Goal: Task Accomplishment & Management: Use online tool/utility

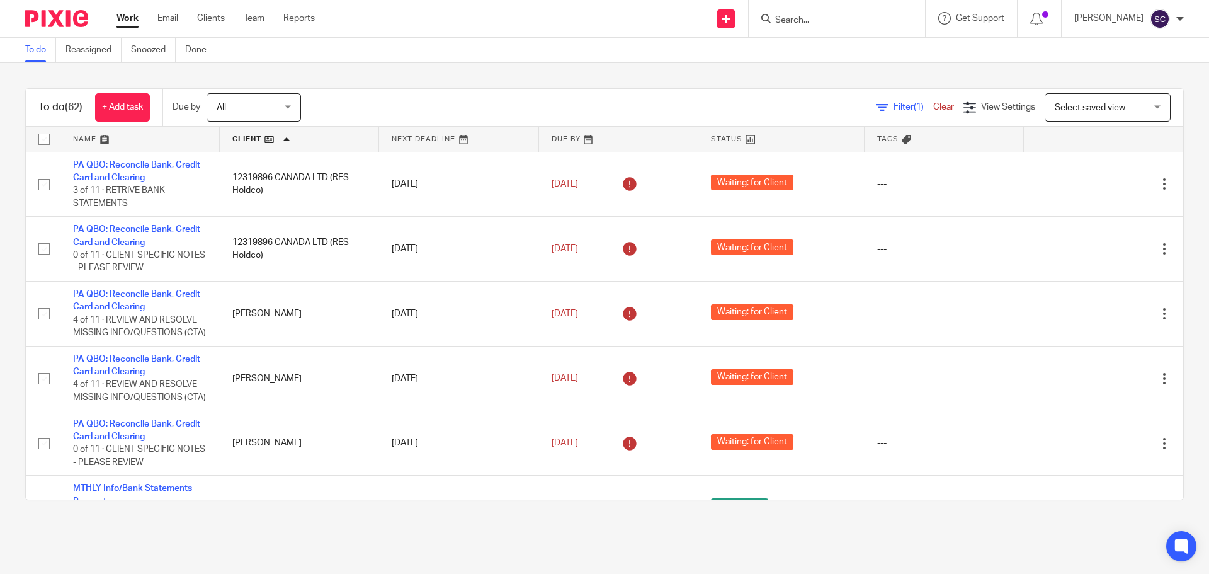
scroll to position [693, 0]
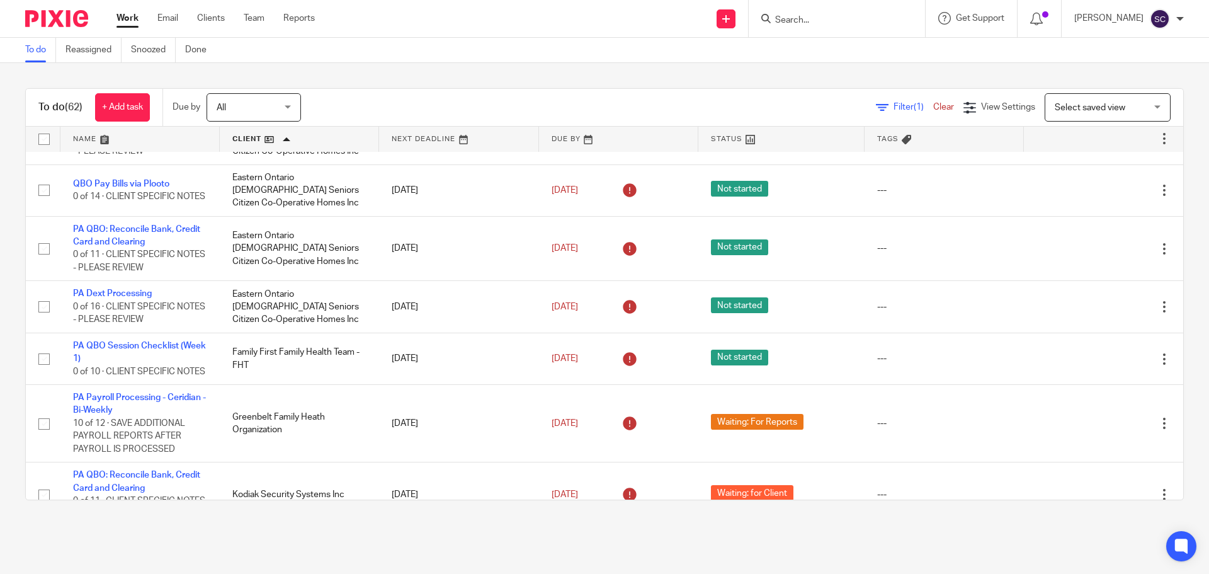
click at [816, 16] on input "Search" at bounding box center [830, 20] width 113 height 11
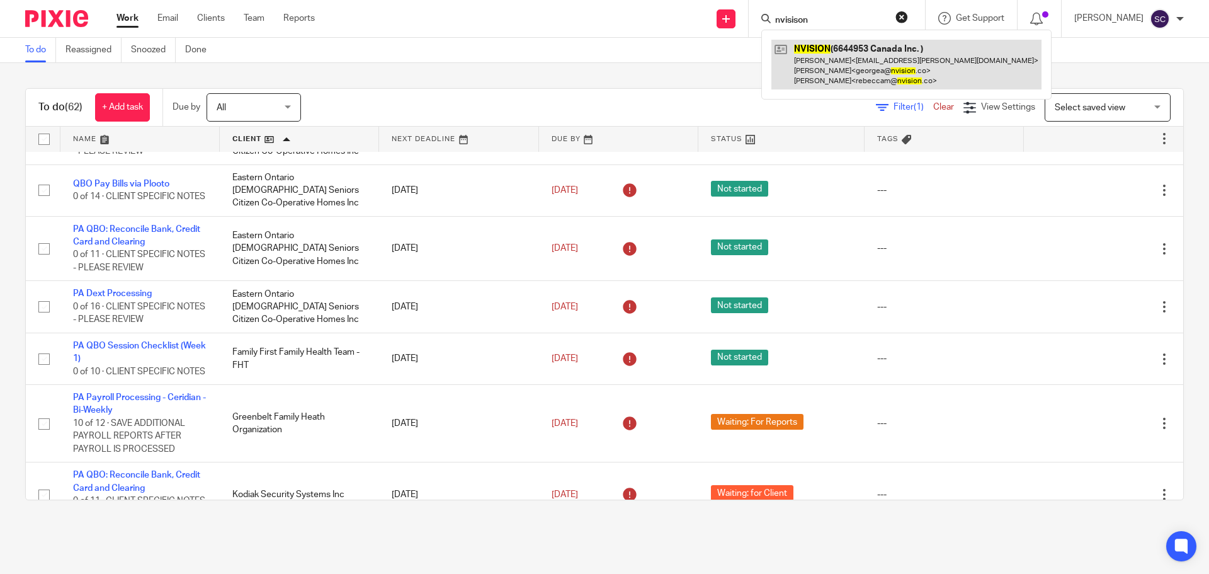
type input "nvisison"
click at [825, 50] on link at bounding box center [907, 65] width 270 height 50
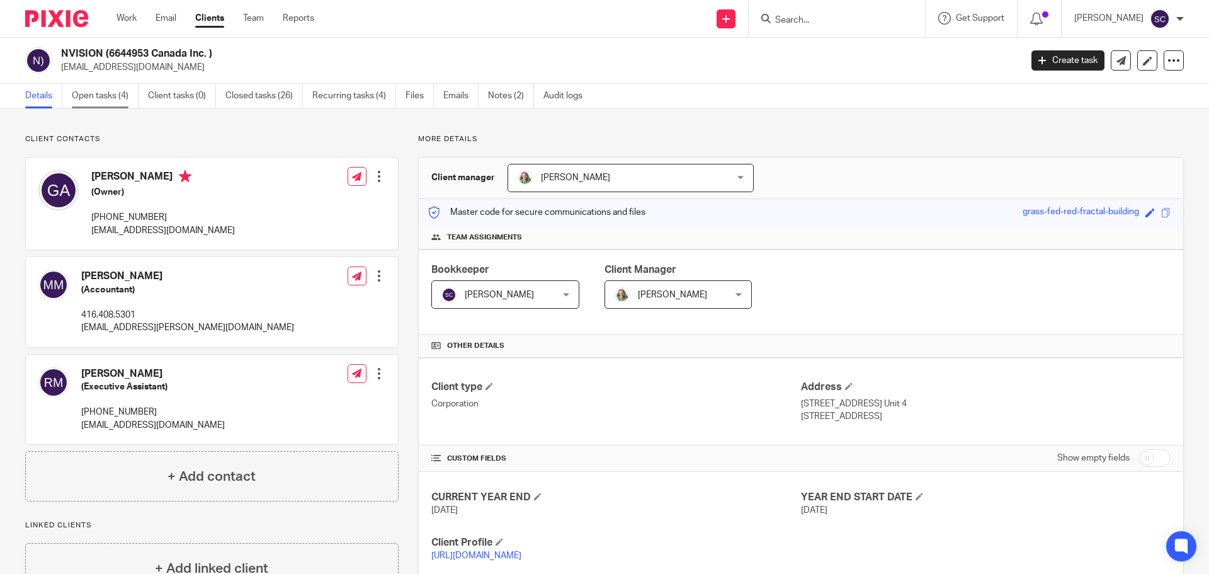
click at [106, 92] on link "Open tasks (4)" at bounding box center [105, 96] width 67 height 25
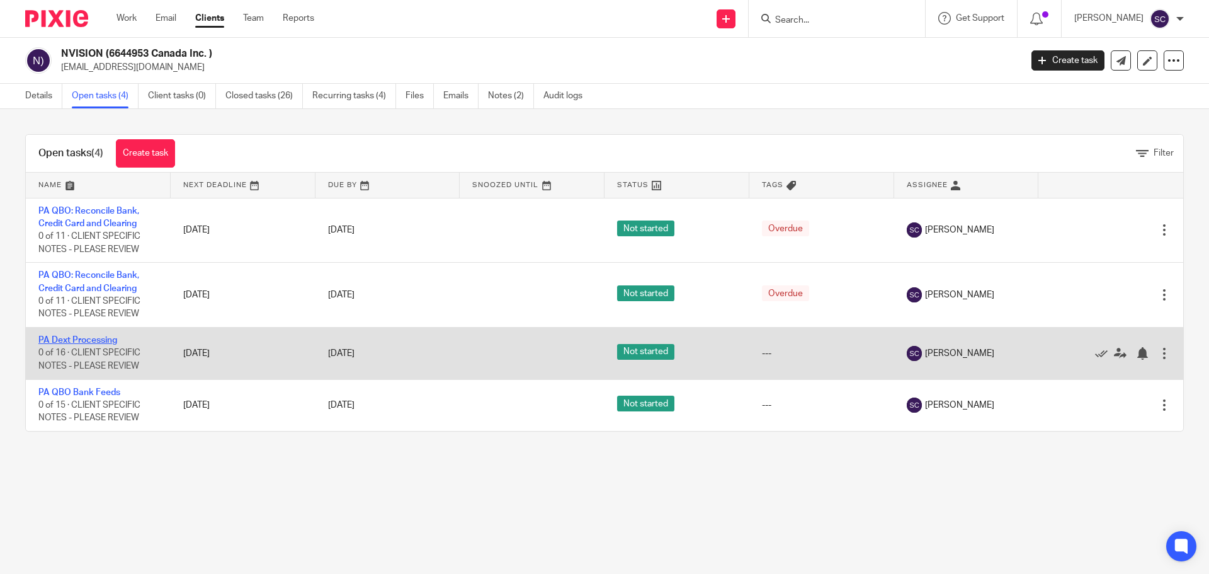
click at [61, 338] on link "PA Dext Processing" at bounding box center [77, 340] width 79 height 9
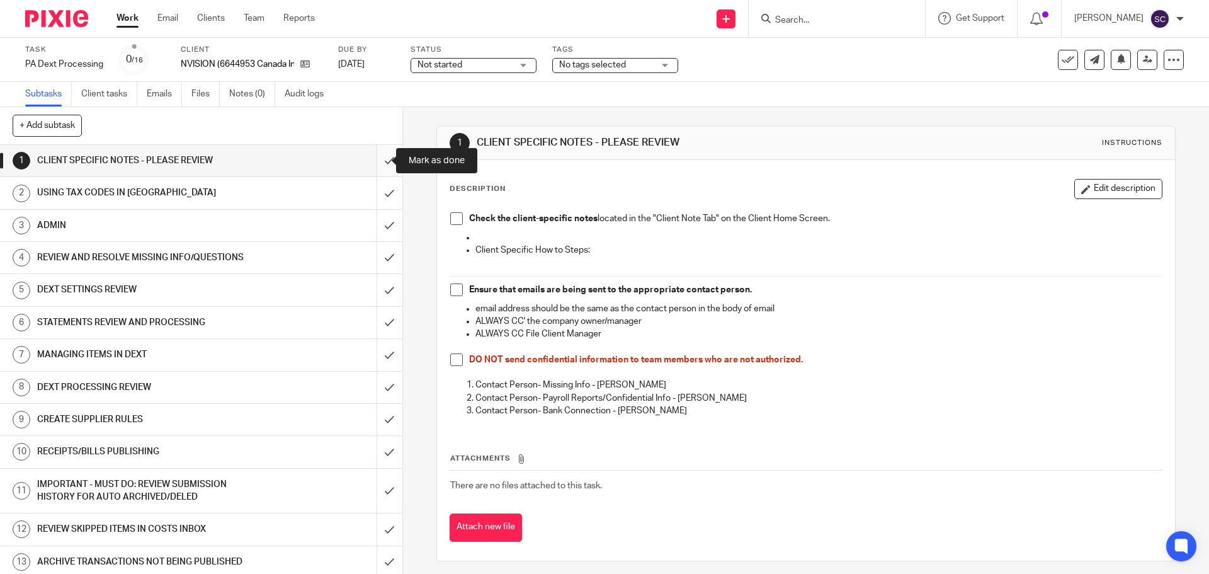
click at [377, 161] on input "submit" at bounding box center [201, 160] width 402 height 31
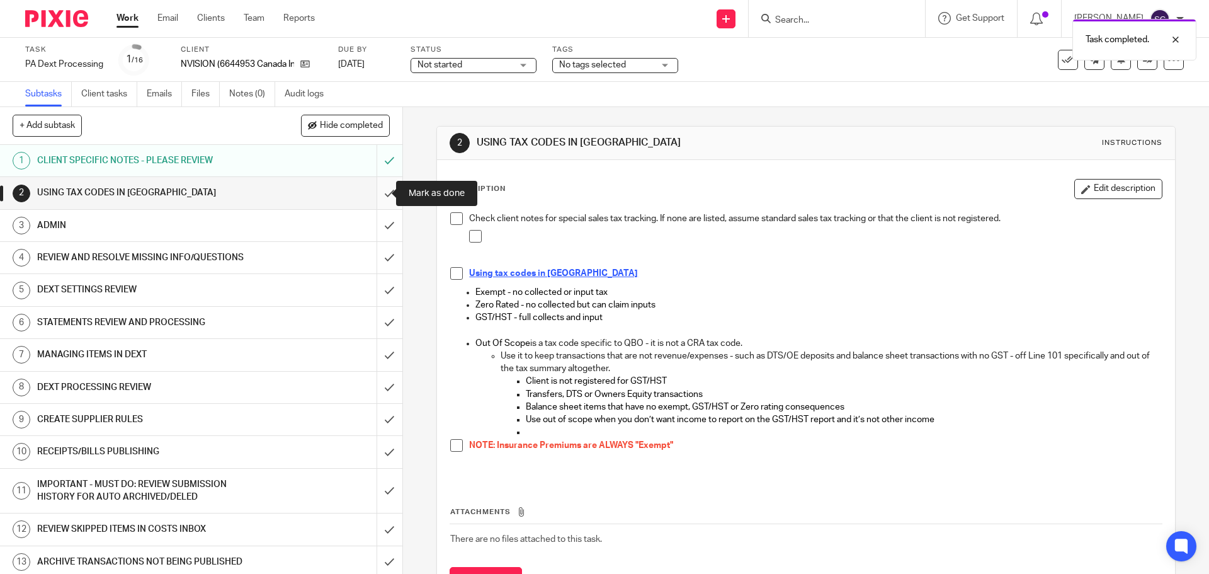
click at [375, 197] on input "submit" at bounding box center [201, 192] width 402 height 31
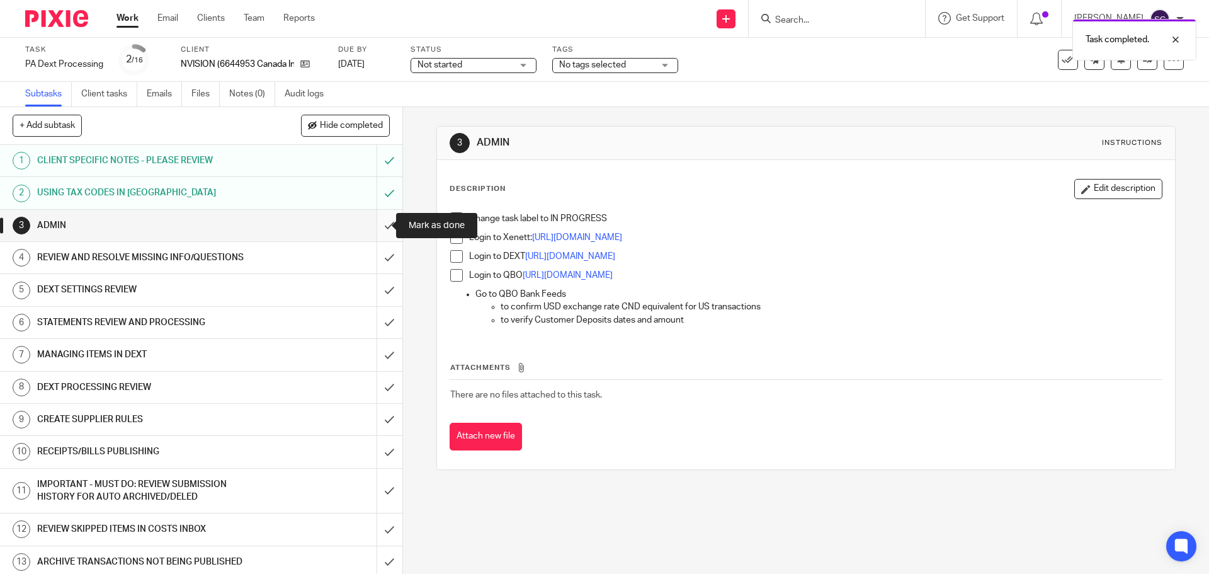
click at [376, 226] on input "submit" at bounding box center [201, 225] width 402 height 31
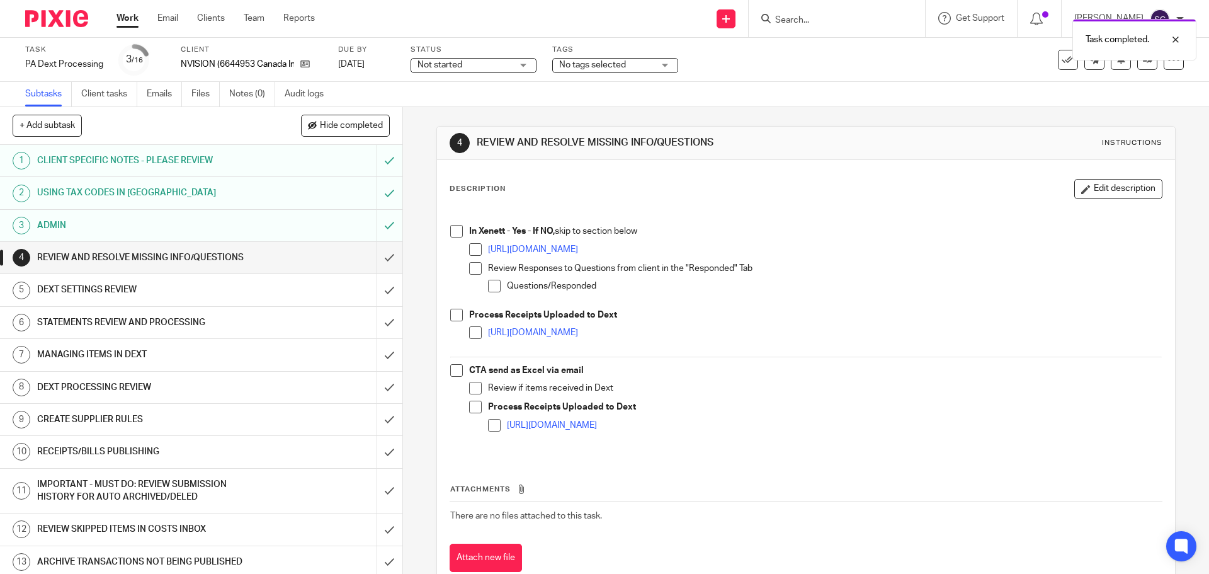
click at [452, 227] on span at bounding box center [456, 231] width 13 height 13
click at [450, 312] on span at bounding box center [456, 315] width 13 height 13
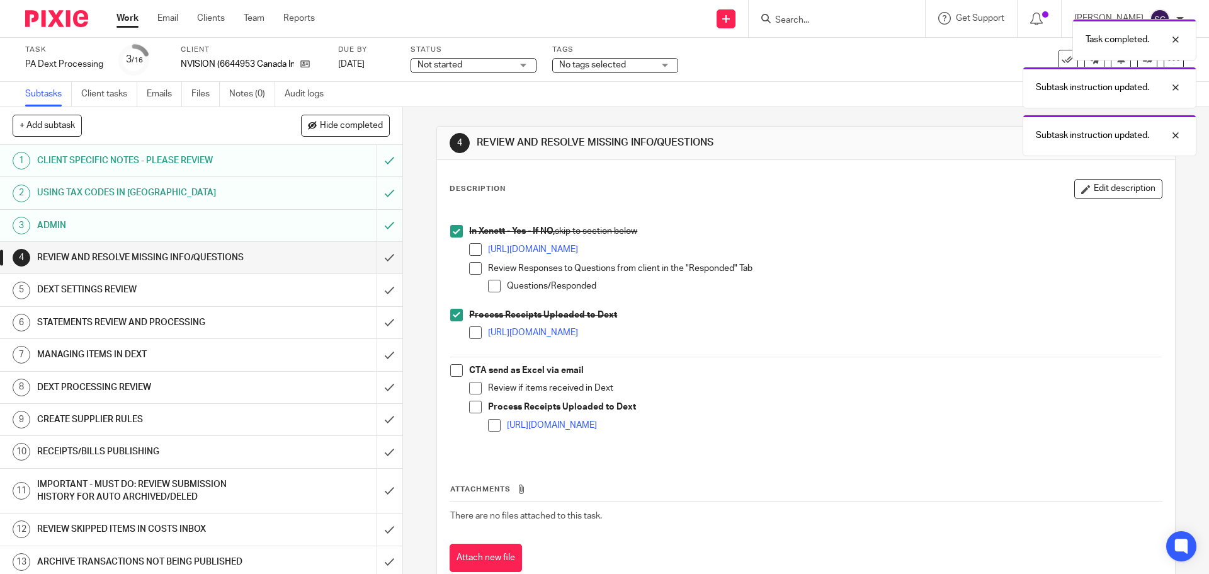
click at [456, 372] on span at bounding box center [456, 370] width 13 height 13
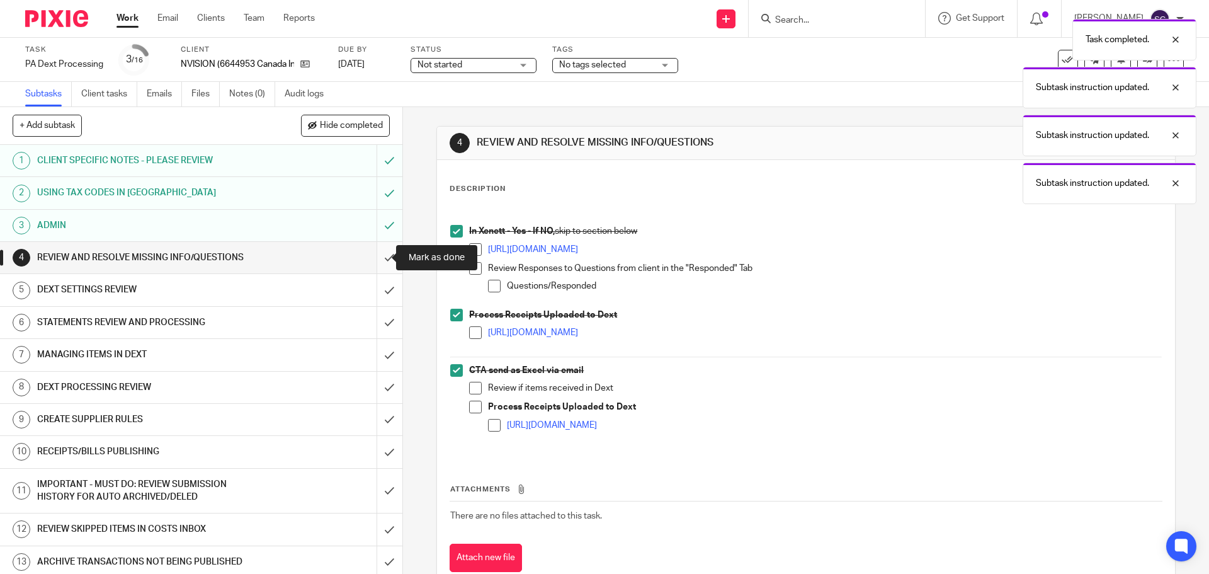
click at [376, 255] on input "submit" at bounding box center [201, 257] width 402 height 31
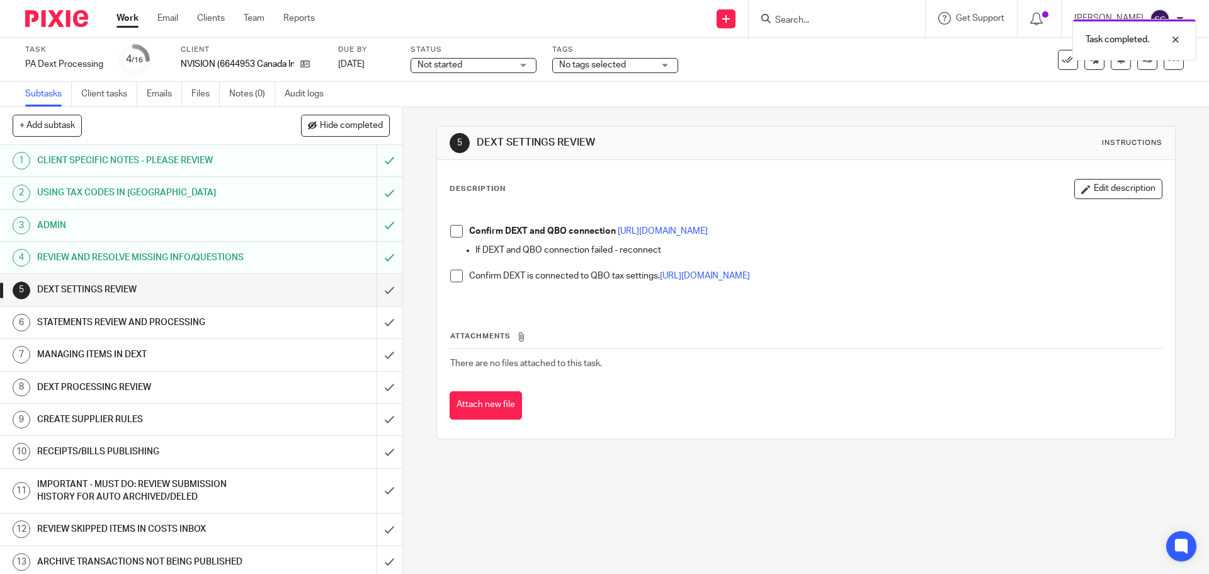
click at [453, 232] on span at bounding box center [456, 231] width 13 height 13
drag, startPoint x: 450, startPoint y: 277, endPoint x: 434, endPoint y: 285, distance: 17.7
click at [450, 277] on span at bounding box center [456, 276] width 13 height 13
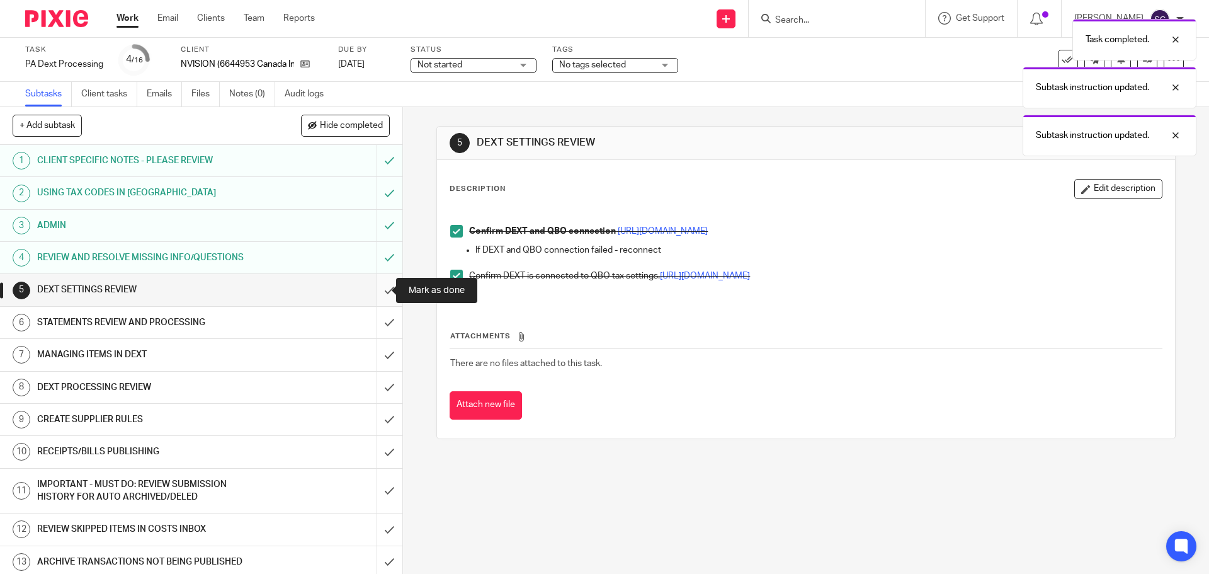
click at [375, 288] on input "submit" at bounding box center [201, 289] width 402 height 31
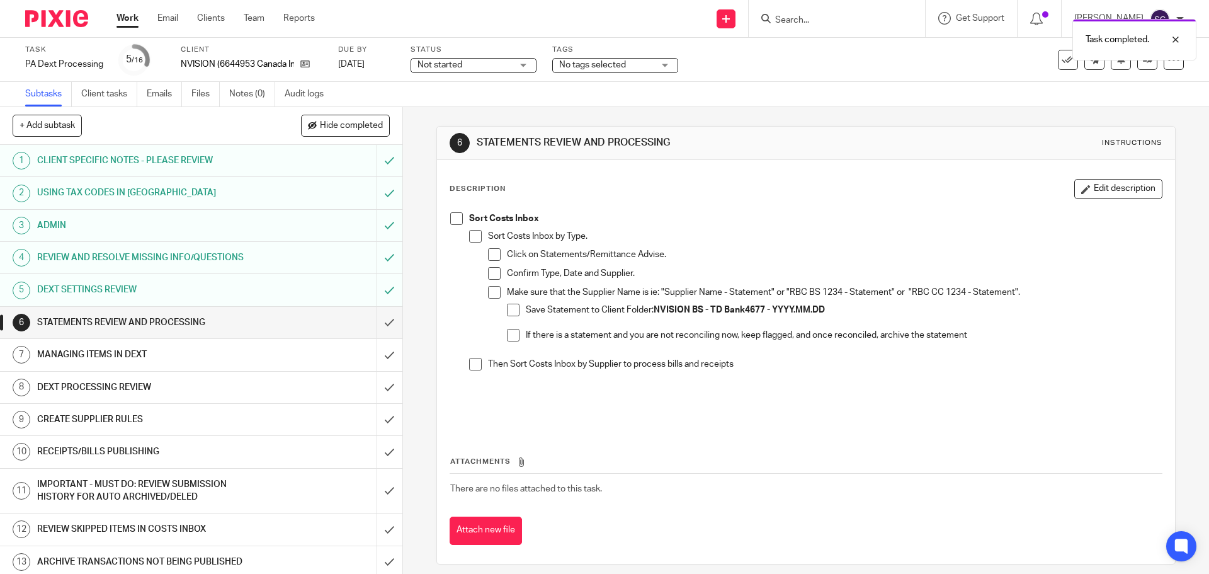
click at [452, 219] on span at bounding box center [456, 218] width 13 height 13
click at [378, 321] on input "submit" at bounding box center [201, 322] width 402 height 31
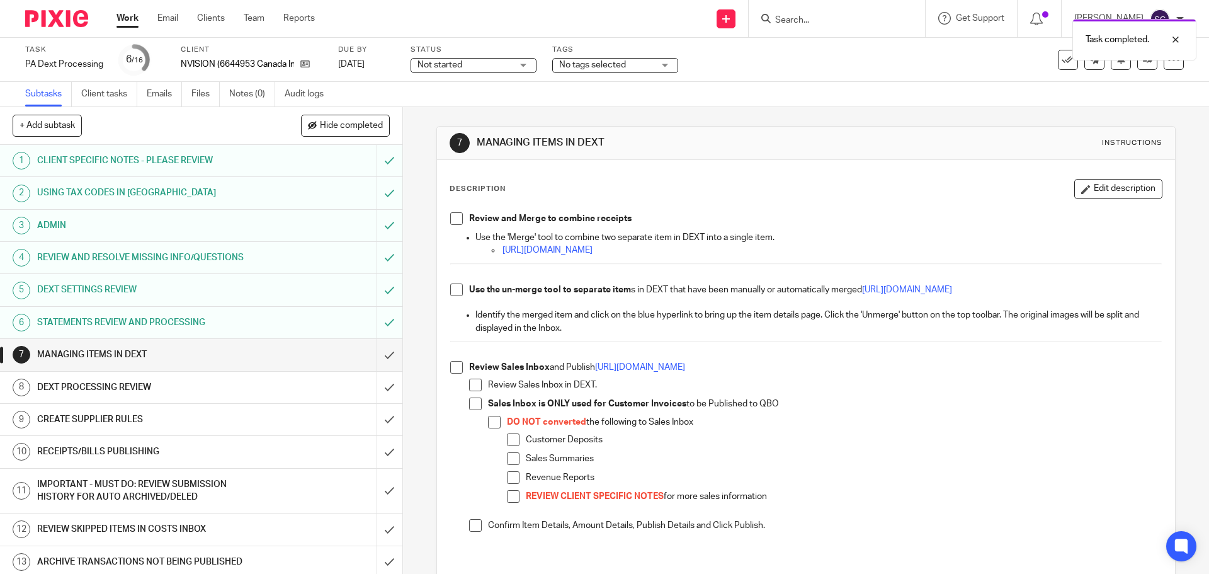
click at [451, 216] on span at bounding box center [456, 218] width 13 height 13
click at [452, 290] on span at bounding box center [456, 289] width 13 height 13
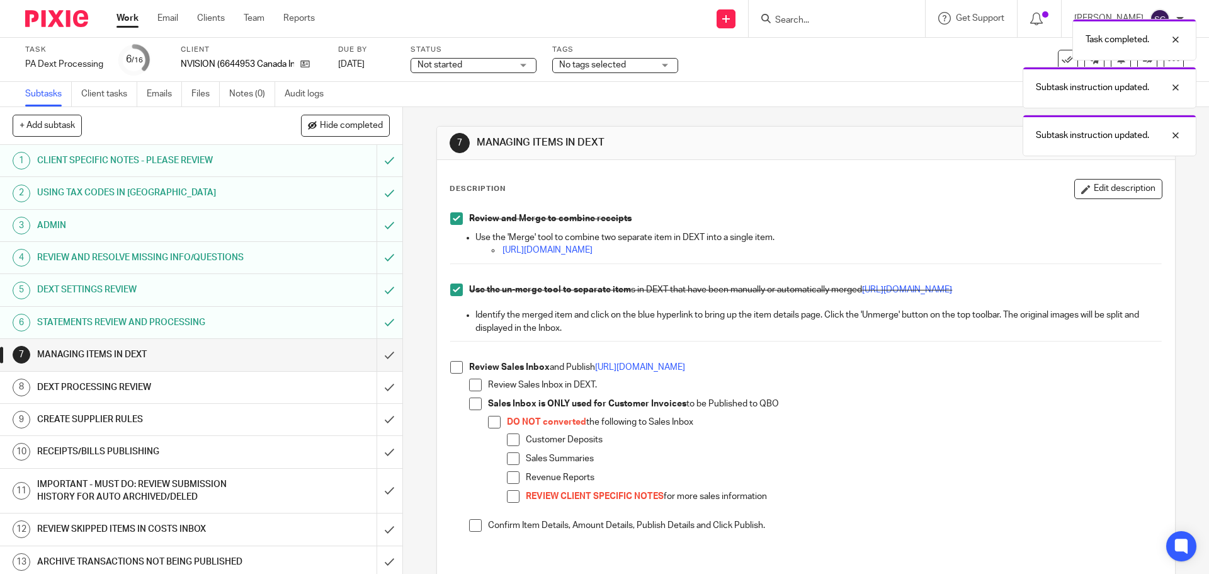
click at [452, 368] on span at bounding box center [456, 367] width 13 height 13
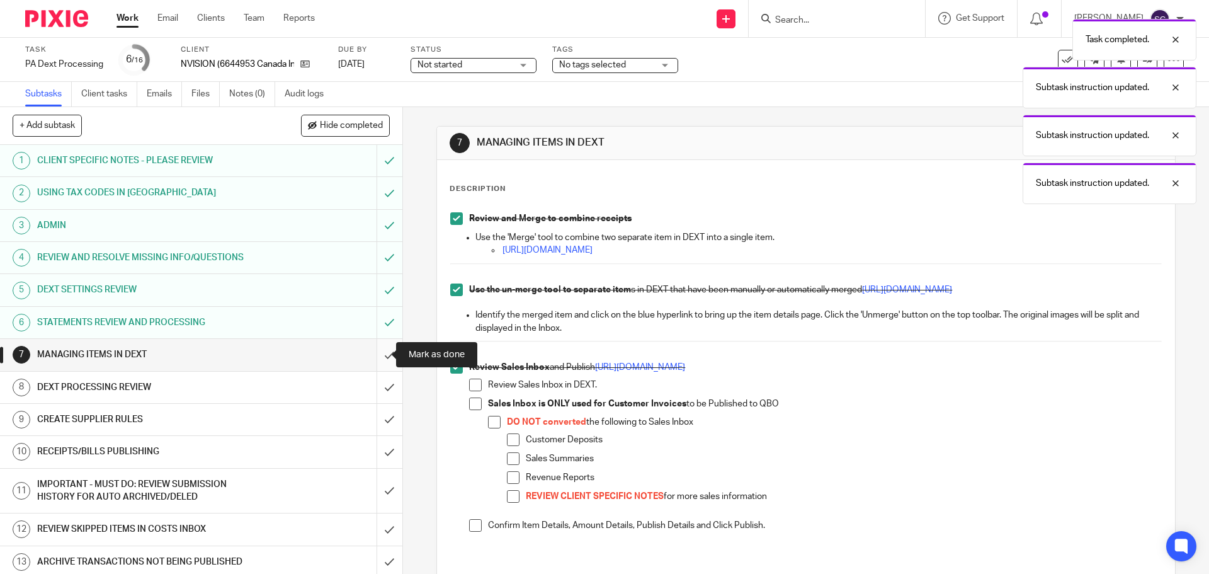
click at [373, 355] on input "submit" at bounding box center [201, 354] width 402 height 31
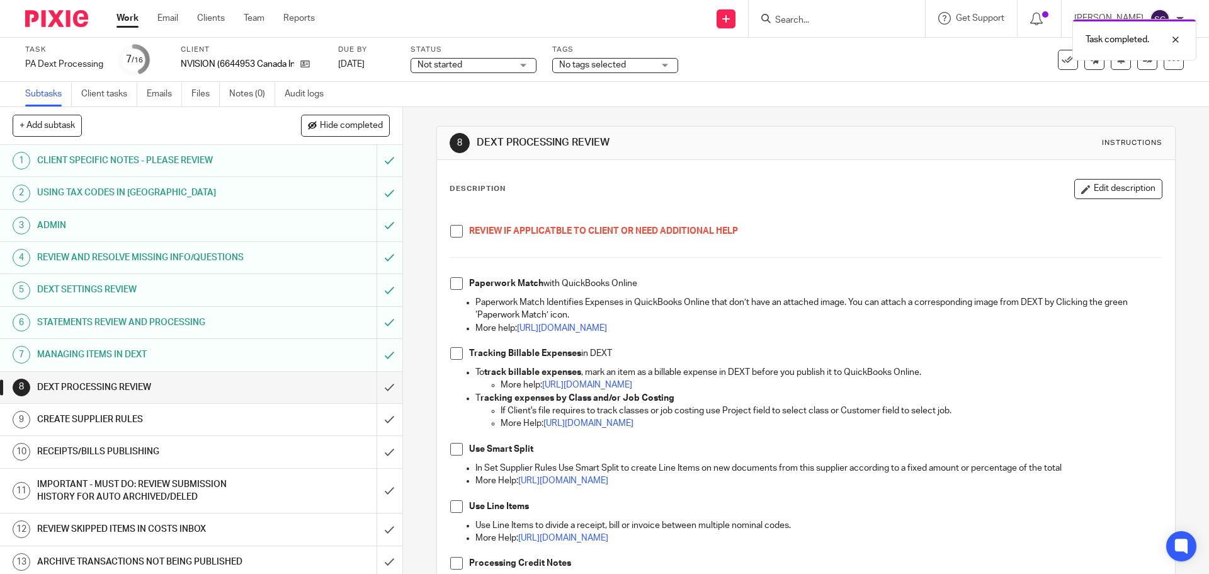
click at [455, 229] on span at bounding box center [456, 231] width 13 height 13
click at [456, 280] on span at bounding box center [456, 283] width 13 height 13
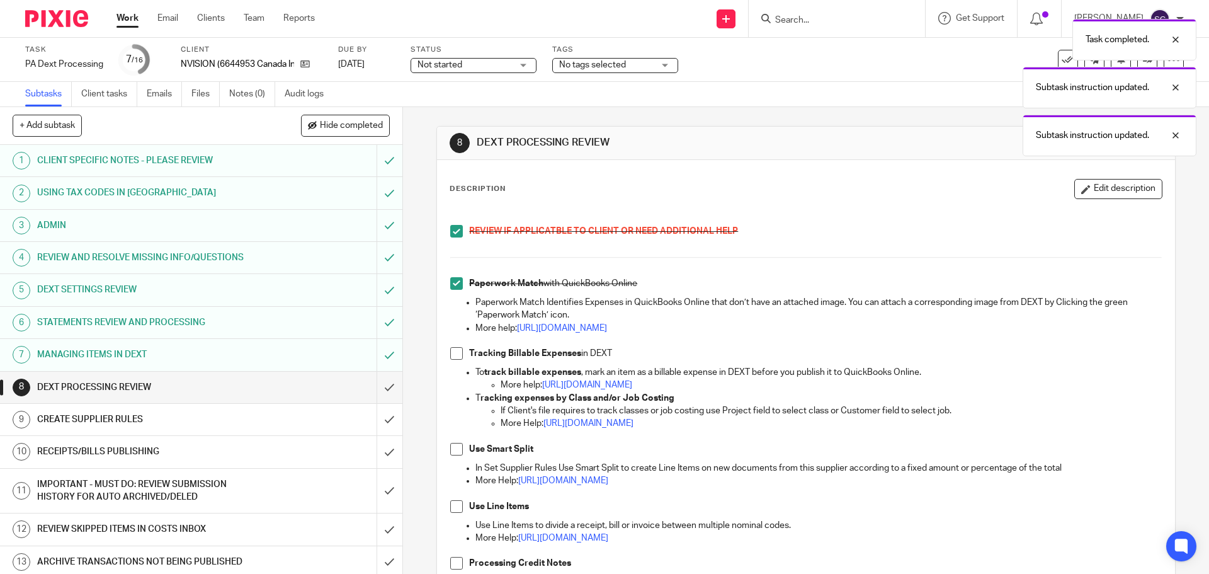
click at [451, 353] on span at bounding box center [456, 353] width 13 height 13
drag, startPoint x: 453, startPoint y: 449, endPoint x: 450, endPoint y: 438, distance: 11.8
click at [452, 449] on span at bounding box center [456, 449] width 13 height 13
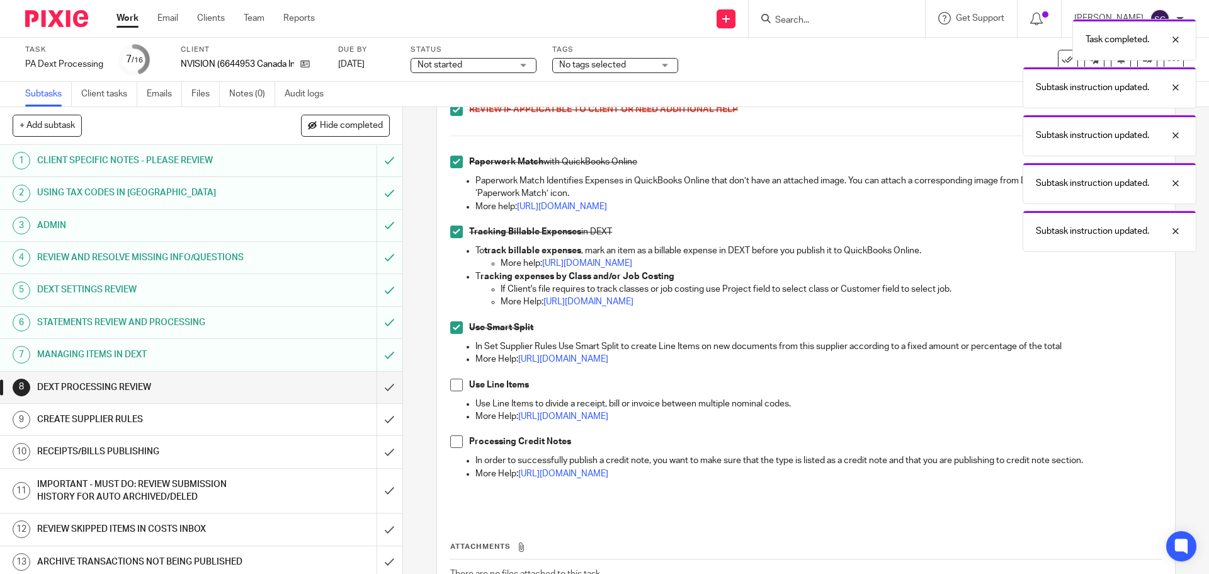
scroll to position [126, 0]
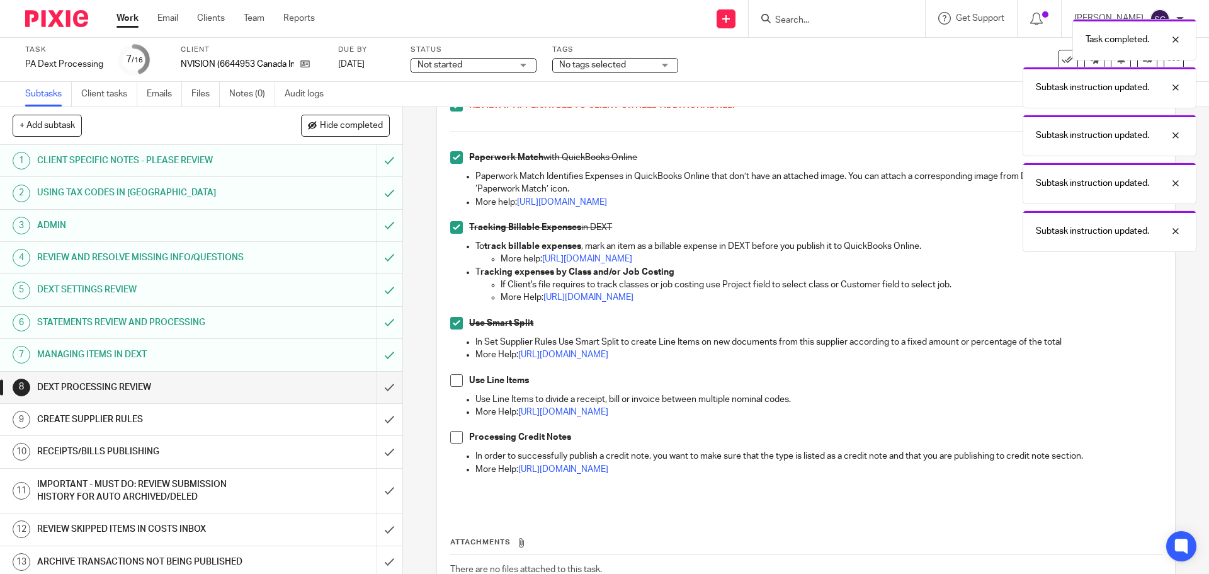
click at [453, 380] on span at bounding box center [456, 380] width 13 height 13
click at [452, 439] on span at bounding box center [456, 437] width 13 height 13
click at [375, 390] on input "submit" at bounding box center [201, 387] width 402 height 31
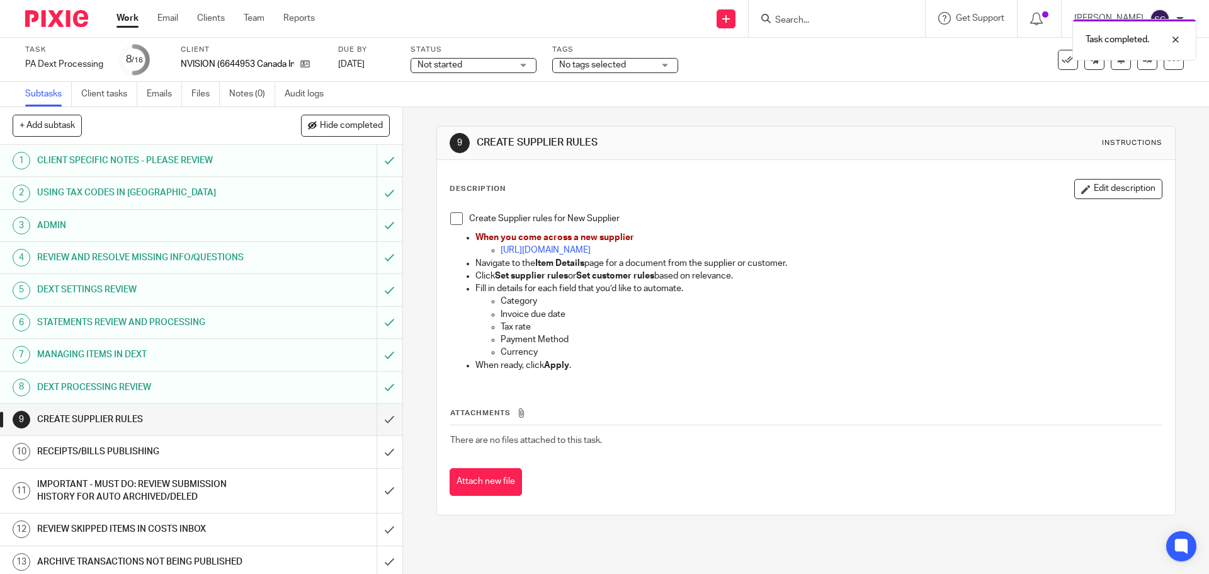
click at [453, 220] on span at bounding box center [456, 218] width 13 height 13
click at [377, 423] on input "submit" at bounding box center [201, 419] width 402 height 31
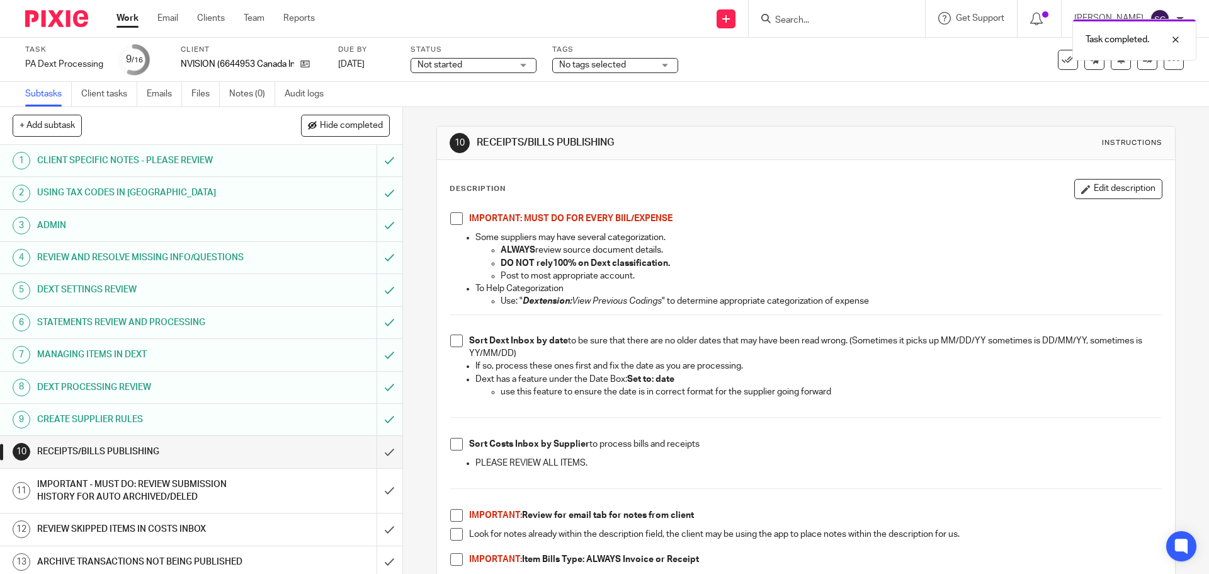
click at [450, 220] on span at bounding box center [456, 218] width 13 height 13
click at [452, 341] on span at bounding box center [456, 340] width 13 height 13
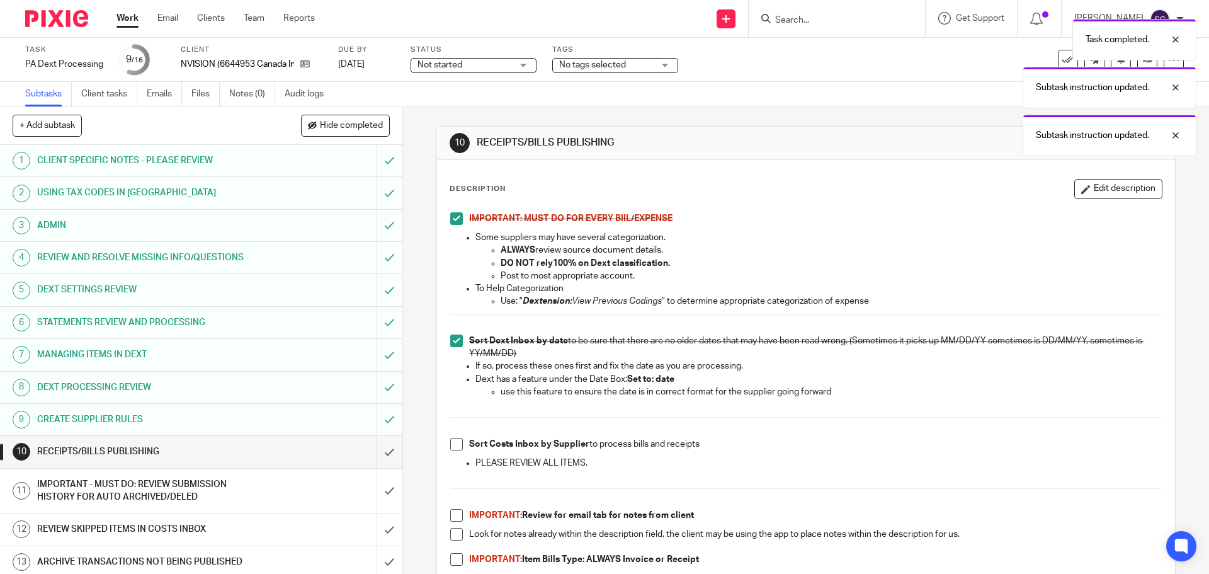
click at [453, 443] on span at bounding box center [456, 444] width 13 height 13
click at [456, 519] on span at bounding box center [456, 515] width 13 height 13
click at [453, 535] on span at bounding box center [456, 534] width 13 height 13
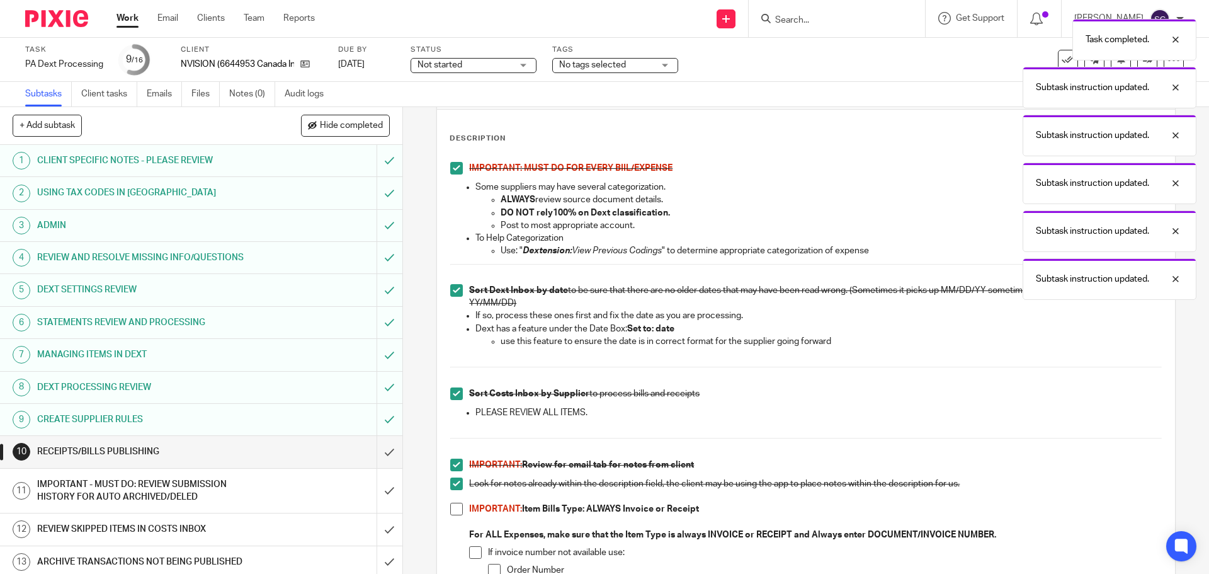
scroll to position [252, 0]
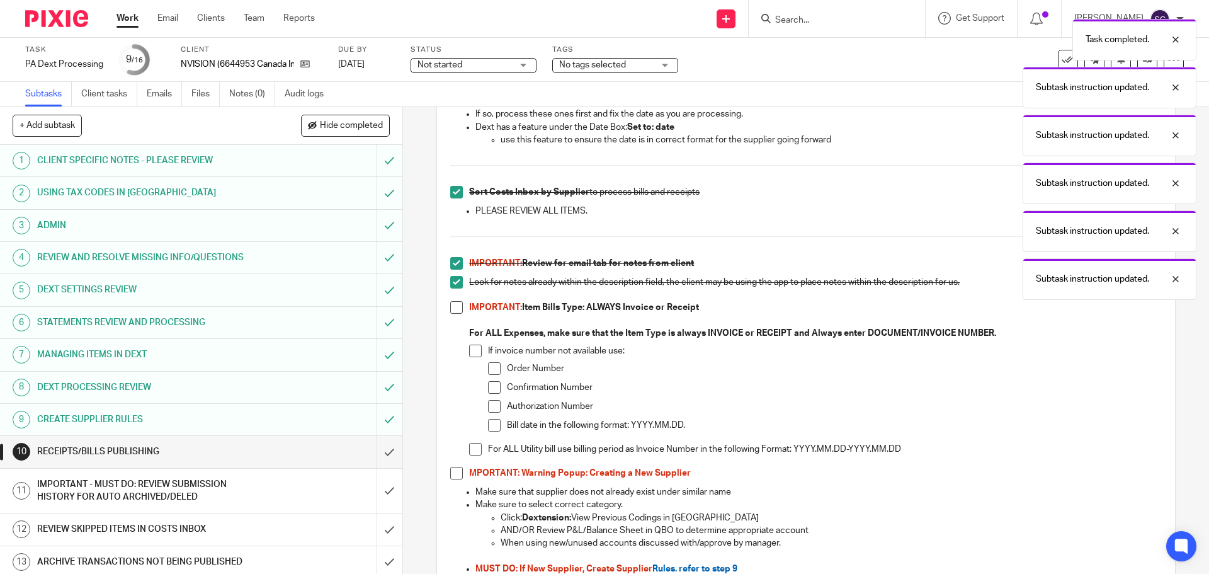
drag, startPoint x: 455, startPoint y: 305, endPoint x: 457, endPoint y: 312, distance: 7.0
click at [456, 305] on span at bounding box center [456, 307] width 13 height 13
click at [453, 476] on span at bounding box center [456, 473] width 13 height 13
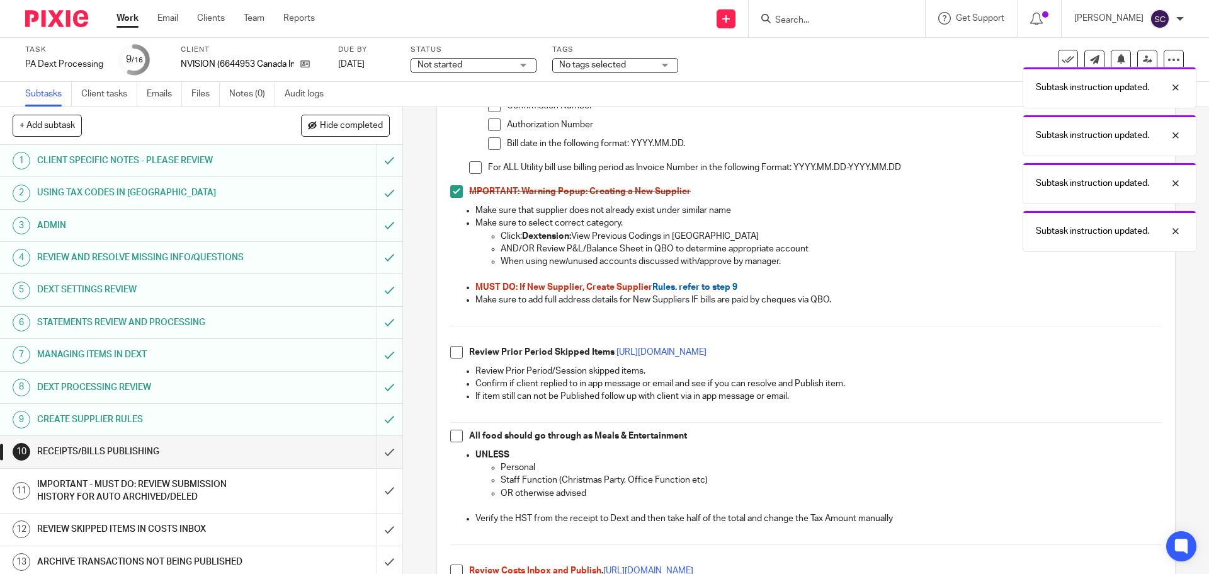
scroll to position [567, 0]
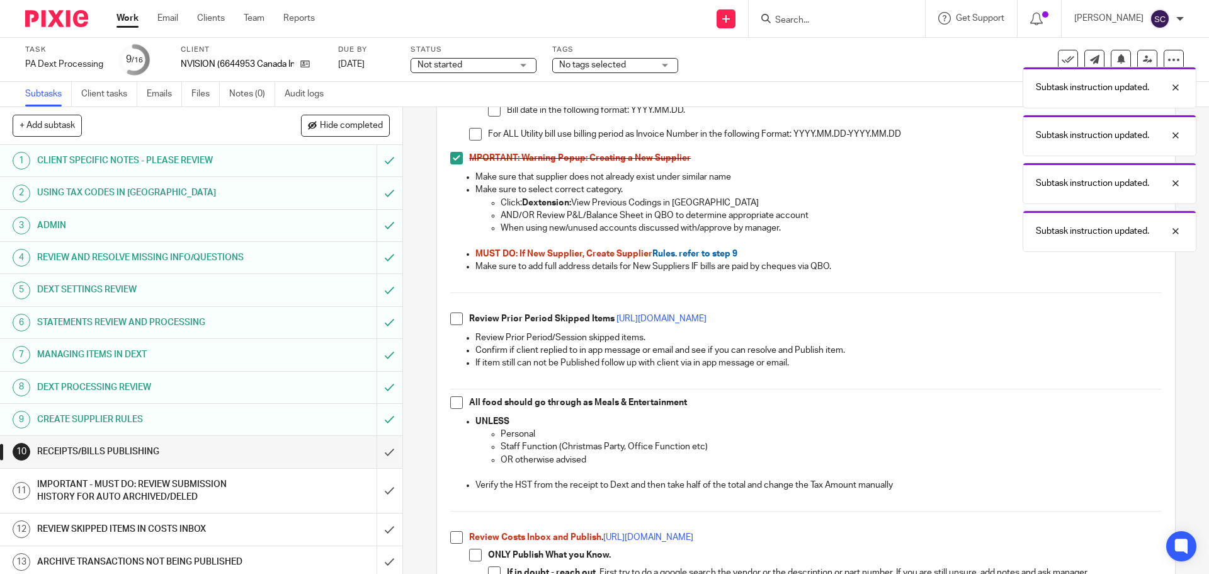
click at [455, 320] on span at bounding box center [456, 318] width 13 height 13
drag, startPoint x: 456, startPoint y: 405, endPoint x: 448, endPoint y: 464, distance: 59.1
click at [455, 406] on span at bounding box center [456, 402] width 13 height 13
drag, startPoint x: 455, startPoint y: 540, endPoint x: 447, endPoint y: 497, distance: 44.2
click at [454, 540] on span at bounding box center [456, 537] width 13 height 13
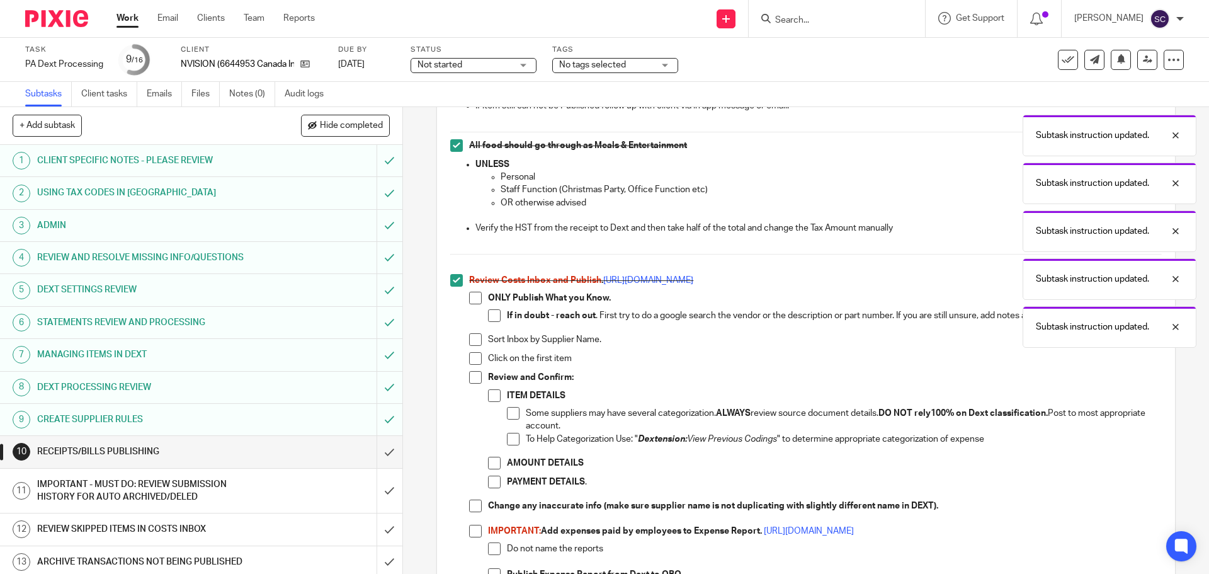
scroll to position [882, 0]
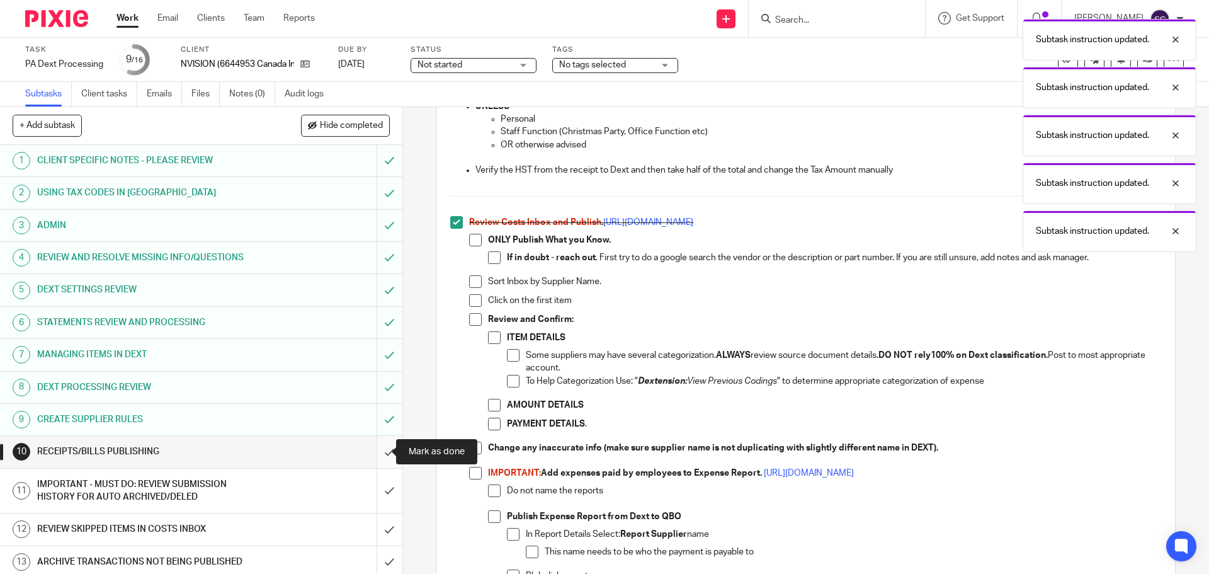
click at [375, 454] on input "submit" at bounding box center [201, 451] width 402 height 31
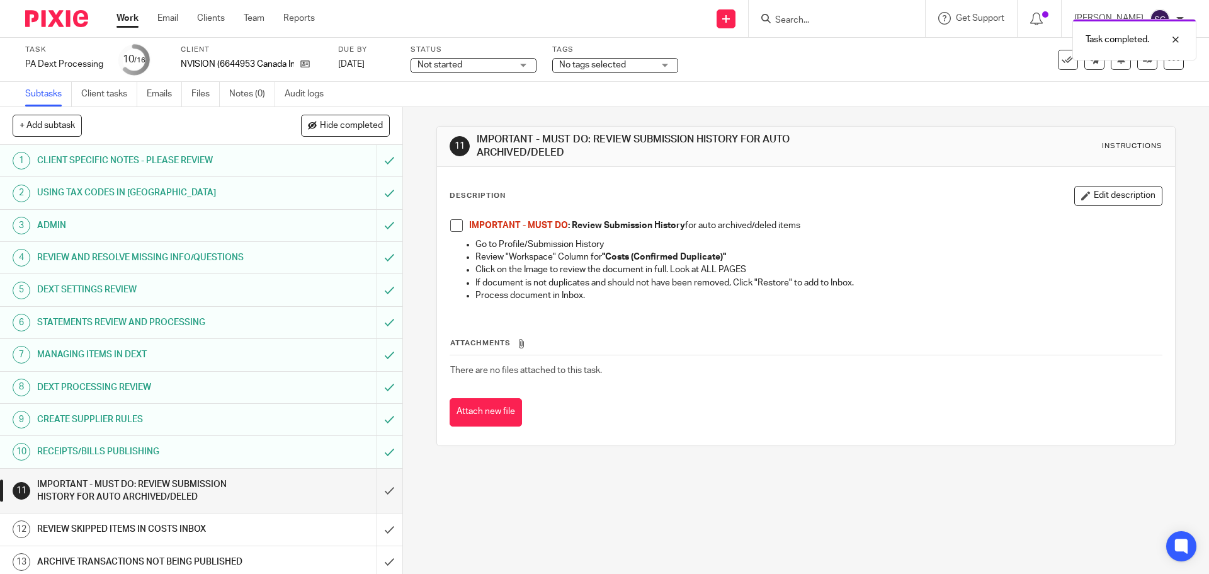
click at [452, 227] on span at bounding box center [456, 225] width 13 height 13
click at [379, 492] on input "submit" at bounding box center [201, 491] width 402 height 45
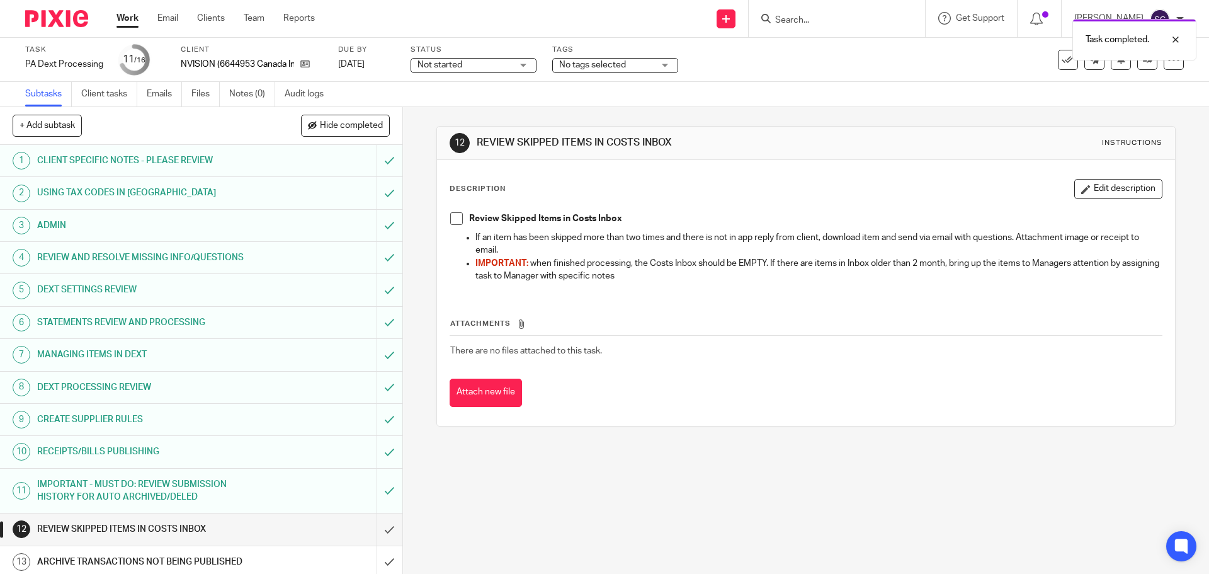
click at [452, 219] on span at bounding box center [456, 218] width 13 height 13
click at [374, 526] on input "submit" at bounding box center [201, 528] width 402 height 31
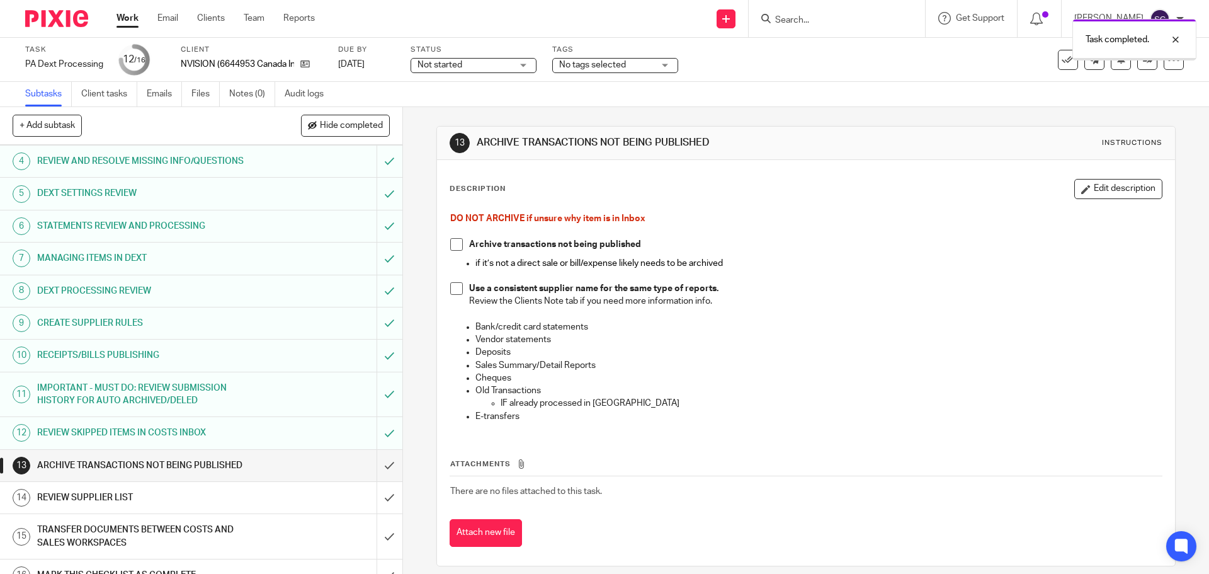
scroll to position [114, 0]
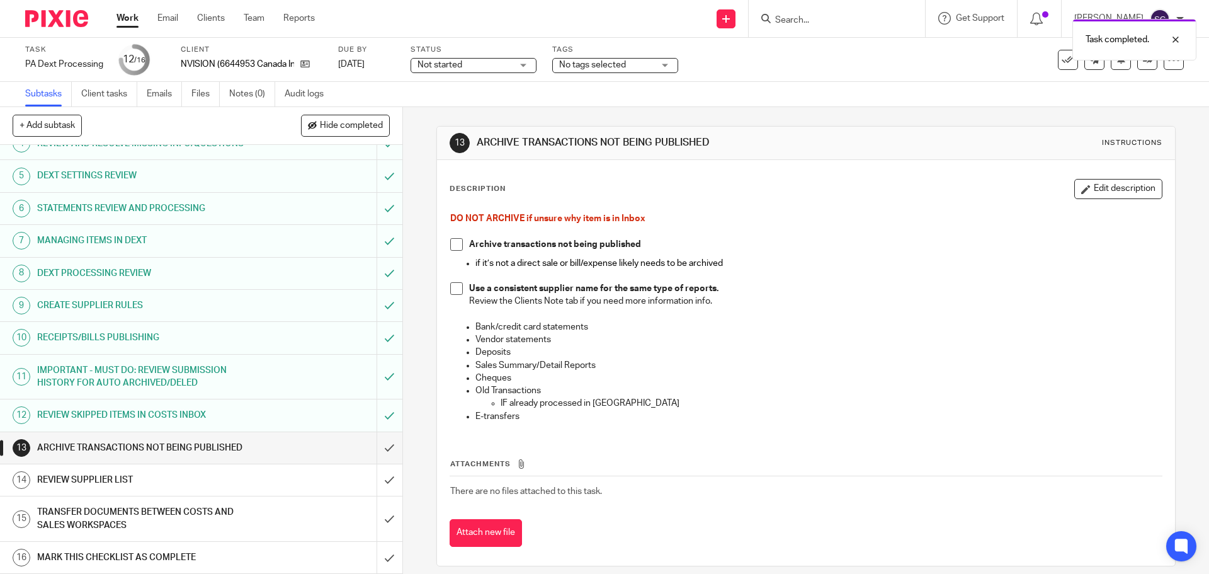
click at [453, 245] on span at bounding box center [456, 244] width 13 height 13
click at [453, 288] on span at bounding box center [456, 288] width 13 height 13
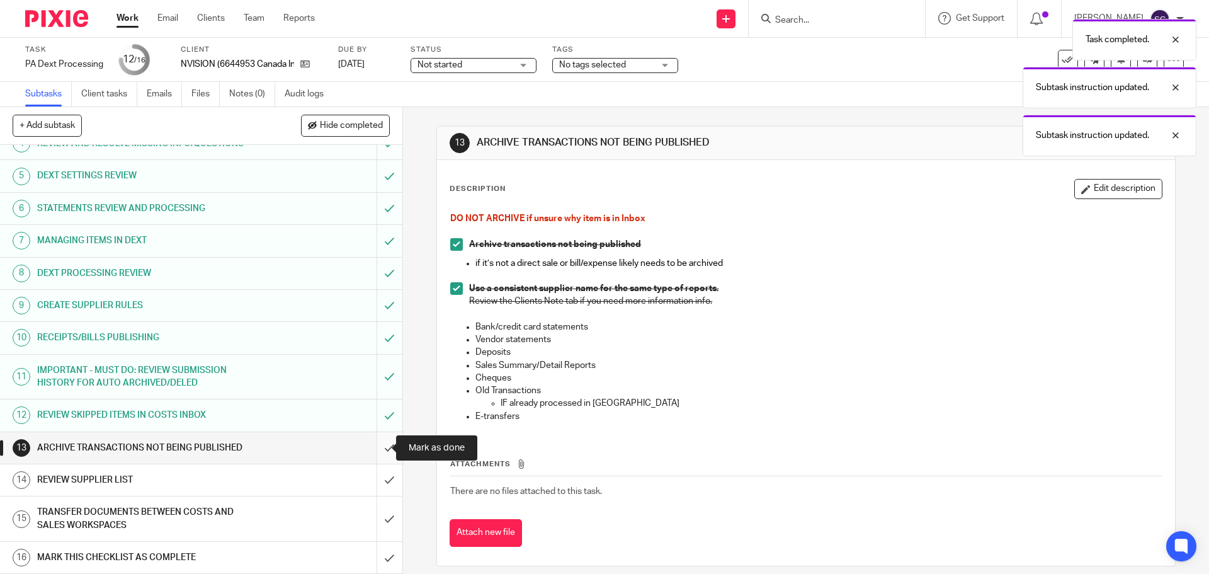
click at [377, 446] on input "submit" at bounding box center [201, 447] width 402 height 31
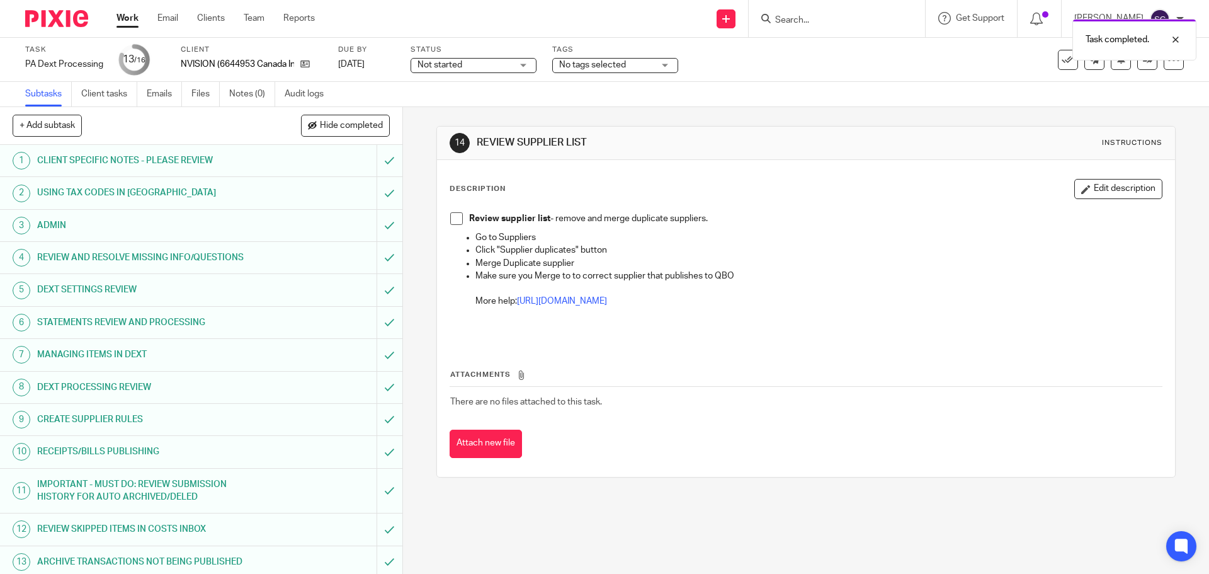
click at [452, 222] on span at bounding box center [456, 218] width 13 height 13
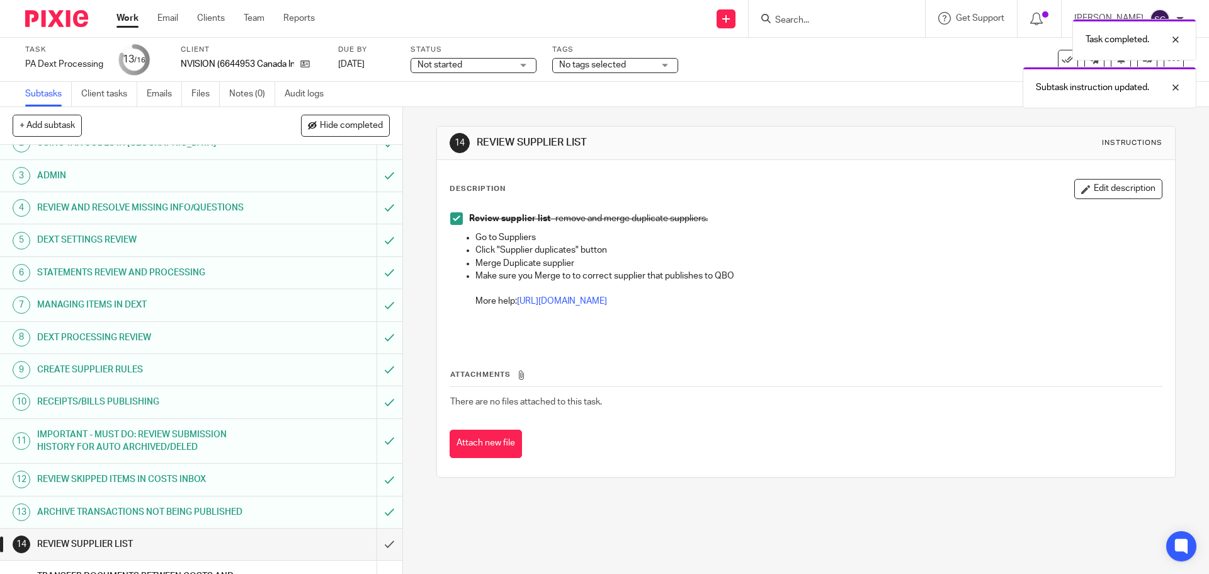
scroll to position [114, 0]
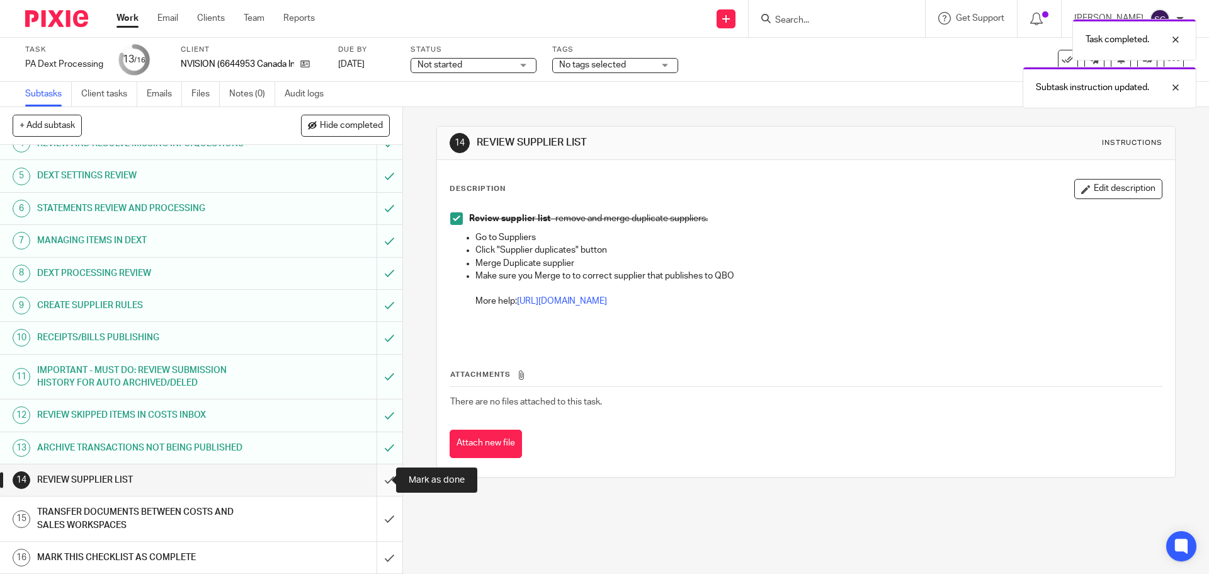
click at [379, 478] on input "submit" at bounding box center [201, 479] width 402 height 31
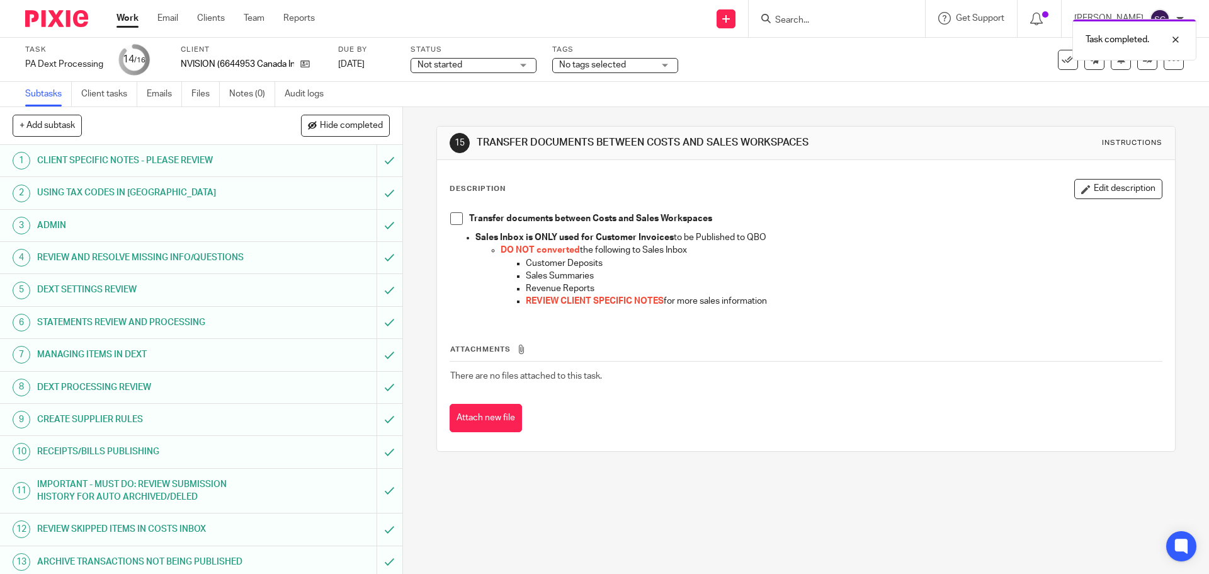
click at [450, 216] on span at bounding box center [456, 218] width 13 height 13
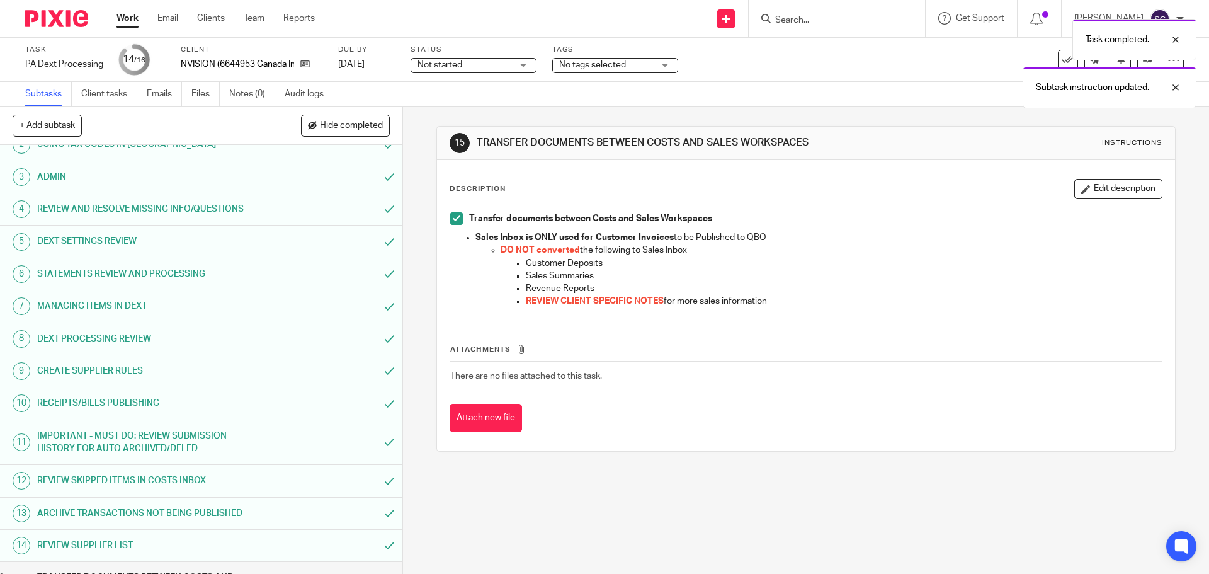
scroll to position [114, 0]
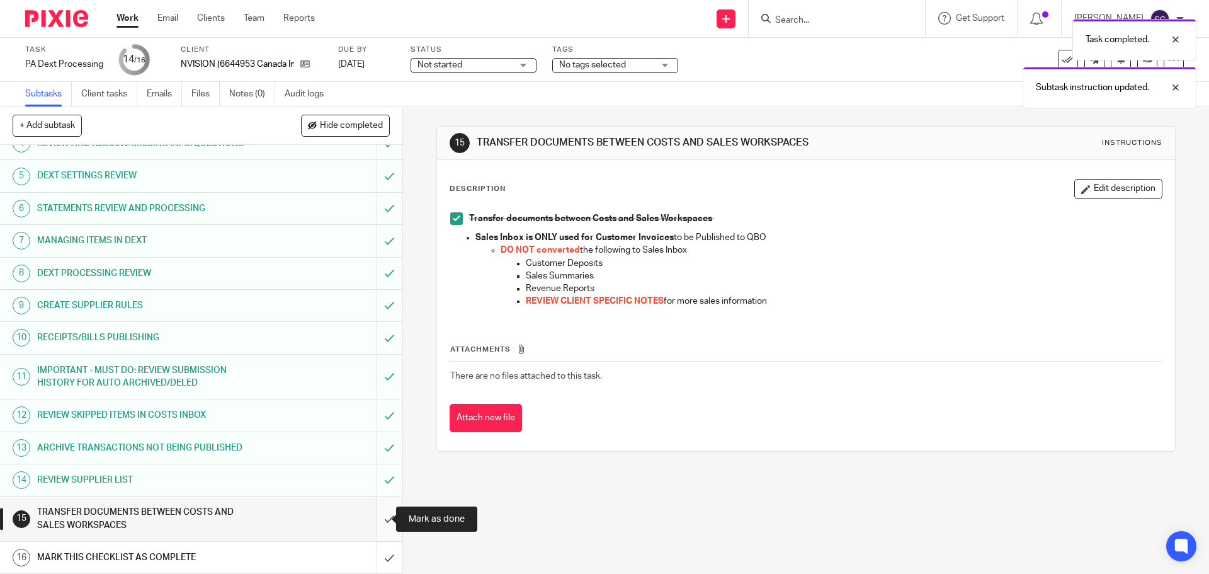
click at [373, 518] on input "submit" at bounding box center [201, 518] width 402 height 45
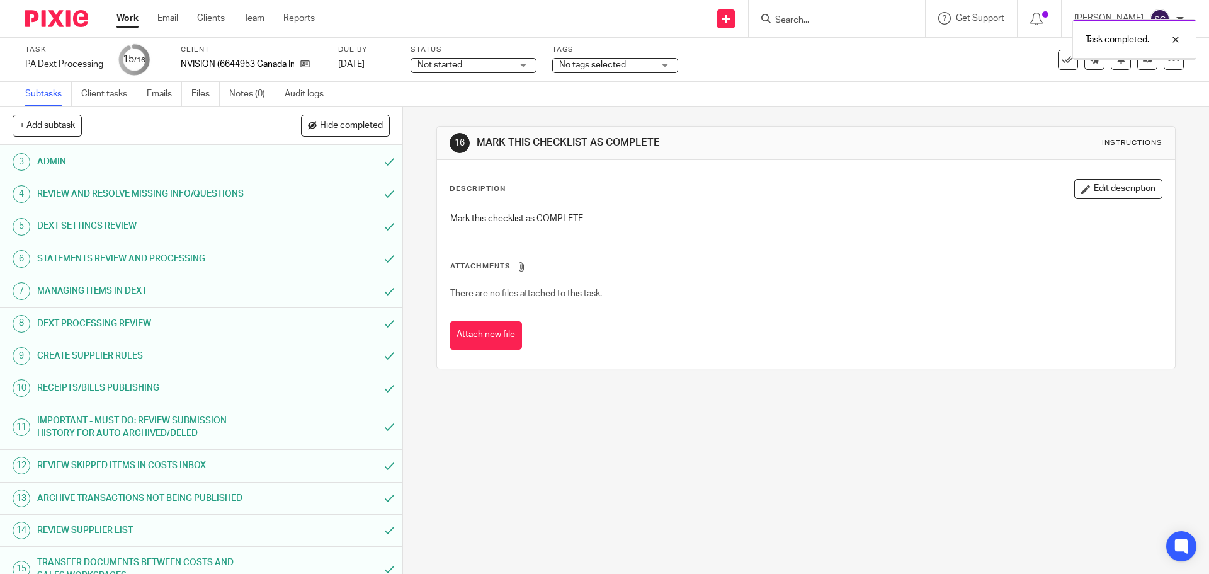
scroll to position [114, 0]
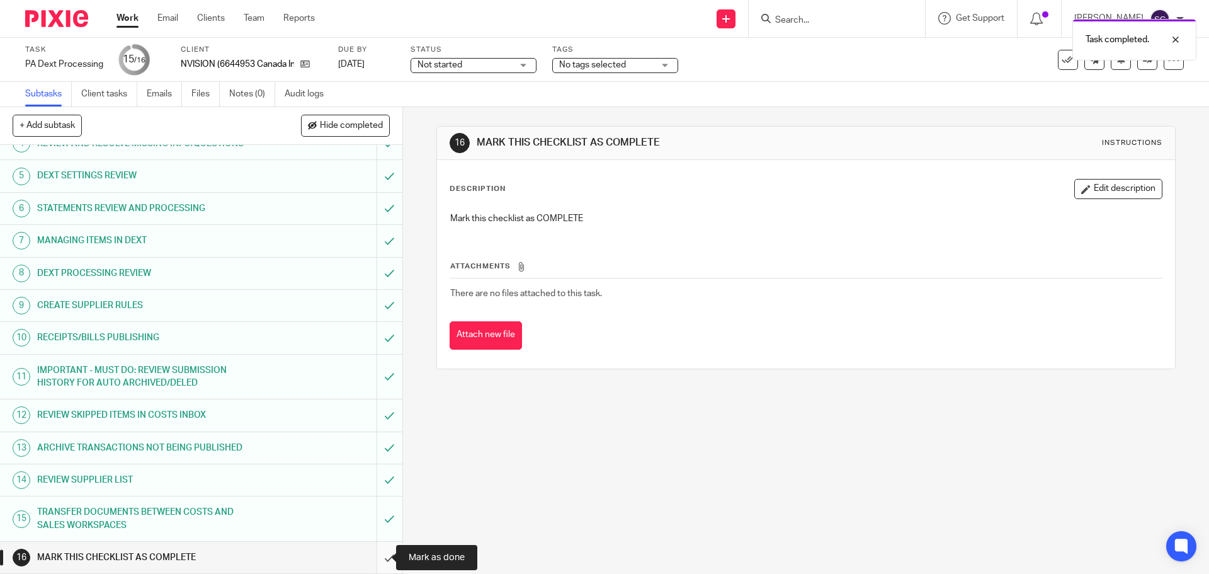
click at [376, 557] on input "submit" at bounding box center [201, 557] width 402 height 31
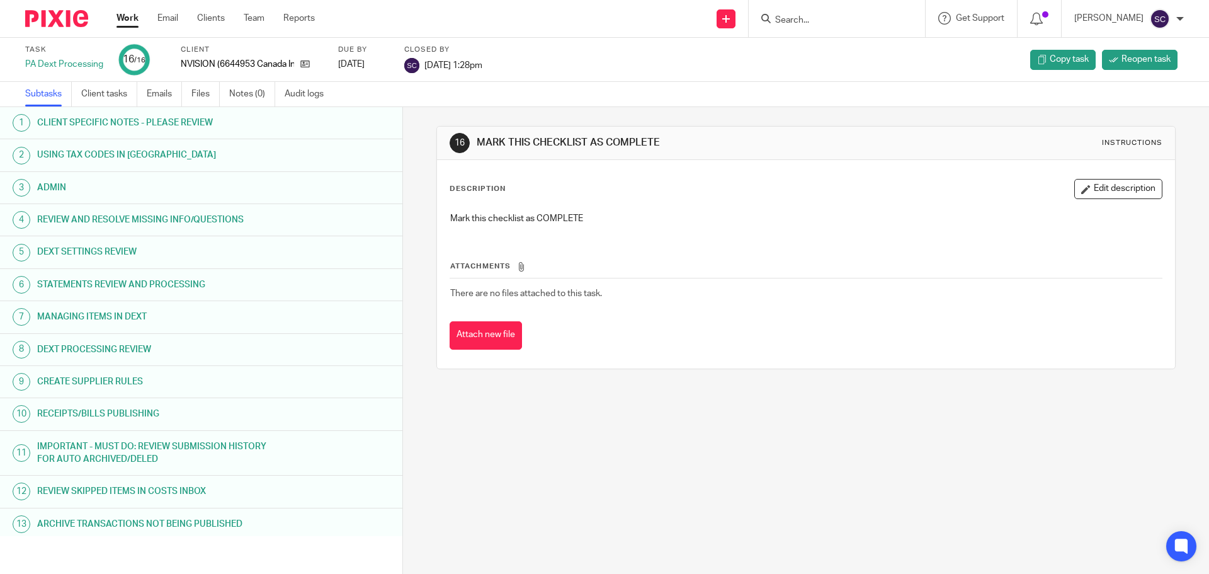
click at [127, 19] on link "Work" at bounding box center [128, 18] width 22 height 13
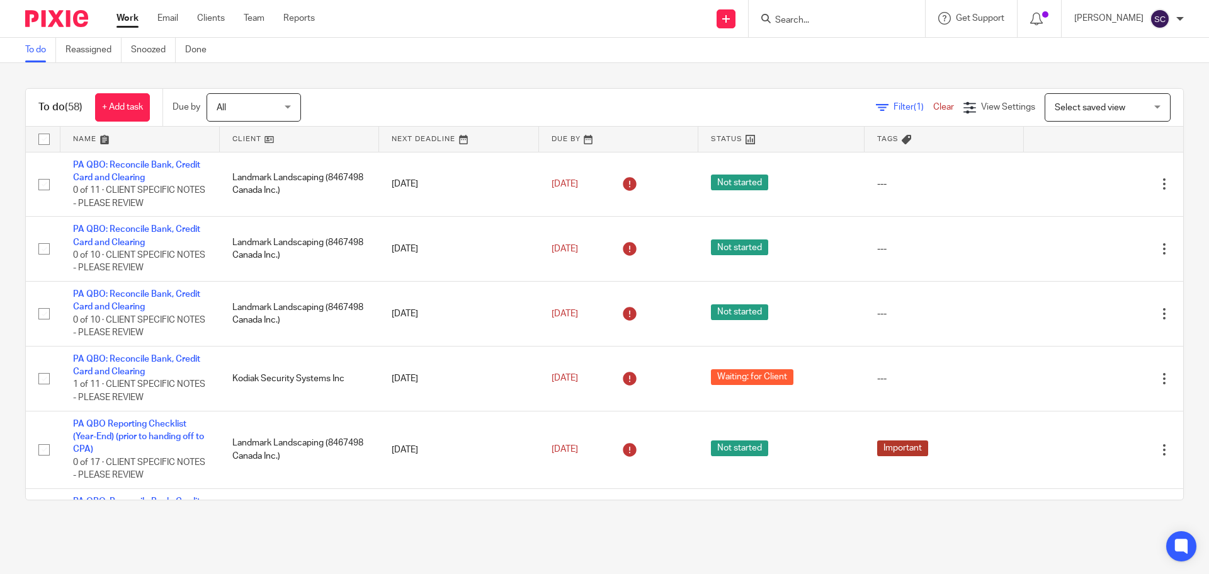
click at [811, 20] on input "Search" at bounding box center [830, 20] width 113 height 11
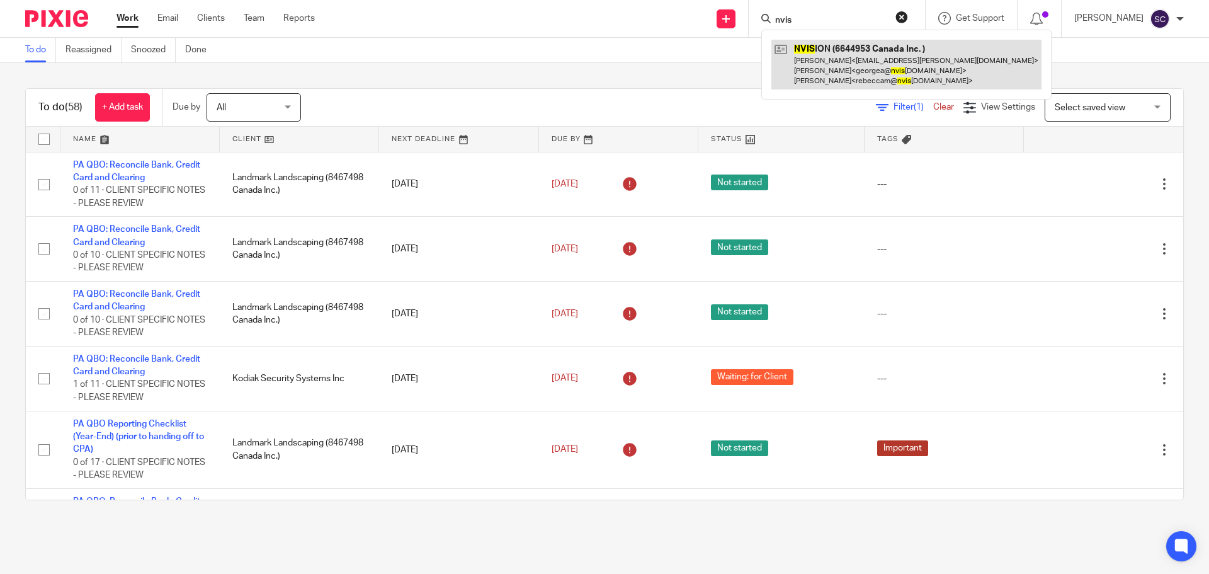
type input "nvis"
click at [819, 41] on link at bounding box center [907, 65] width 270 height 50
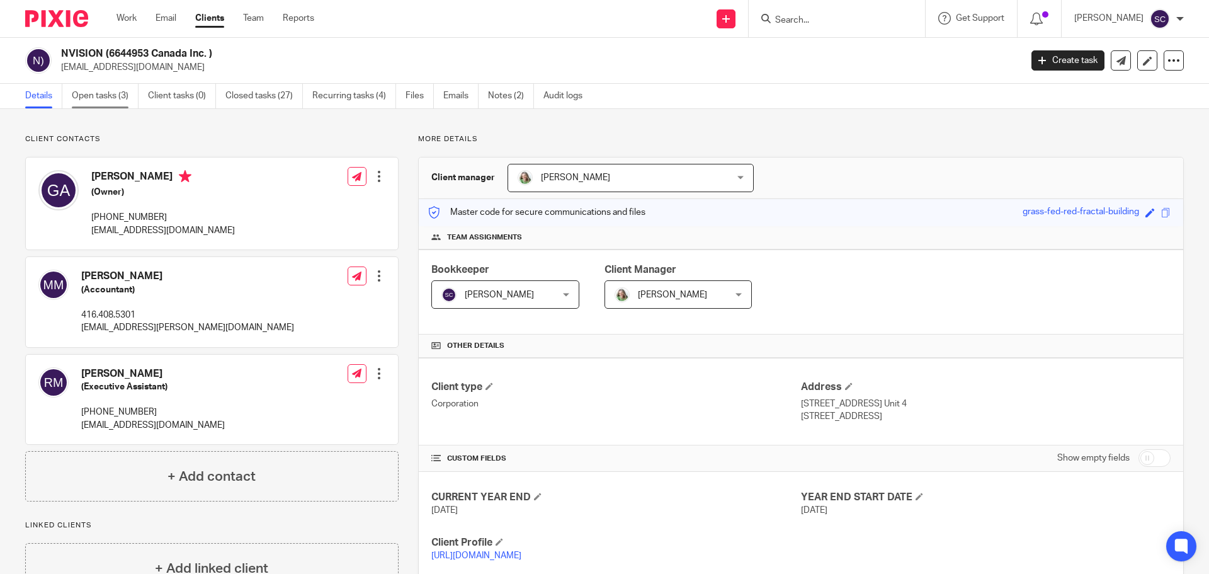
click at [105, 97] on link "Open tasks (3)" at bounding box center [105, 96] width 67 height 25
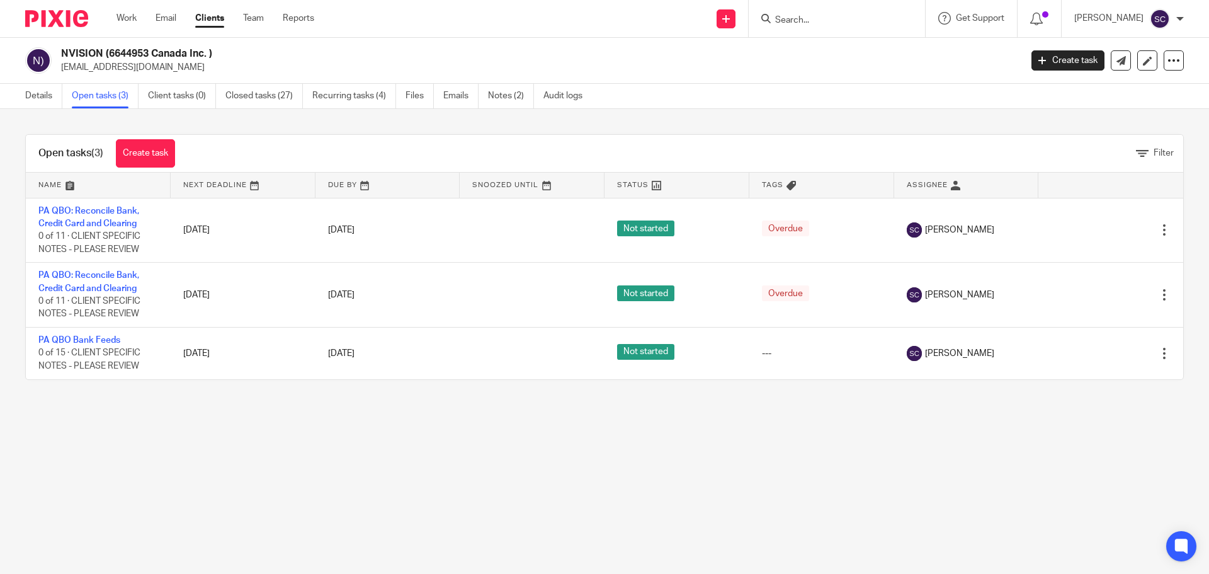
drag, startPoint x: 889, startPoint y: 528, endPoint x: 894, endPoint y: 523, distance: 7.6
click at [889, 528] on main "NVISION (6644953 Canada Inc. ) georgea@nvision.co Create task Export data Merge…" at bounding box center [604, 287] width 1209 height 574
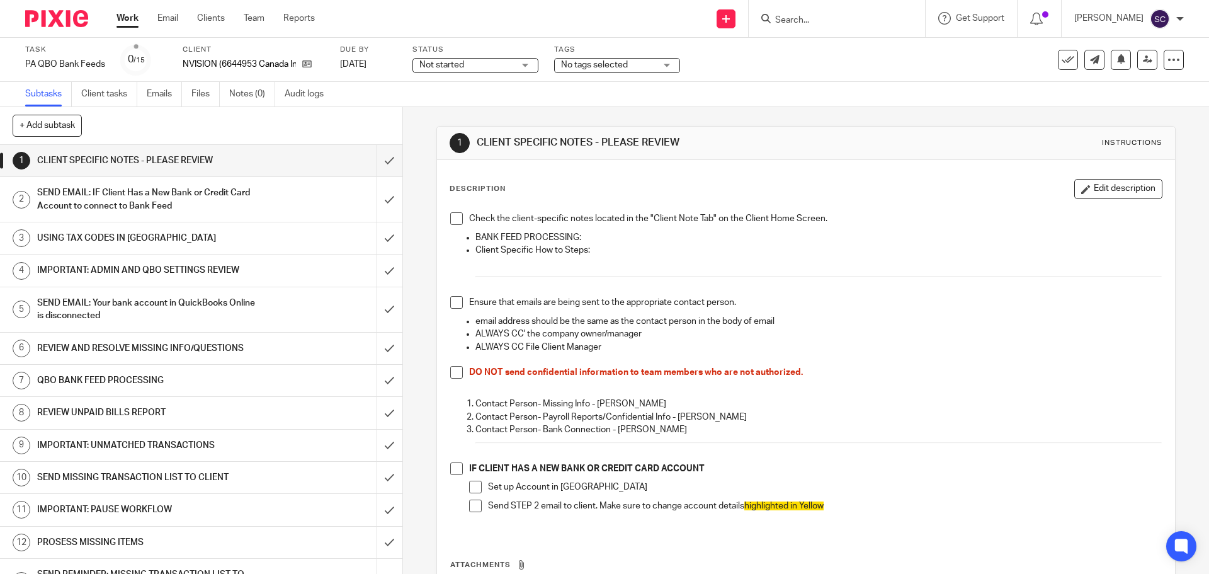
click at [452, 215] on span at bounding box center [456, 218] width 13 height 13
click at [452, 300] on span at bounding box center [456, 302] width 13 height 13
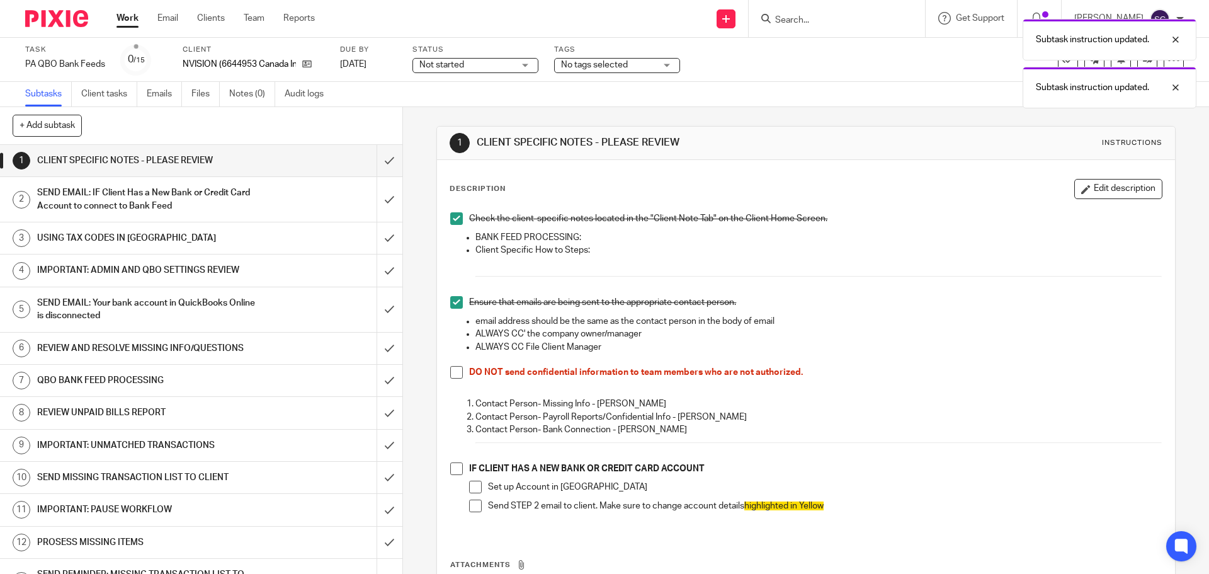
click at [450, 373] on span at bounding box center [456, 372] width 13 height 13
click at [453, 469] on span at bounding box center [456, 468] width 13 height 13
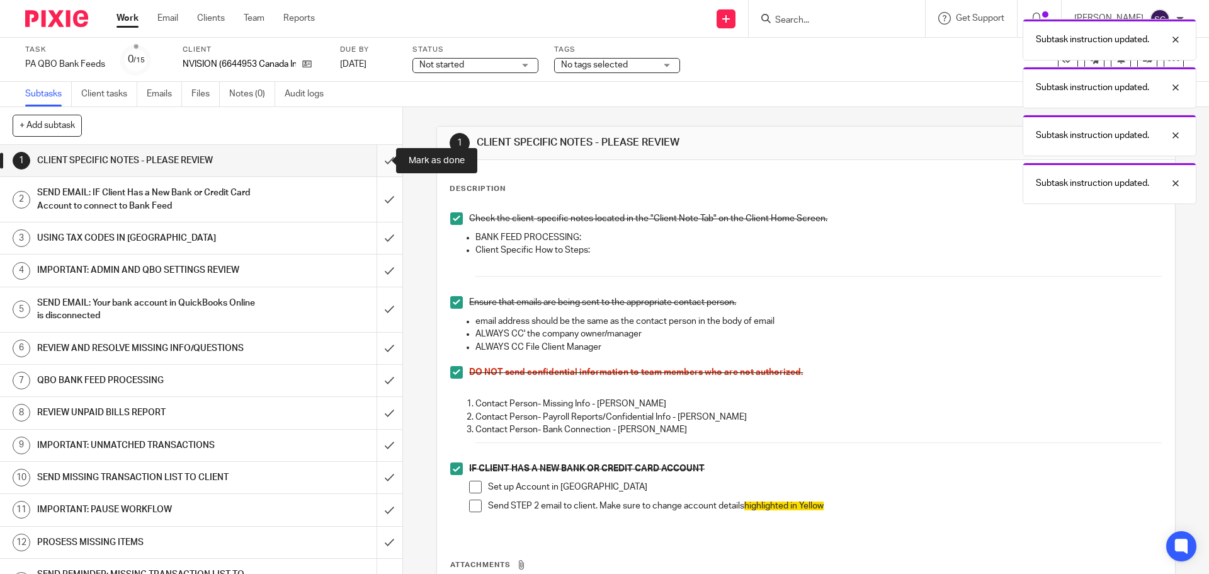
click at [375, 162] on input "submit" at bounding box center [201, 160] width 402 height 31
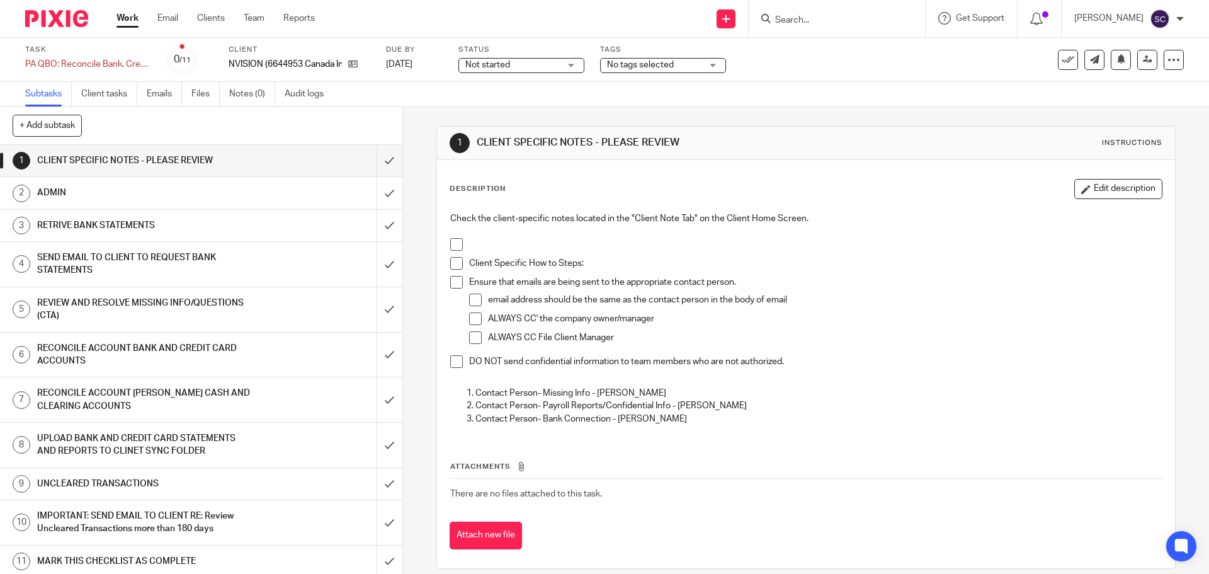
click at [494, 59] on span "Not started" at bounding box center [512, 65] width 94 height 13
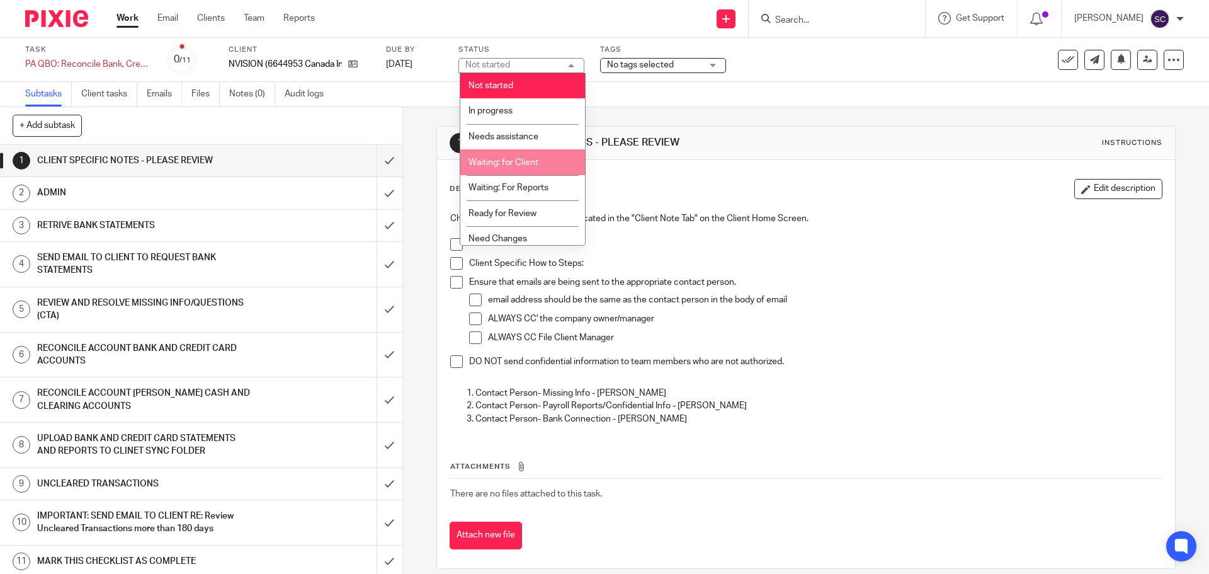
click at [501, 164] on span "Waiting: for Client" at bounding box center [504, 162] width 70 height 9
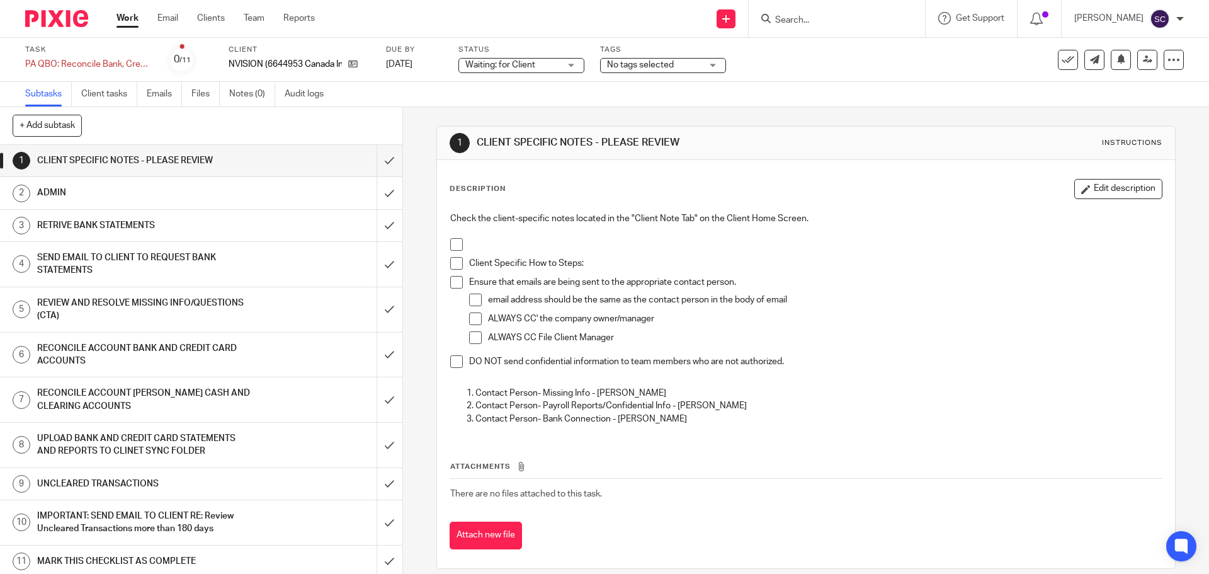
click at [457, 245] on span at bounding box center [456, 244] width 13 height 13
click at [457, 263] on span at bounding box center [456, 263] width 13 height 13
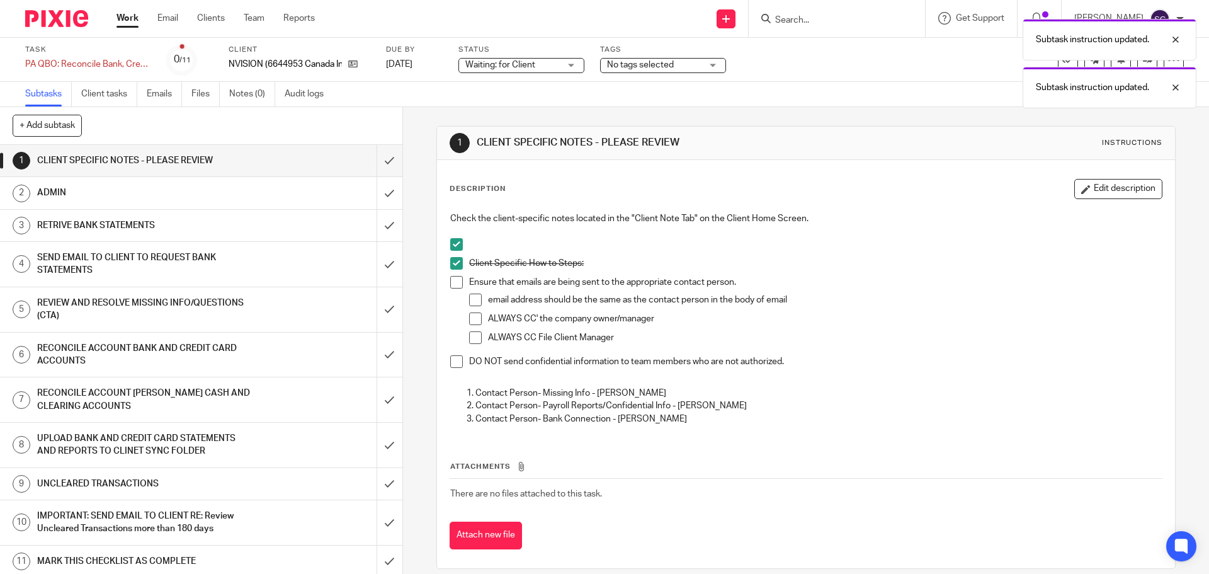
click at [455, 282] on span at bounding box center [456, 282] width 13 height 13
click at [453, 358] on span at bounding box center [456, 361] width 13 height 13
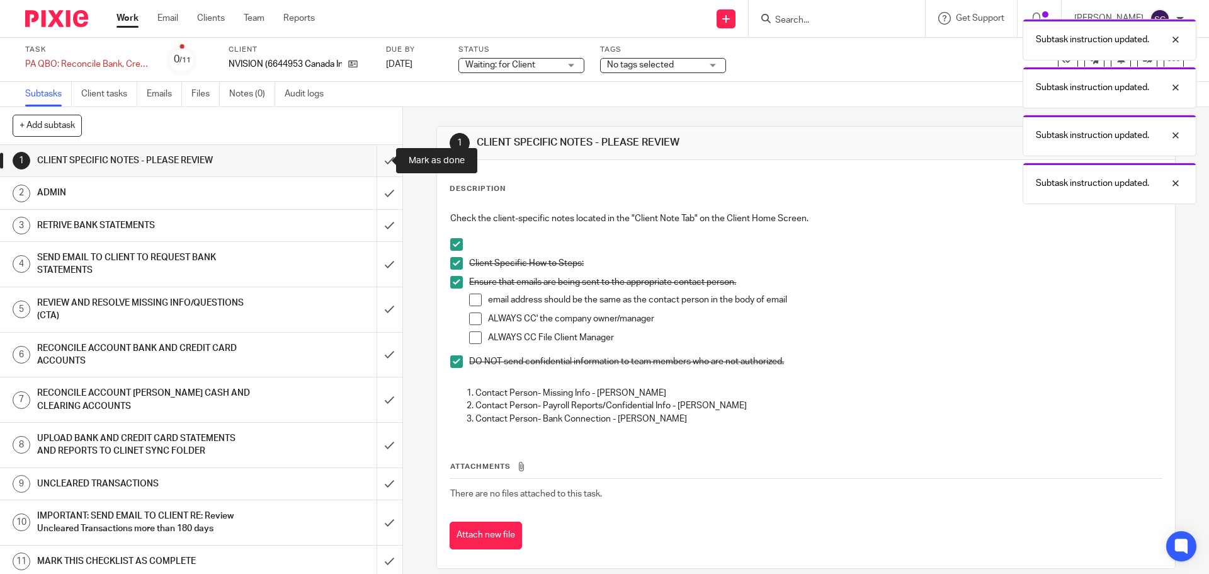
click at [375, 157] on input "submit" at bounding box center [201, 160] width 402 height 31
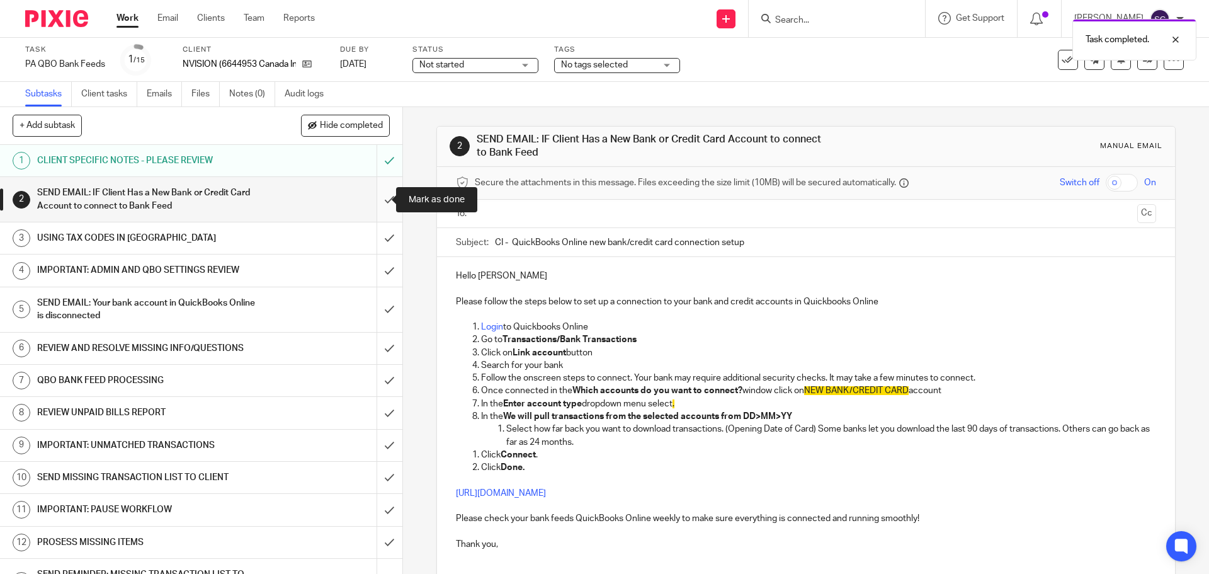
click at [375, 197] on input "submit" at bounding box center [201, 199] width 402 height 45
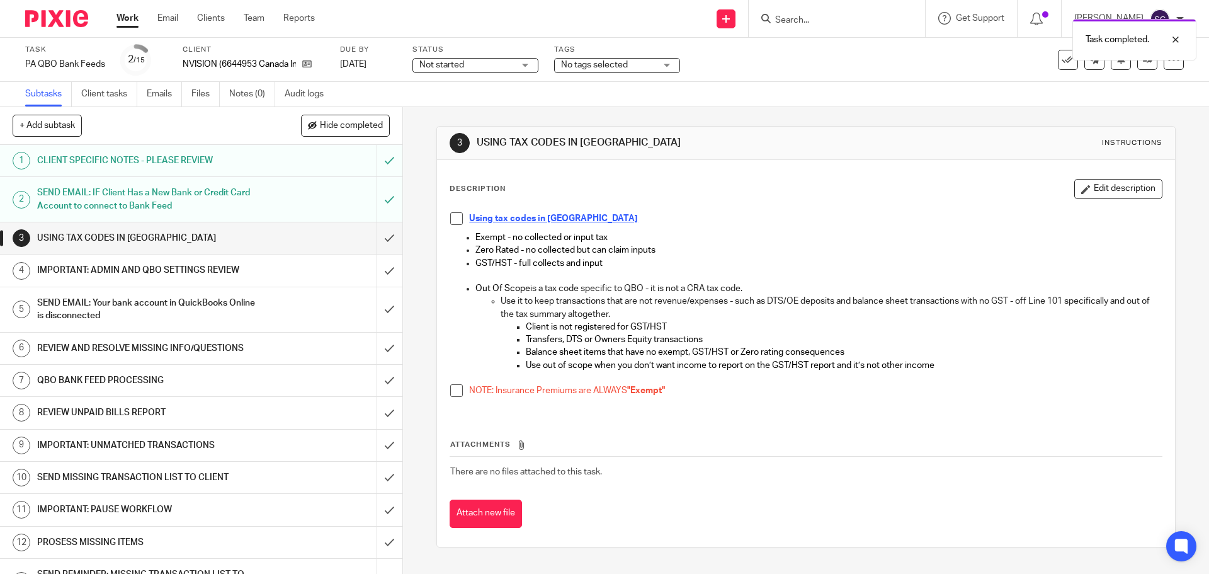
click at [453, 218] on span at bounding box center [456, 218] width 13 height 13
click at [453, 390] on span at bounding box center [456, 390] width 13 height 13
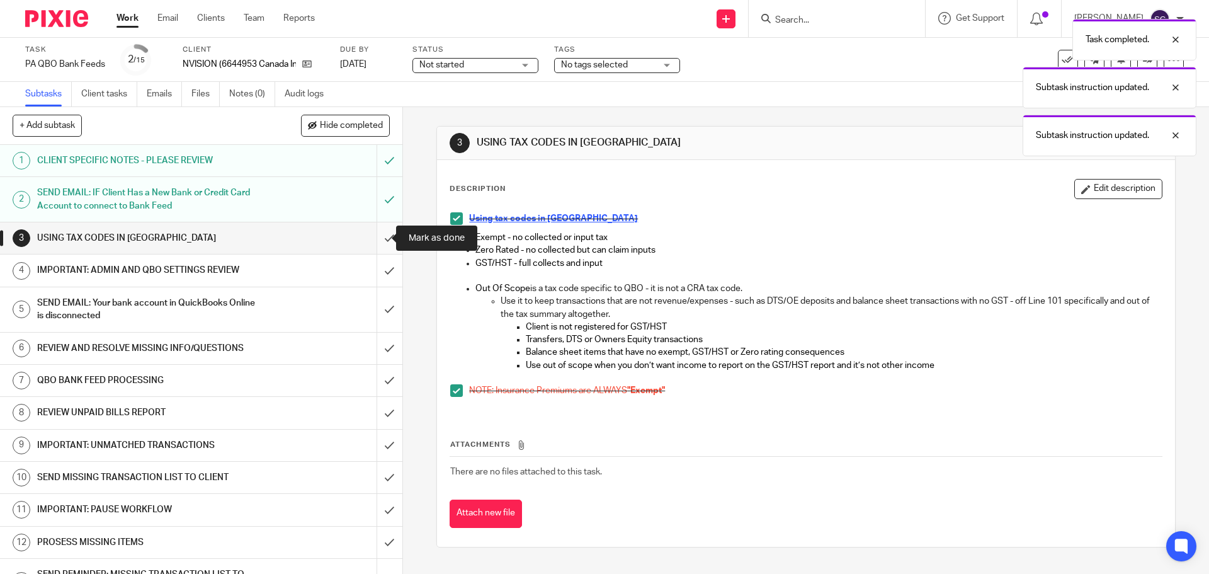
click at [375, 241] on input "submit" at bounding box center [201, 237] width 402 height 31
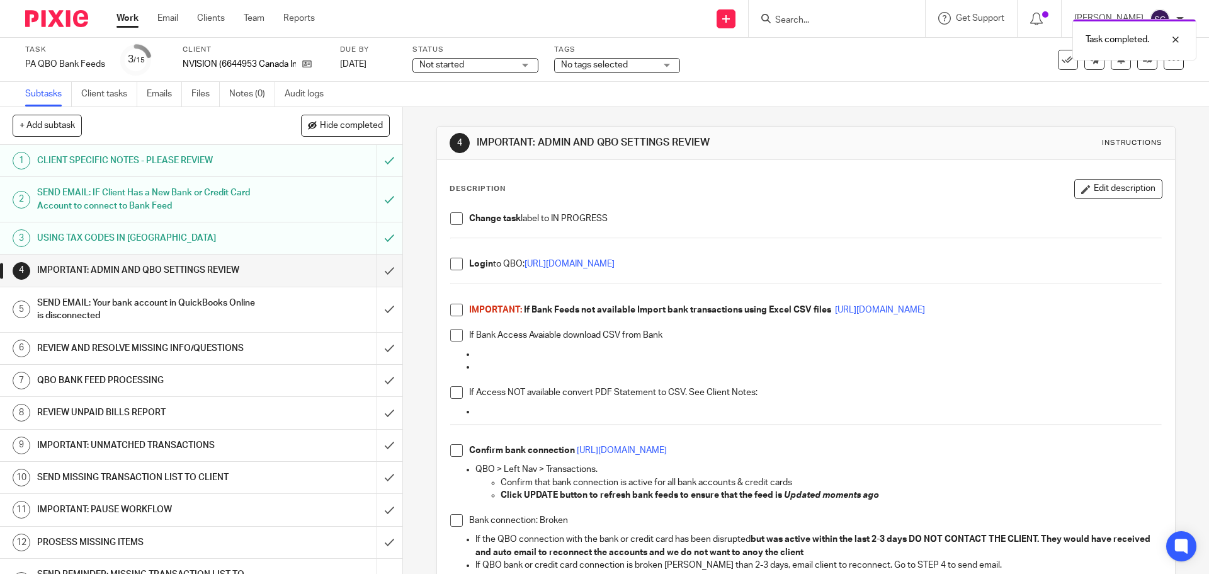
click at [454, 219] on span at bounding box center [456, 218] width 13 height 13
click at [453, 266] on span at bounding box center [456, 264] width 13 height 13
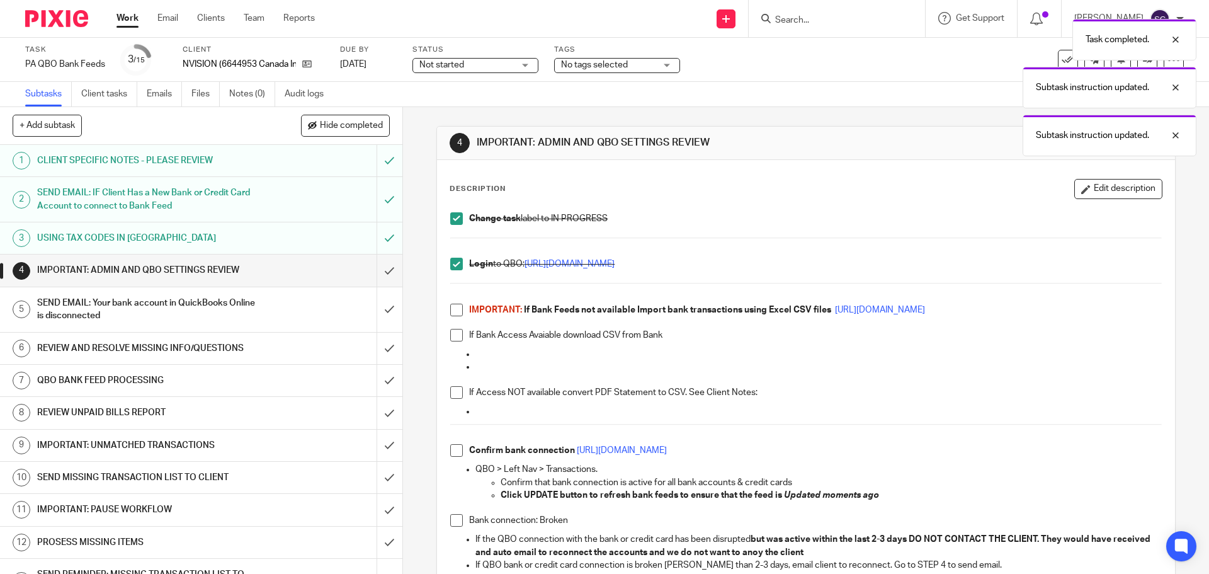
click at [457, 308] on span at bounding box center [456, 310] width 13 height 13
click at [455, 341] on span at bounding box center [456, 335] width 13 height 13
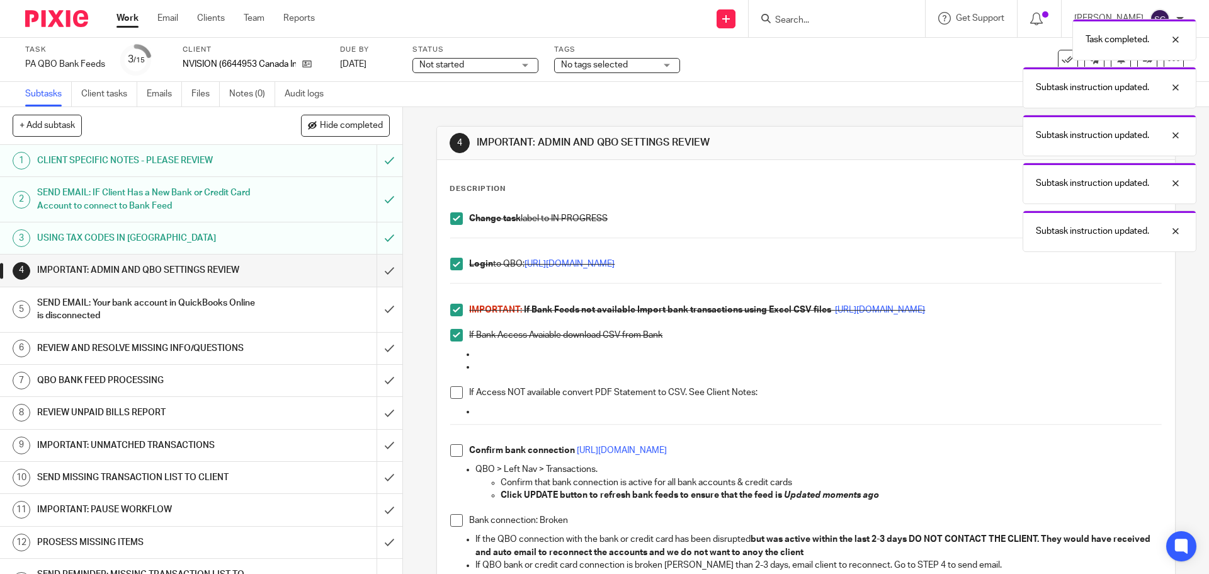
drag, startPoint x: 455, startPoint y: 392, endPoint x: 459, endPoint y: 431, distance: 39.9
click at [454, 392] on span at bounding box center [456, 392] width 13 height 13
click at [452, 455] on span at bounding box center [456, 450] width 13 height 13
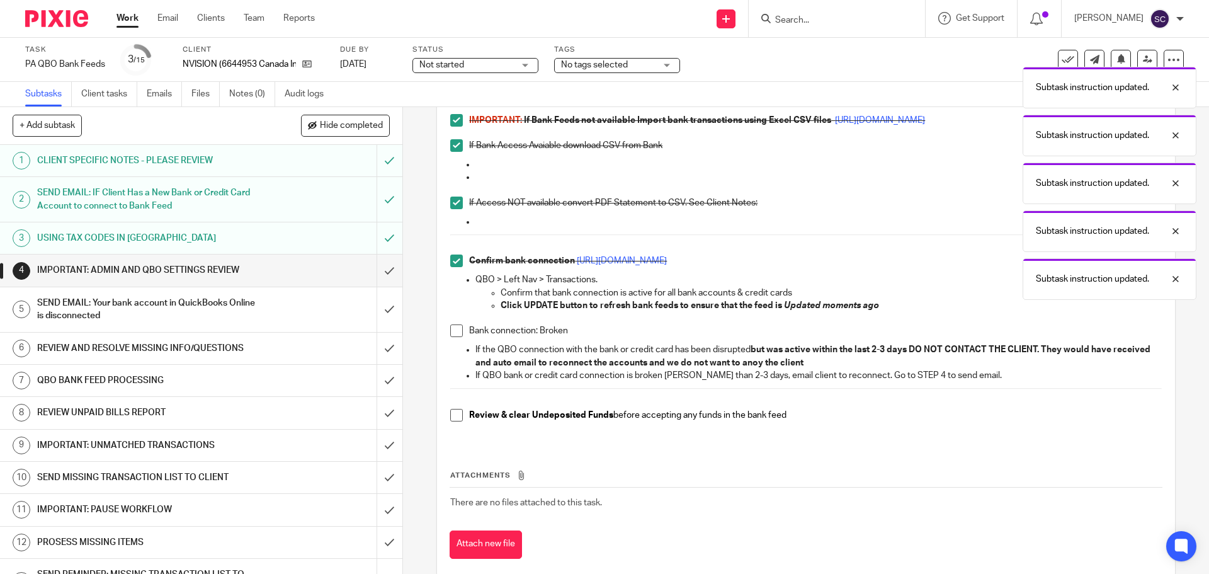
scroll to position [213, 0]
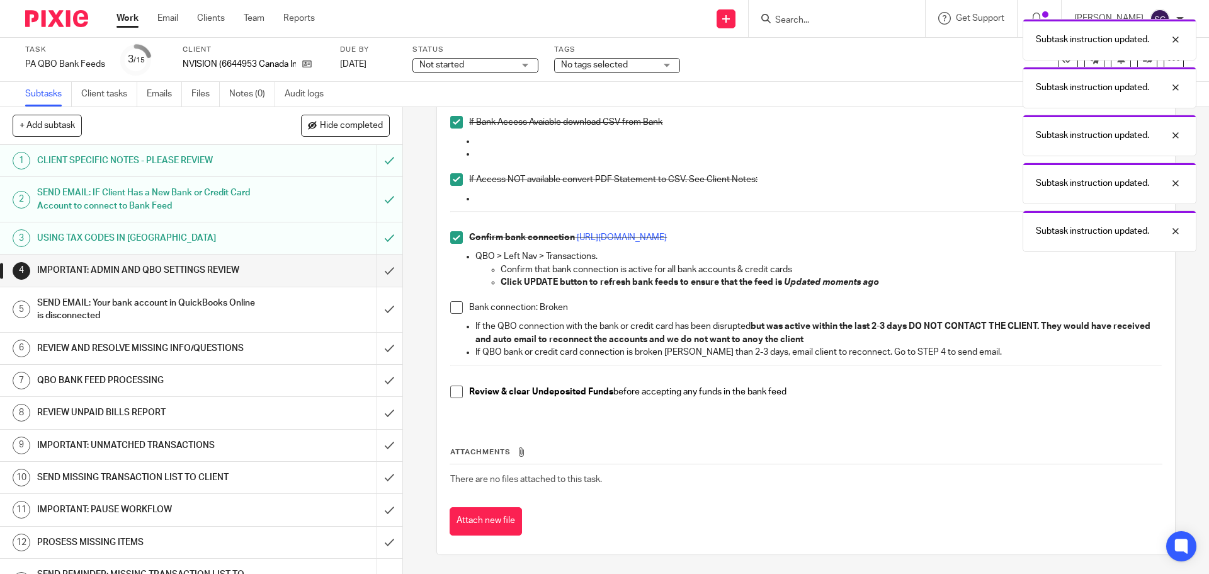
click at [458, 307] on span at bounding box center [456, 307] width 13 height 13
click at [452, 394] on span at bounding box center [456, 391] width 13 height 13
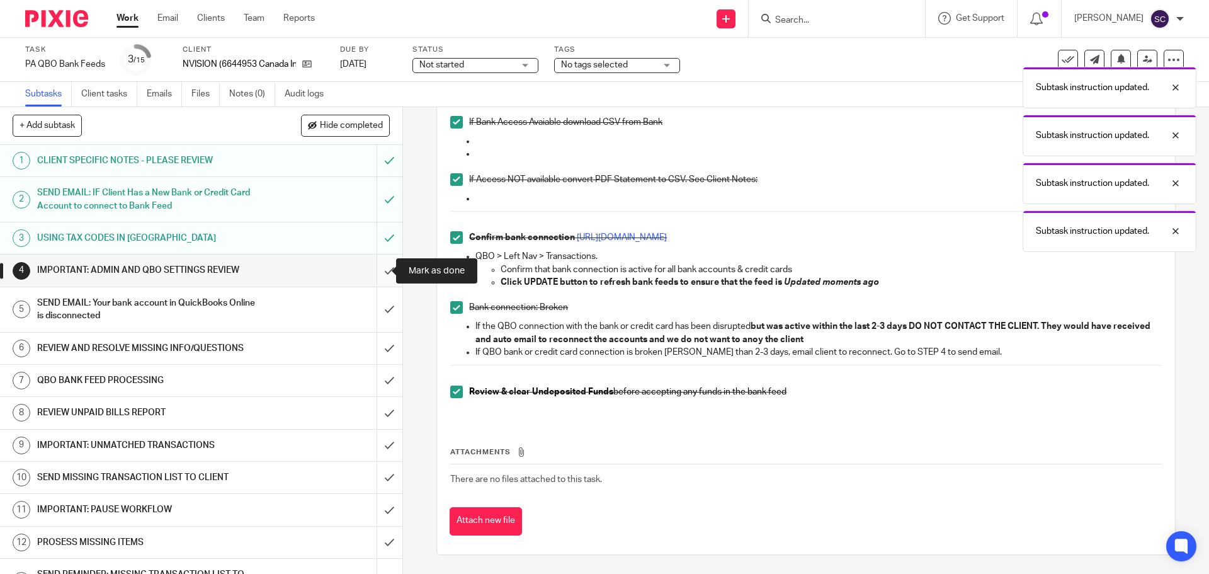
click at [374, 275] on input "submit" at bounding box center [201, 269] width 402 height 31
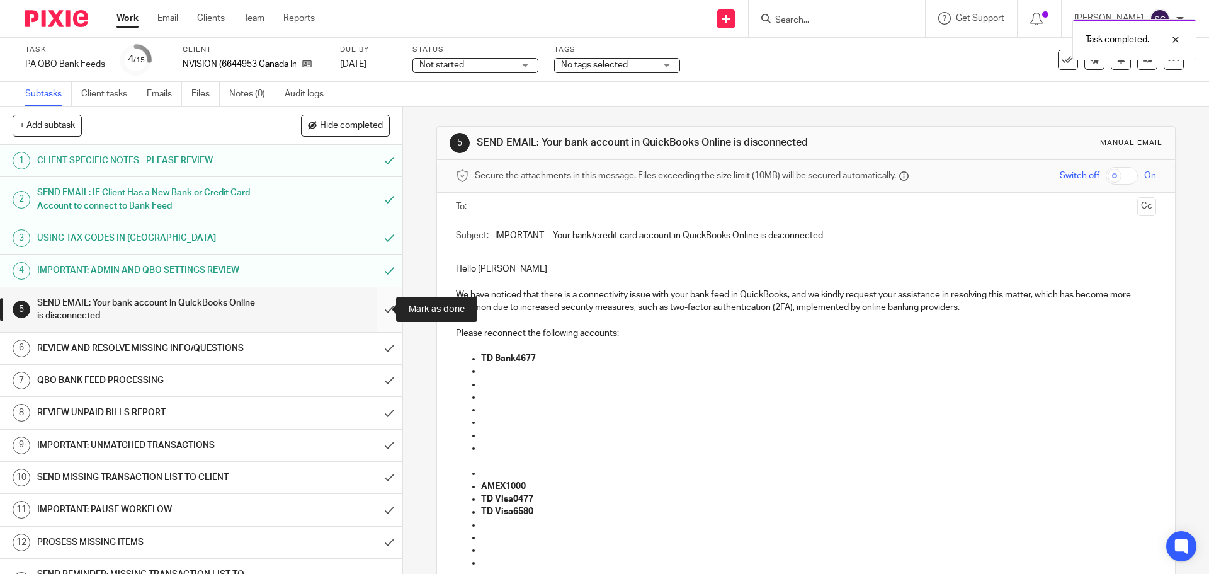
click at [376, 307] on input "submit" at bounding box center [201, 309] width 402 height 45
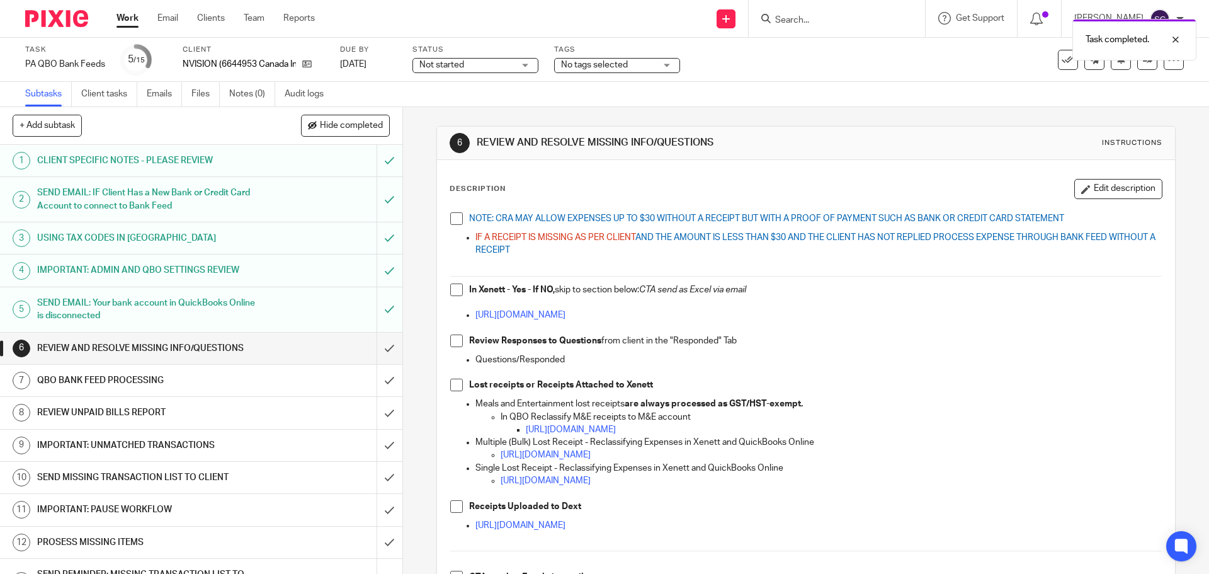
click at [453, 223] on span at bounding box center [456, 218] width 13 height 13
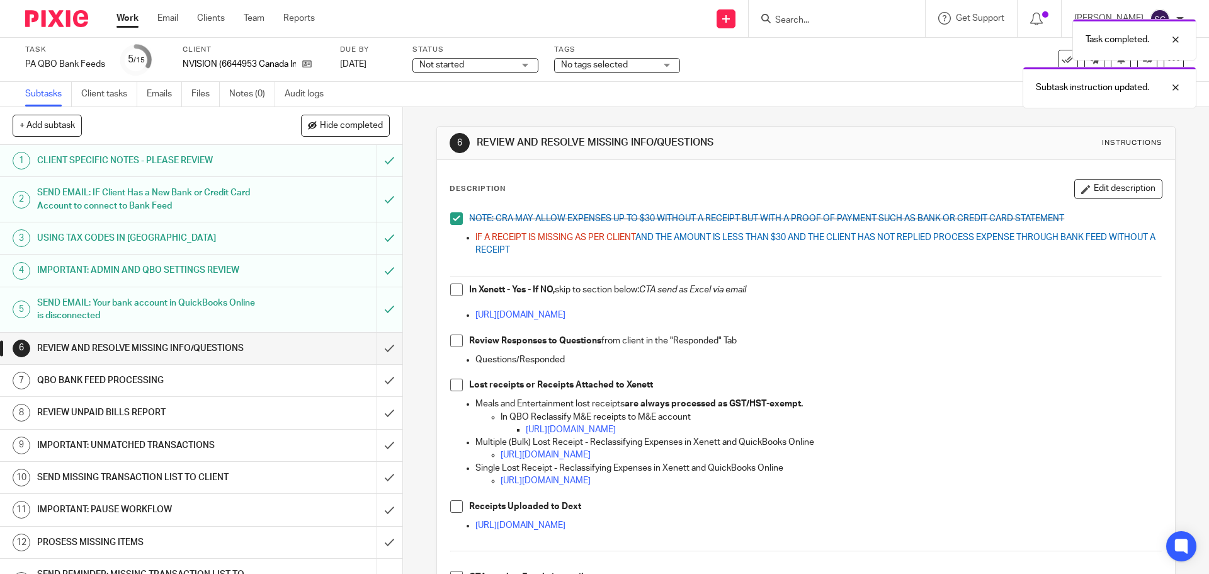
click at [455, 292] on span at bounding box center [456, 289] width 13 height 13
click at [450, 341] on span at bounding box center [456, 340] width 13 height 13
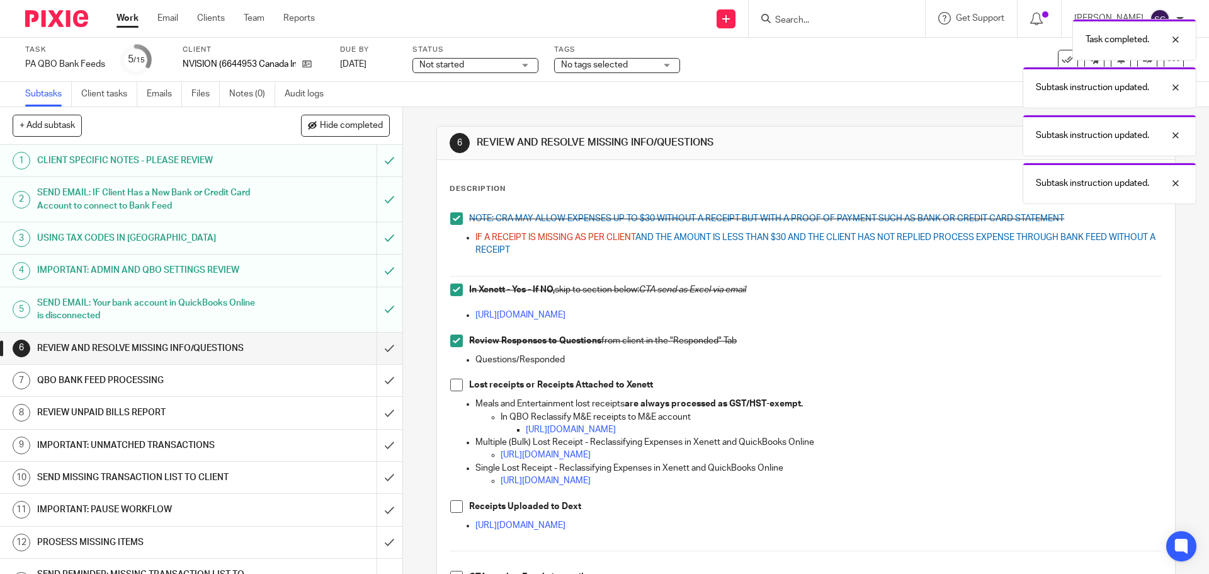
click at [452, 387] on span at bounding box center [456, 385] width 13 height 13
click at [453, 503] on span at bounding box center [456, 506] width 13 height 13
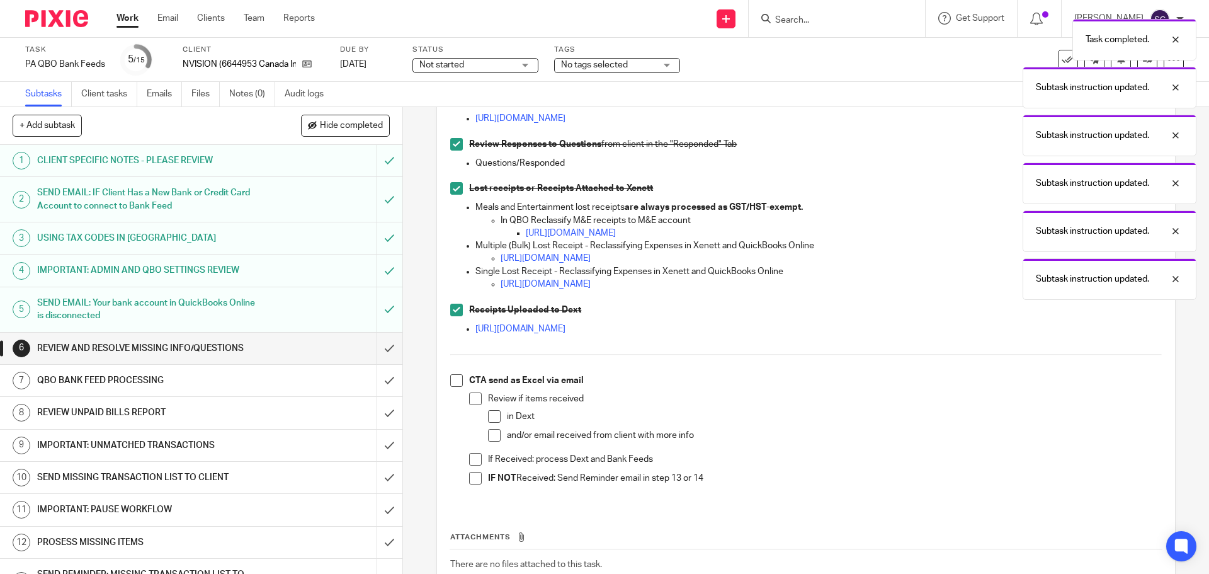
scroll to position [252, 0]
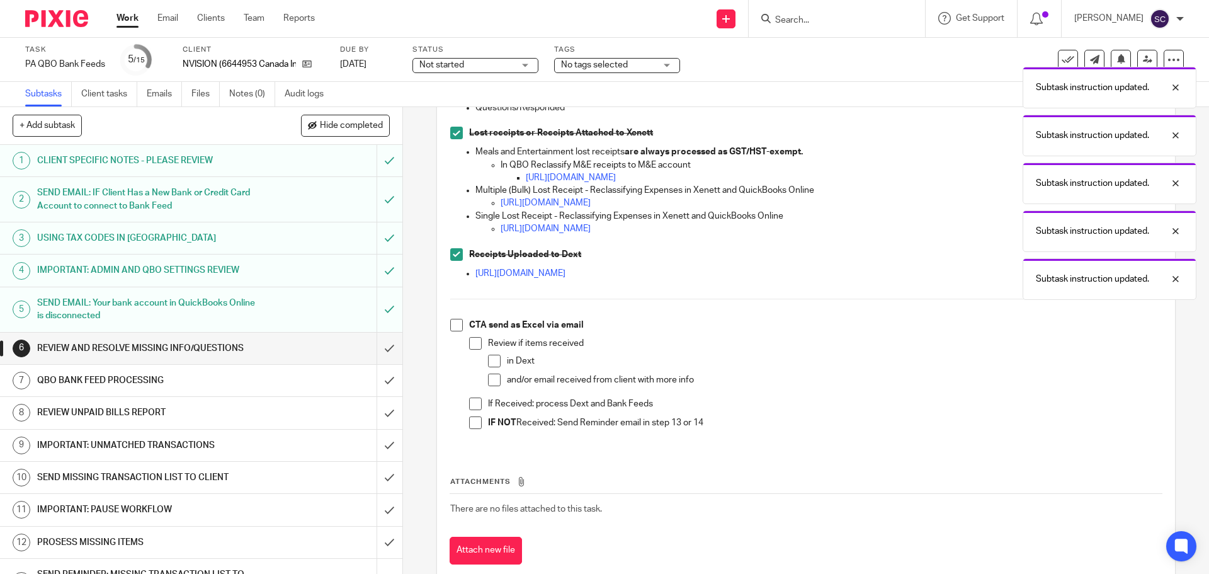
click at [457, 322] on span at bounding box center [456, 325] width 13 height 13
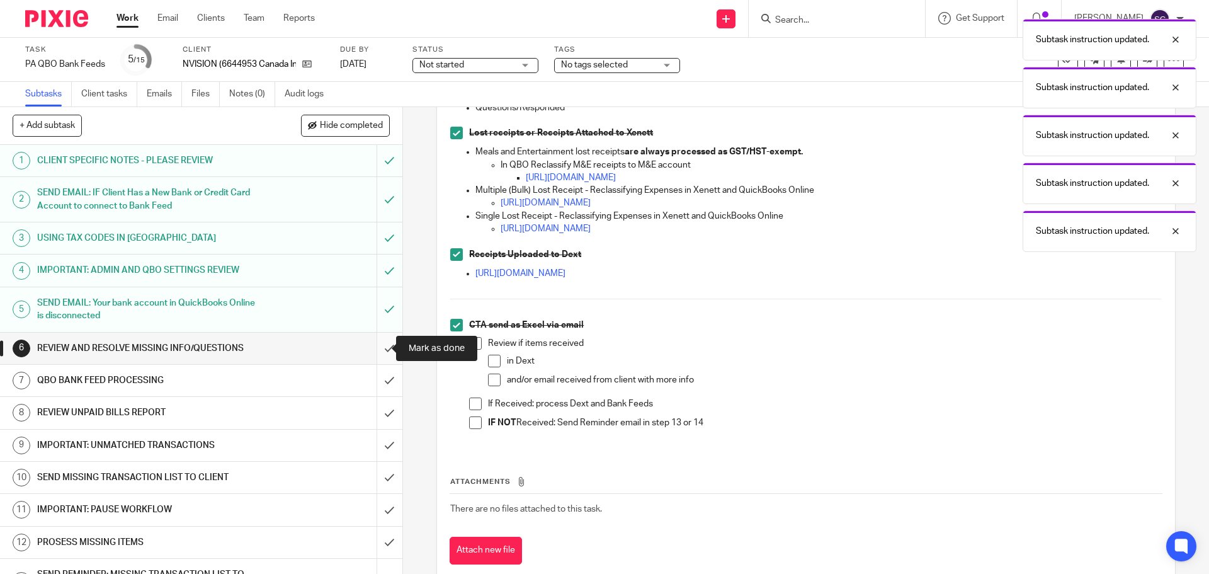
click at [374, 349] on input "submit" at bounding box center [201, 348] width 402 height 31
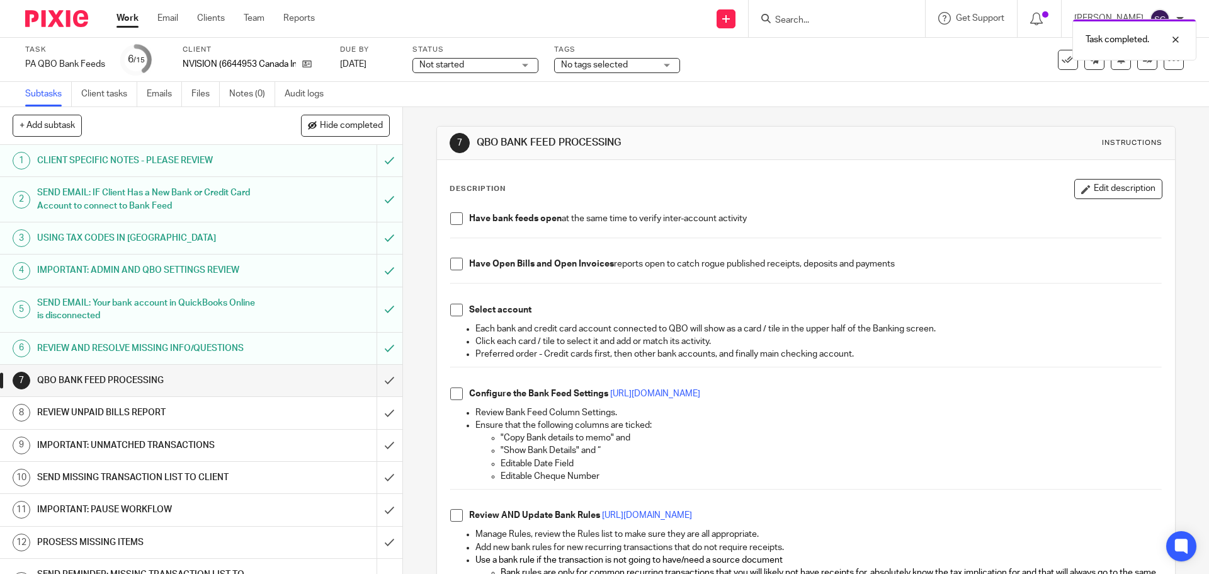
click at [457, 219] on span at bounding box center [456, 218] width 13 height 13
click at [454, 266] on span at bounding box center [456, 264] width 13 height 13
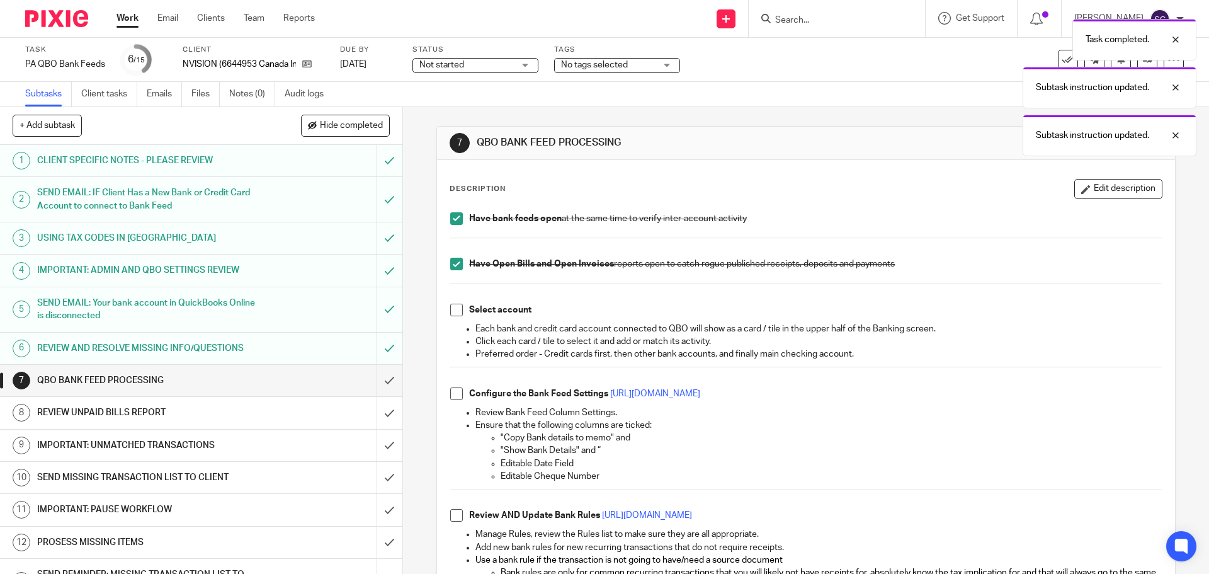
click at [455, 312] on span at bounding box center [456, 310] width 13 height 13
drag, startPoint x: 453, startPoint y: 398, endPoint x: 453, endPoint y: 406, distance: 8.2
click at [453, 398] on span at bounding box center [456, 393] width 13 height 13
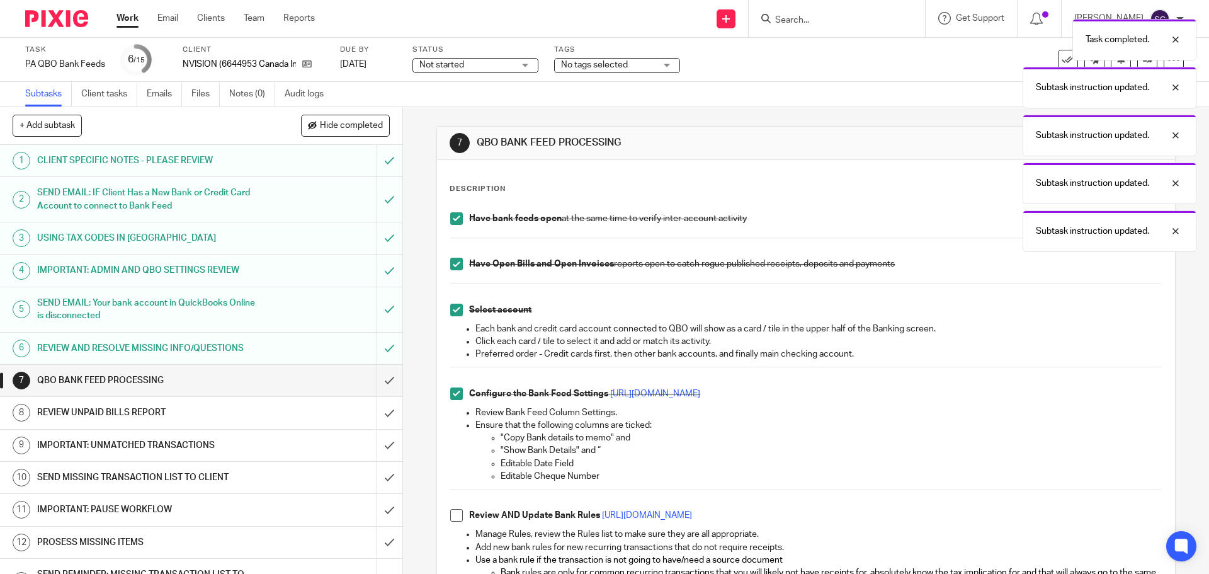
click at [457, 516] on span at bounding box center [456, 515] width 13 height 13
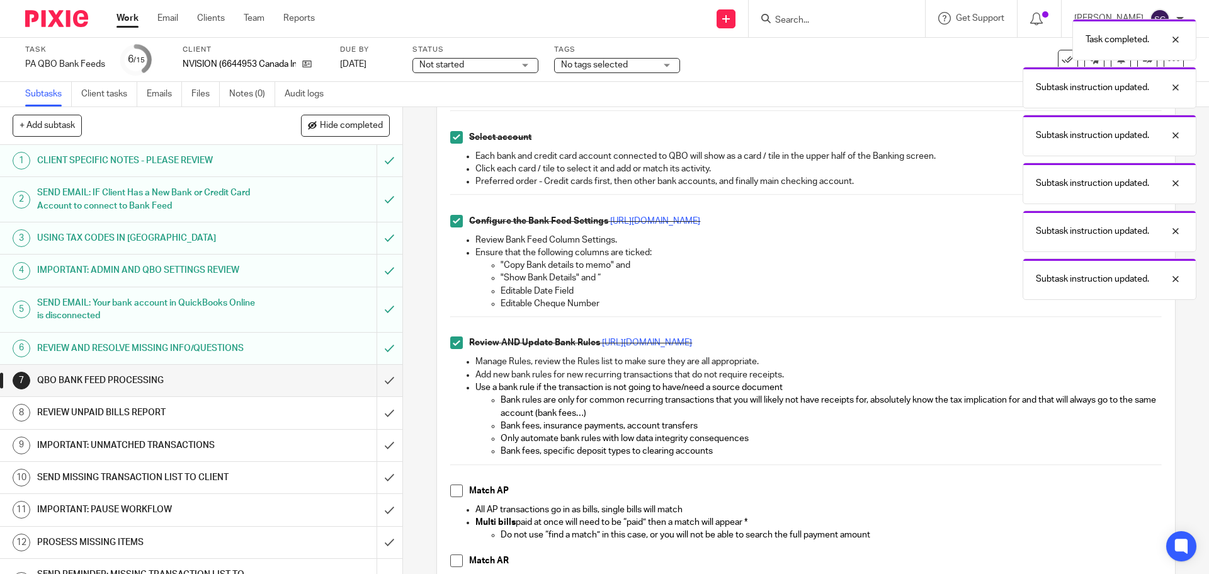
scroll to position [189, 0]
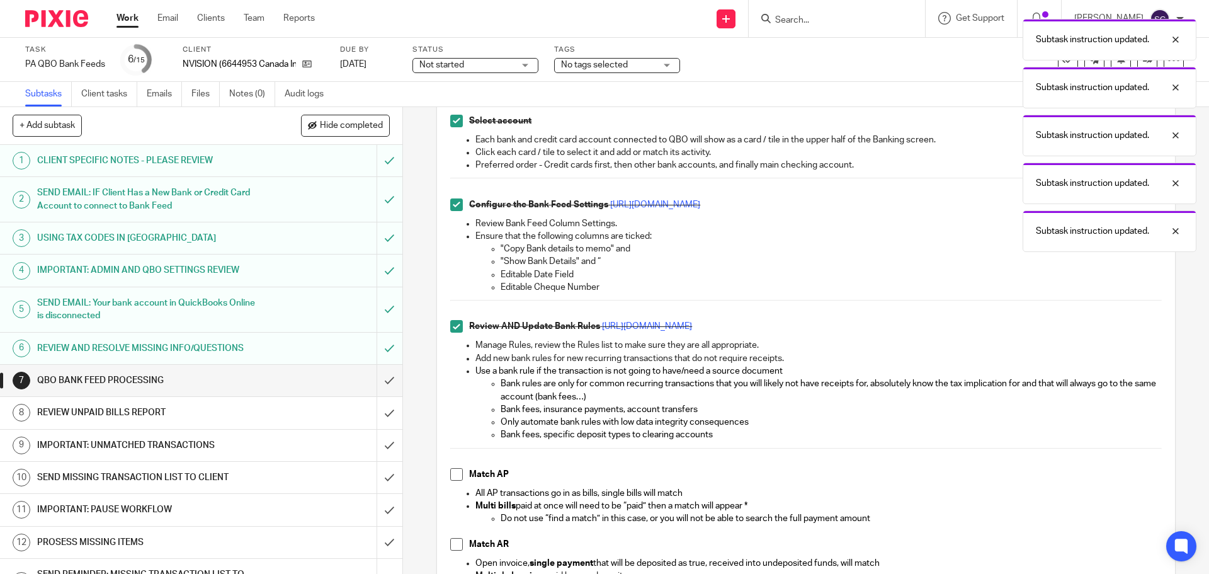
click at [453, 474] on span at bounding box center [456, 474] width 13 height 13
click at [450, 547] on span at bounding box center [456, 544] width 13 height 13
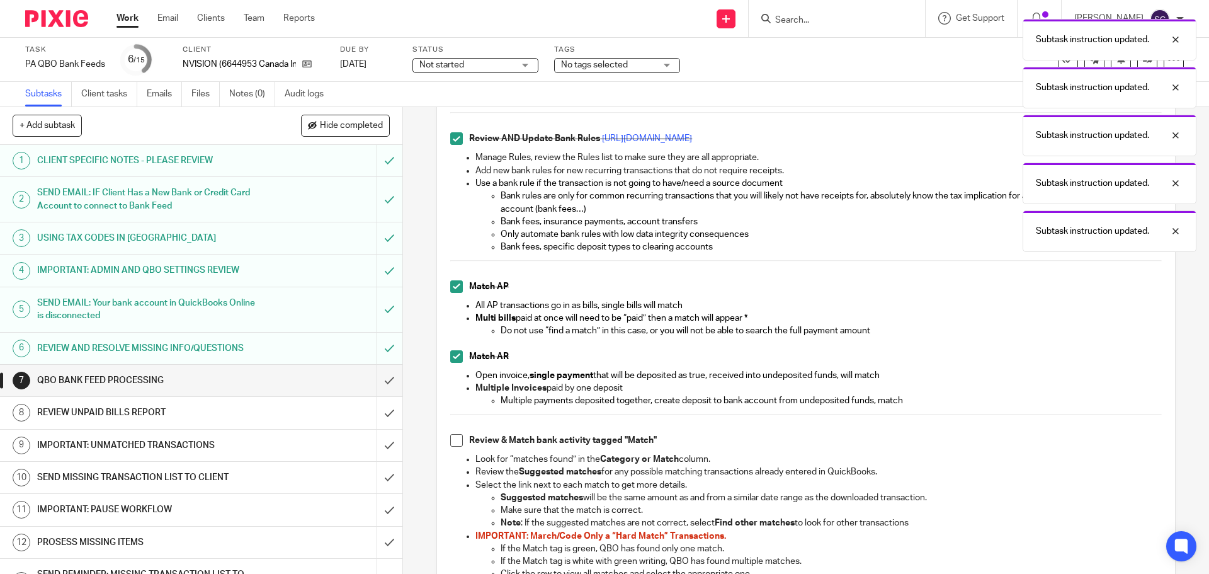
scroll to position [378, 0]
click at [456, 440] on span at bounding box center [456, 439] width 13 height 13
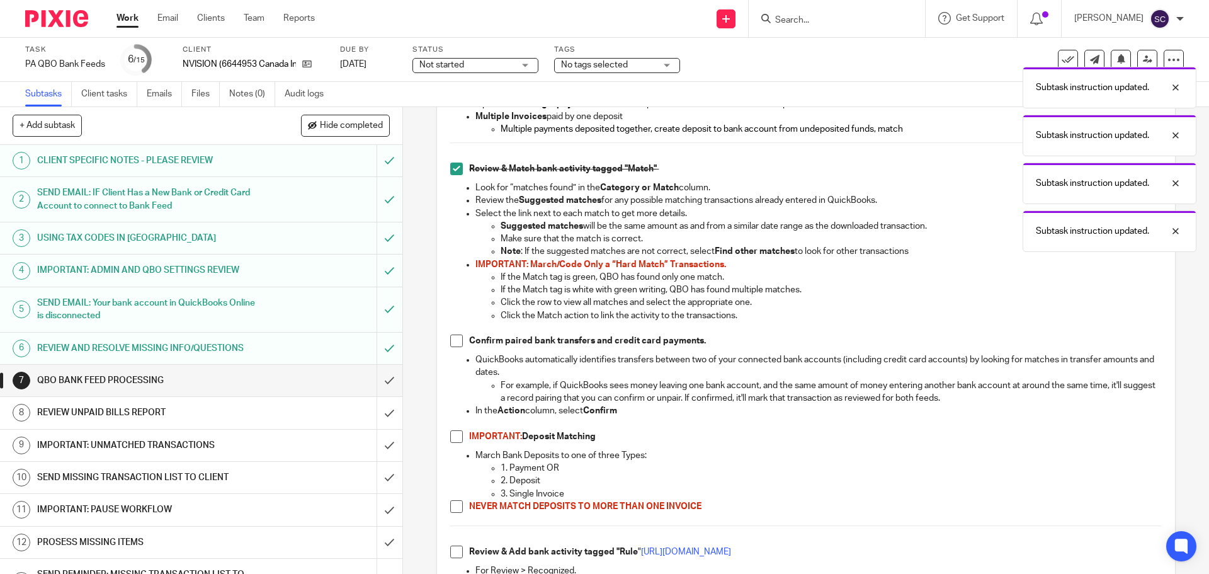
scroll to position [693, 0]
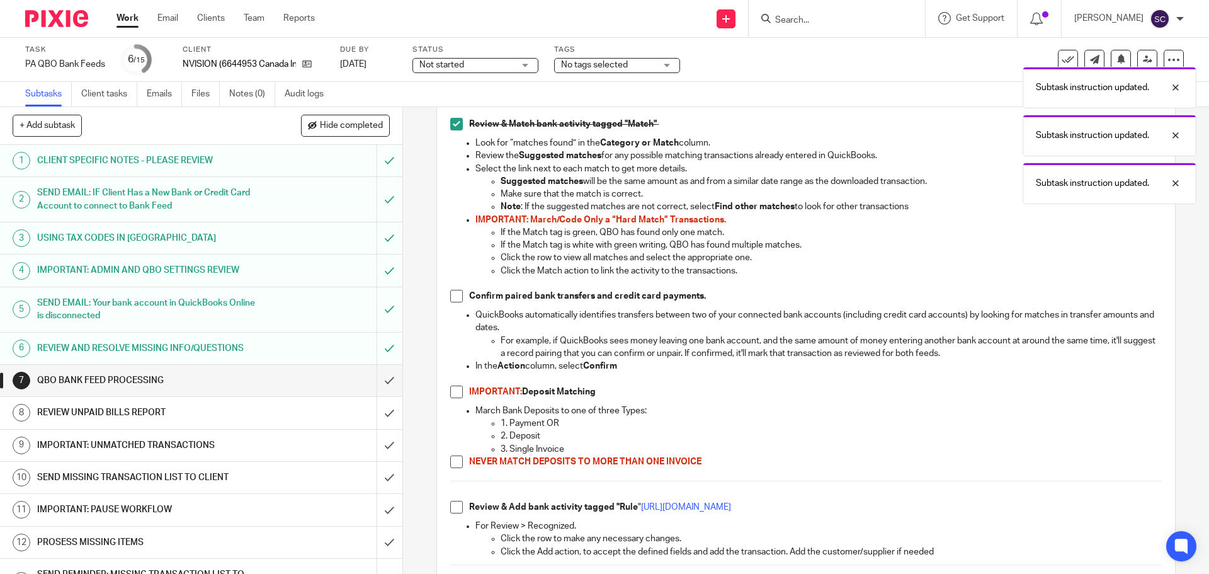
click at [450, 299] on span at bounding box center [456, 296] width 13 height 13
click at [452, 394] on span at bounding box center [456, 391] width 13 height 13
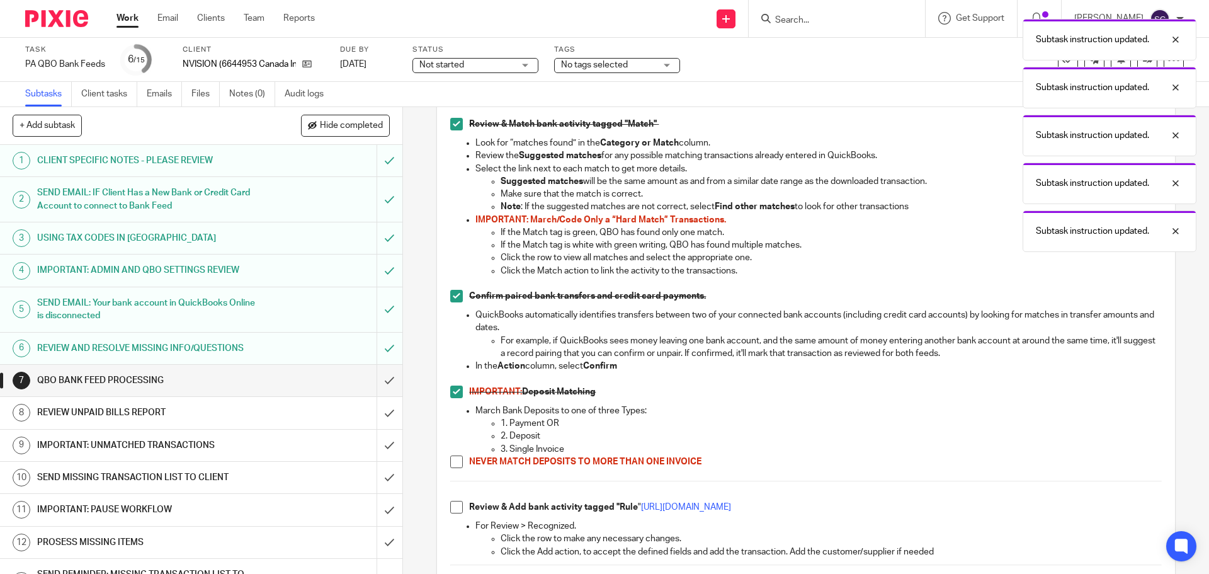
click at [453, 465] on span at bounding box center [456, 461] width 13 height 13
click at [452, 510] on span at bounding box center [456, 507] width 13 height 13
click at [372, 383] on input "submit" at bounding box center [201, 380] width 402 height 31
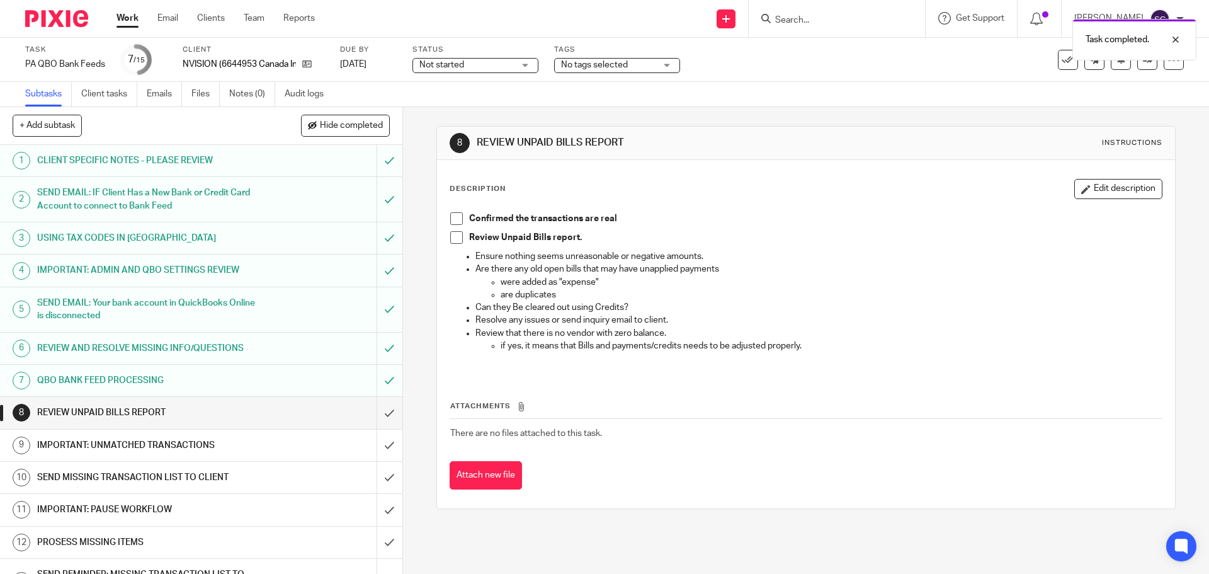
click at [450, 220] on span at bounding box center [456, 218] width 13 height 13
click at [453, 233] on span at bounding box center [456, 237] width 13 height 13
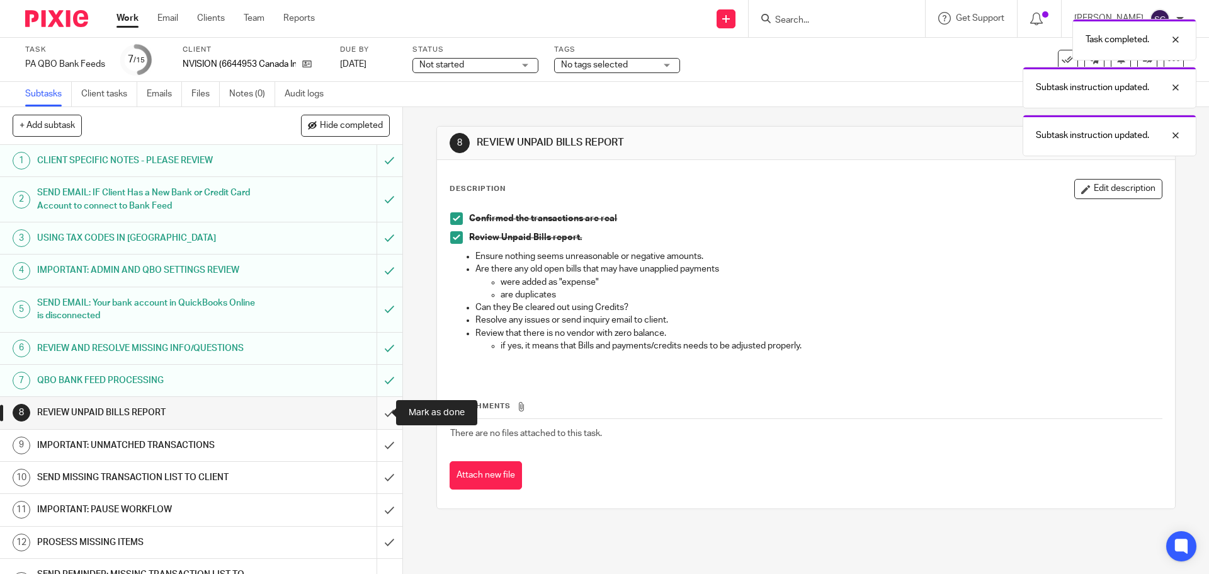
click at [375, 409] on input "submit" at bounding box center [201, 412] width 402 height 31
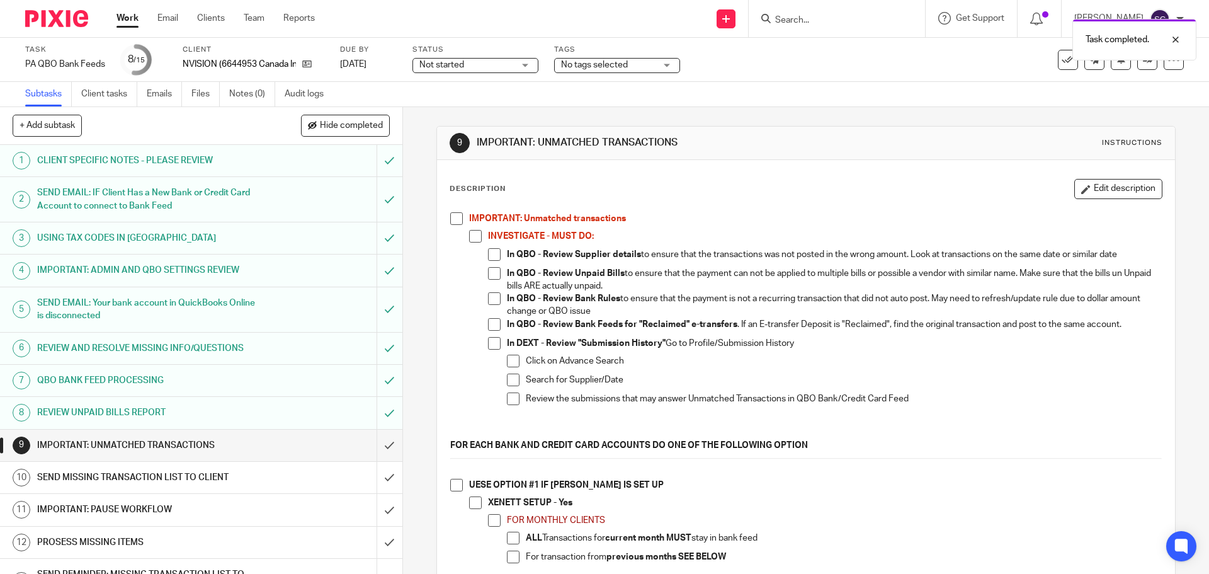
click at [450, 217] on span at bounding box center [456, 218] width 13 height 13
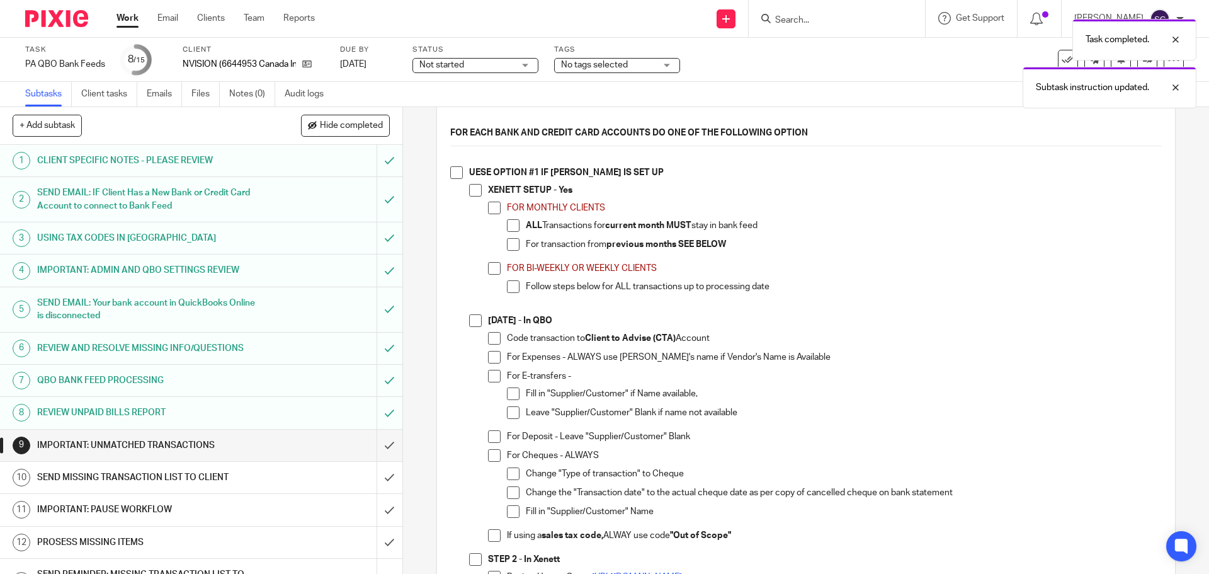
scroll to position [315, 0]
click at [450, 170] on span at bounding box center [456, 170] width 13 height 13
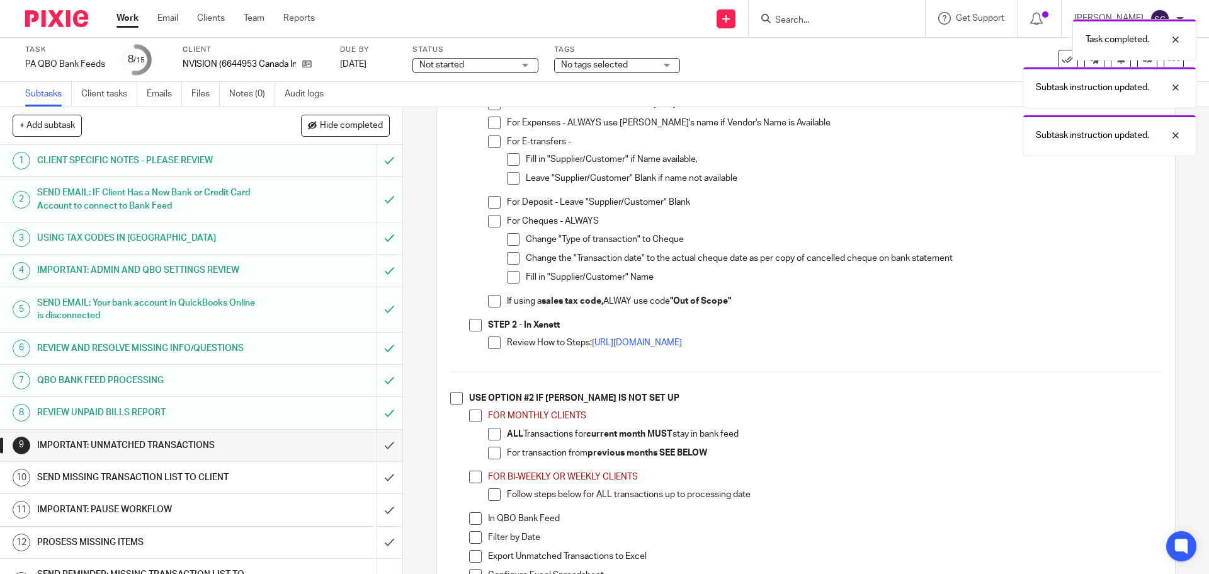
scroll to position [630, 0]
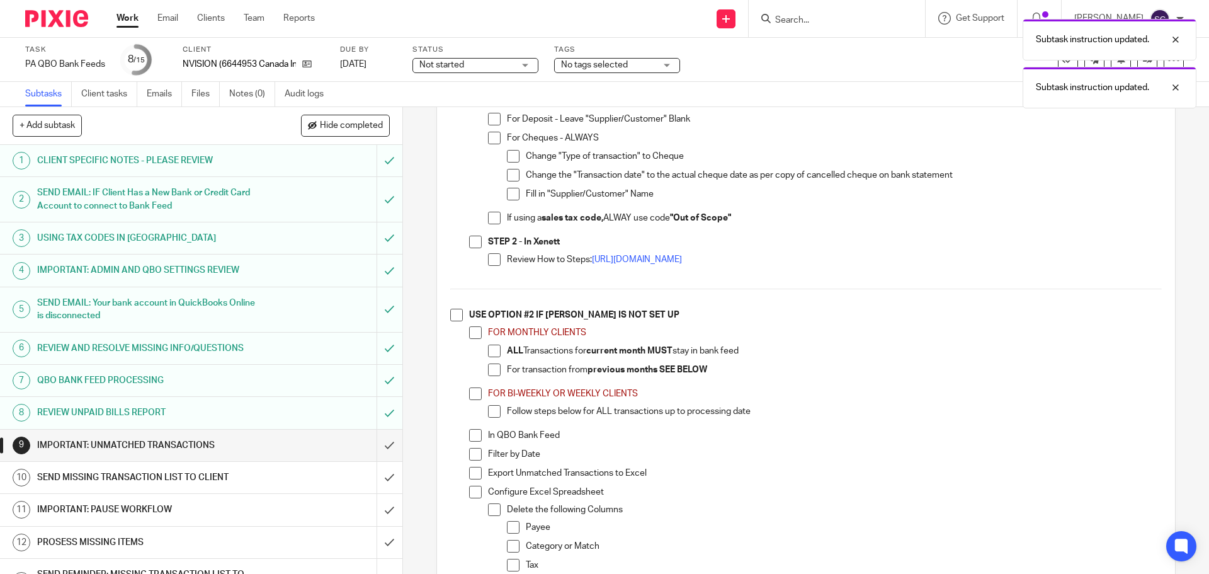
click at [455, 318] on span at bounding box center [456, 315] width 13 height 13
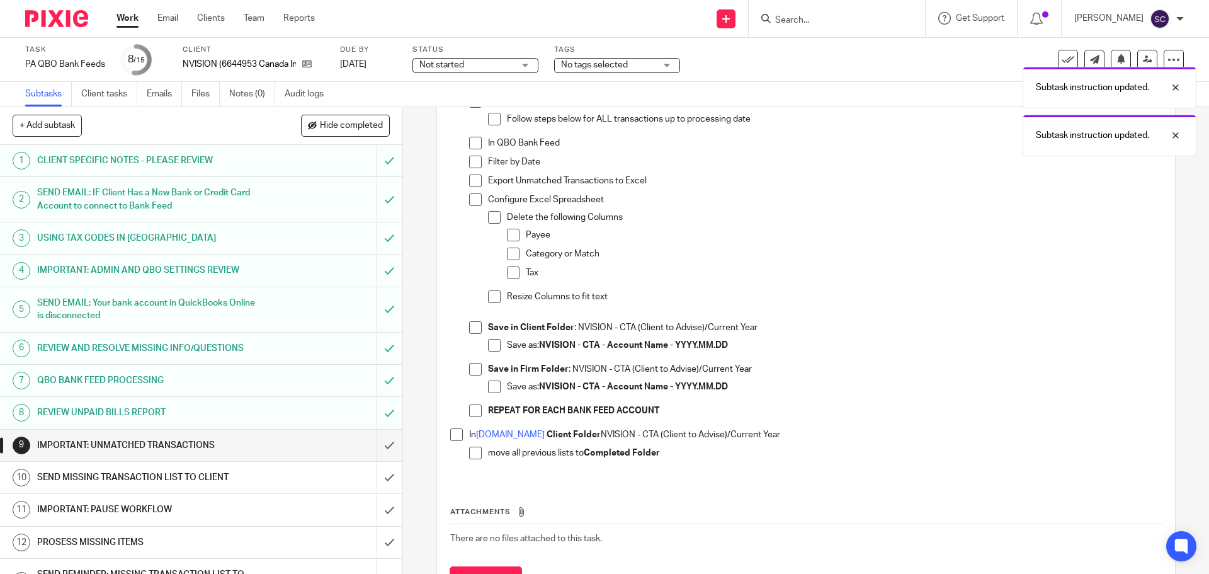
scroll to position [945, 0]
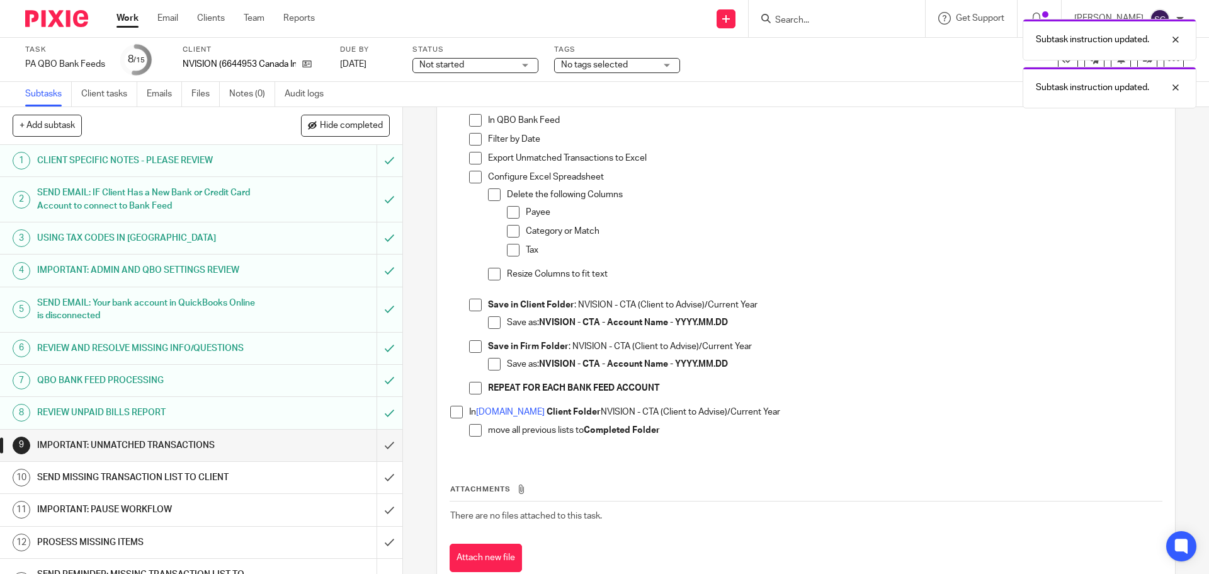
click at [454, 414] on span at bounding box center [456, 412] width 13 height 13
click at [379, 445] on input "submit" at bounding box center [201, 445] width 402 height 31
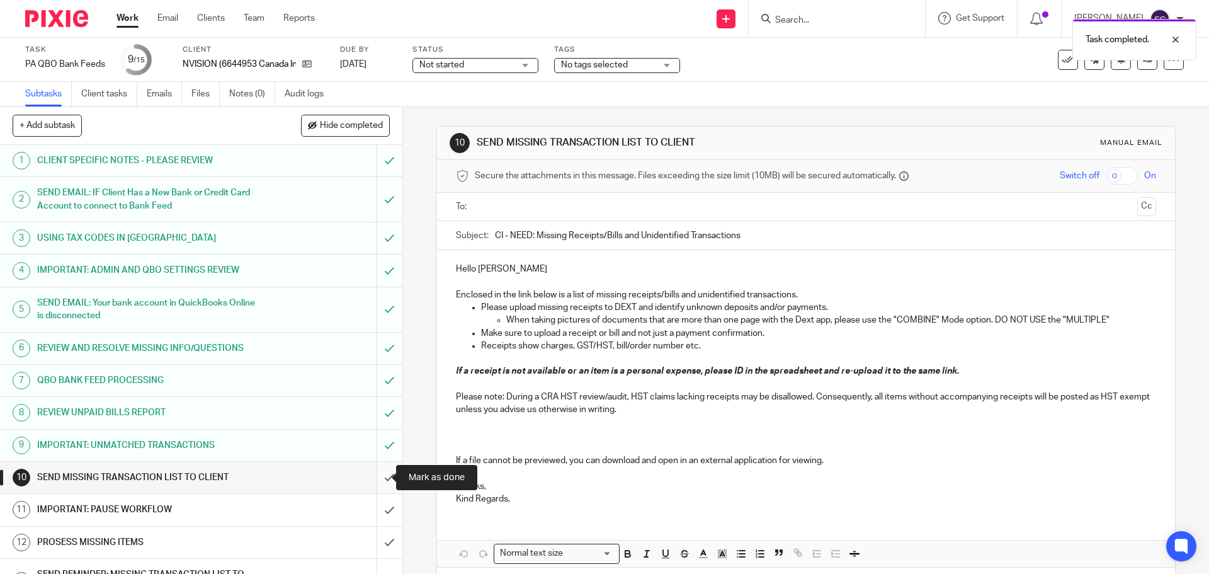
click at [373, 477] on input "submit" at bounding box center [201, 477] width 402 height 31
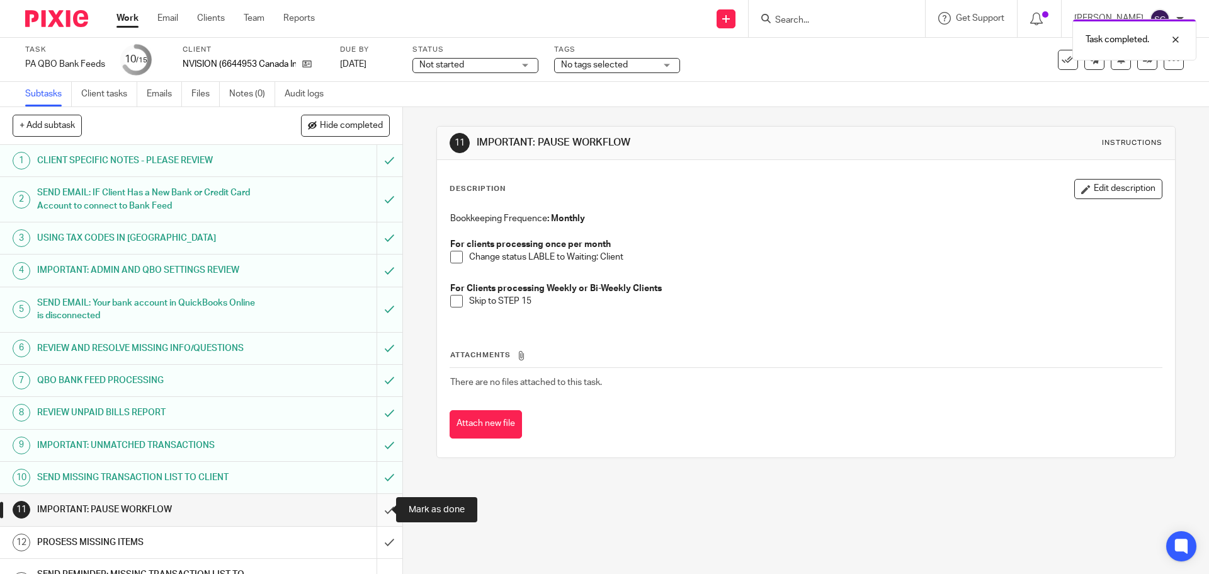
click at [375, 504] on input "submit" at bounding box center [201, 509] width 402 height 31
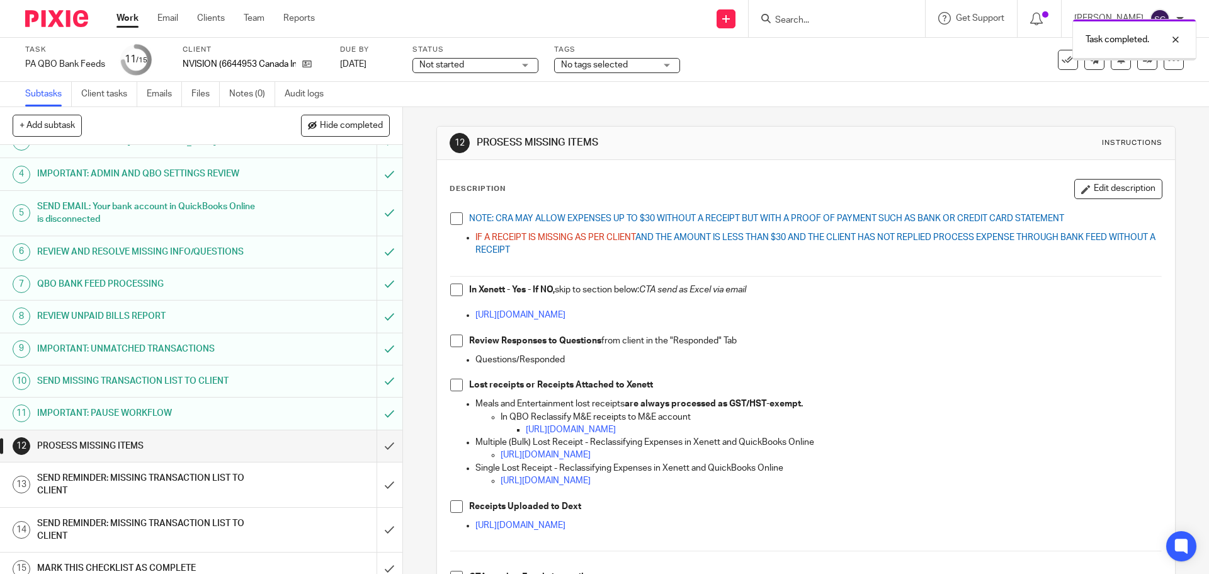
scroll to position [108, 0]
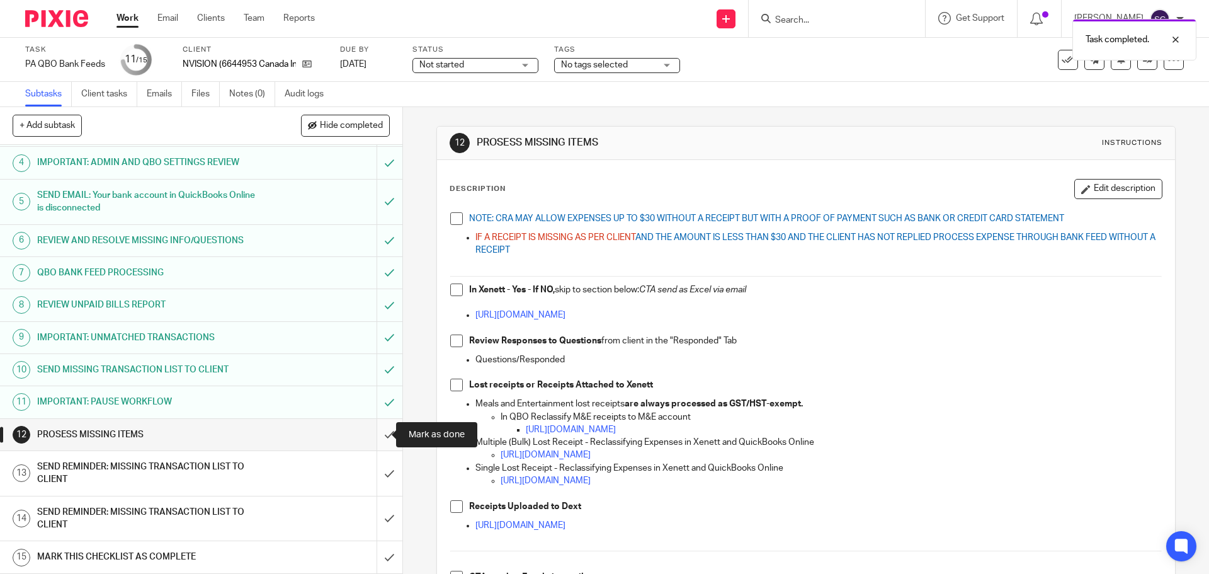
click at [384, 436] on input "submit" at bounding box center [201, 434] width 402 height 31
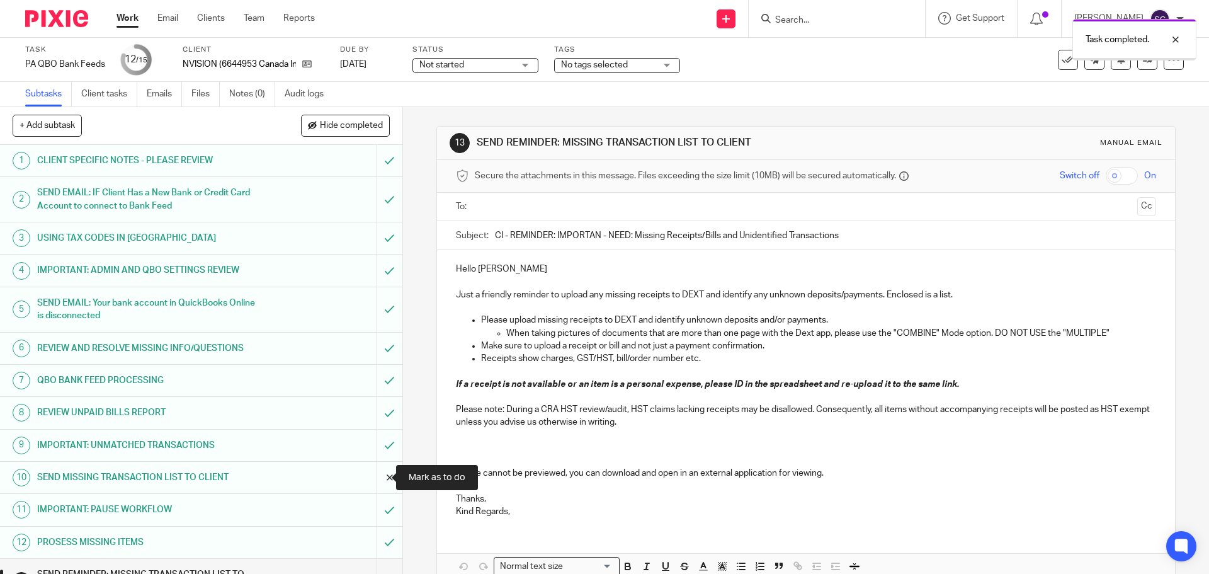
scroll to position [108, 0]
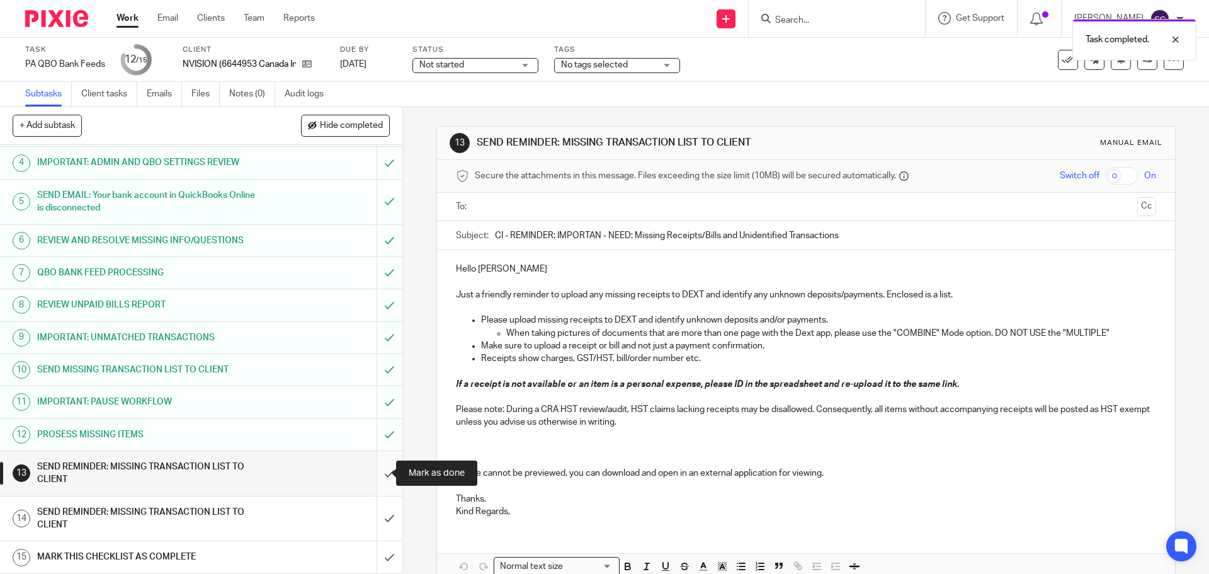
click at [379, 476] on input "submit" at bounding box center [201, 473] width 402 height 45
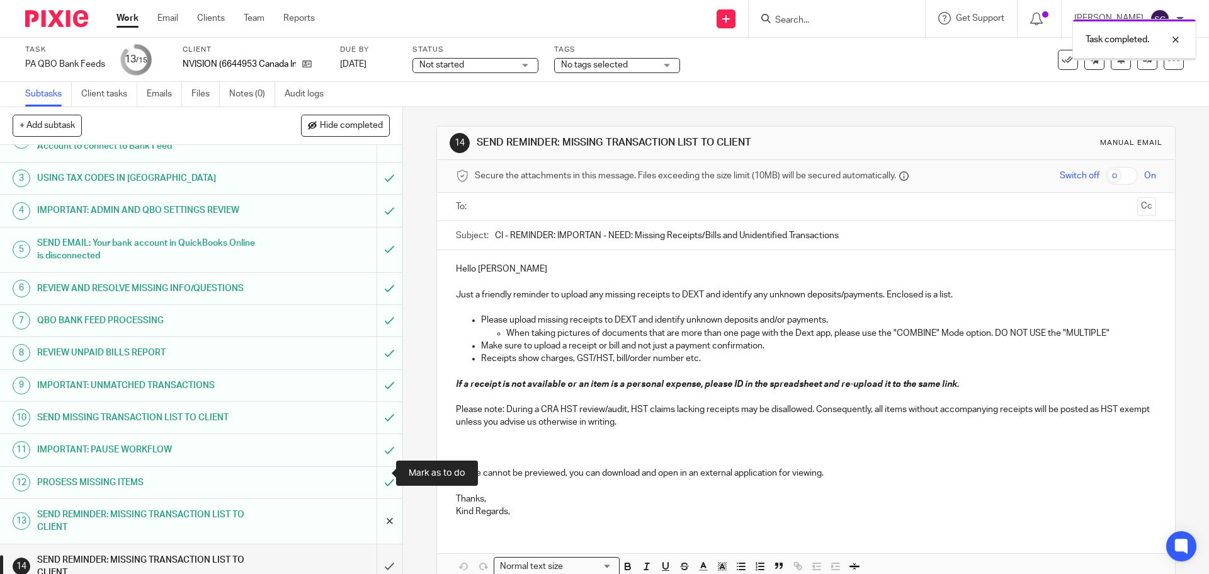
scroll to position [108, 0]
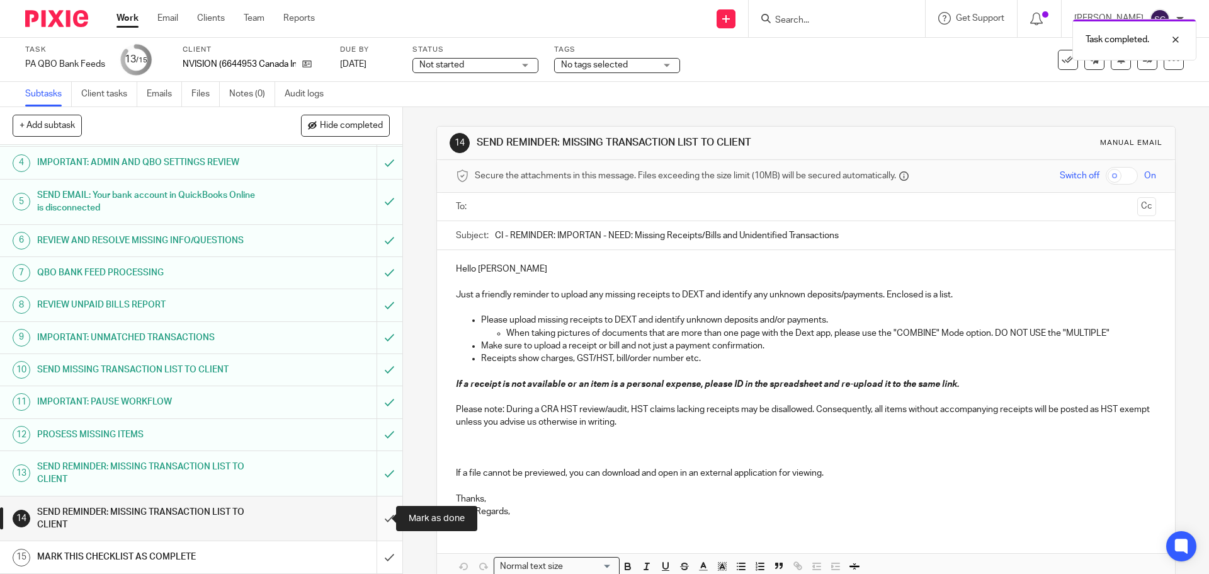
click at [373, 516] on input "submit" at bounding box center [201, 518] width 402 height 45
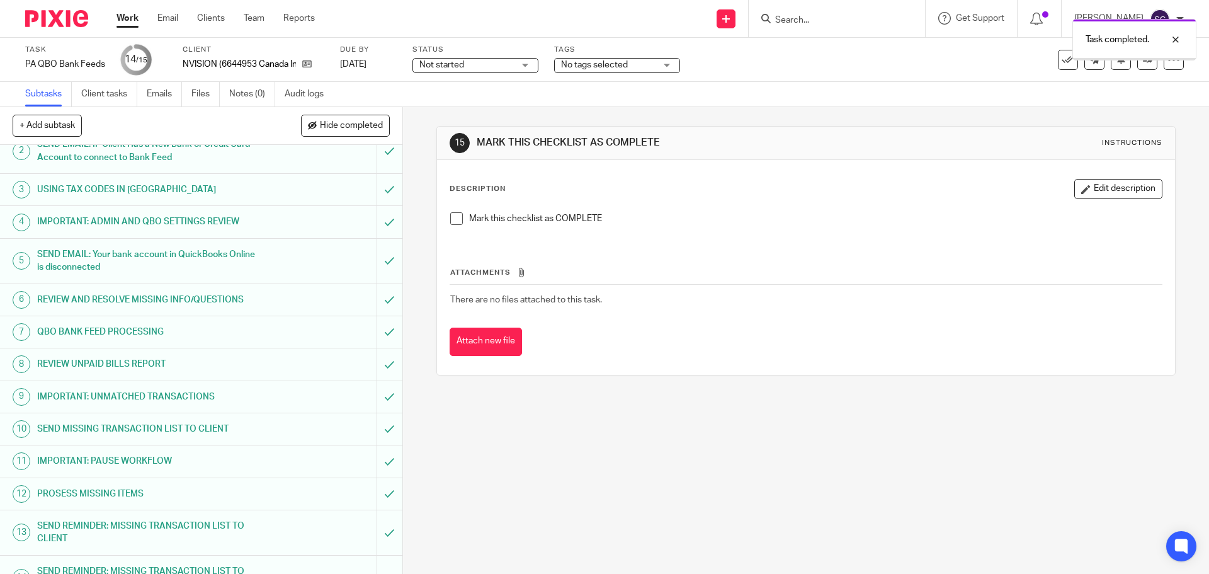
scroll to position [108, 0]
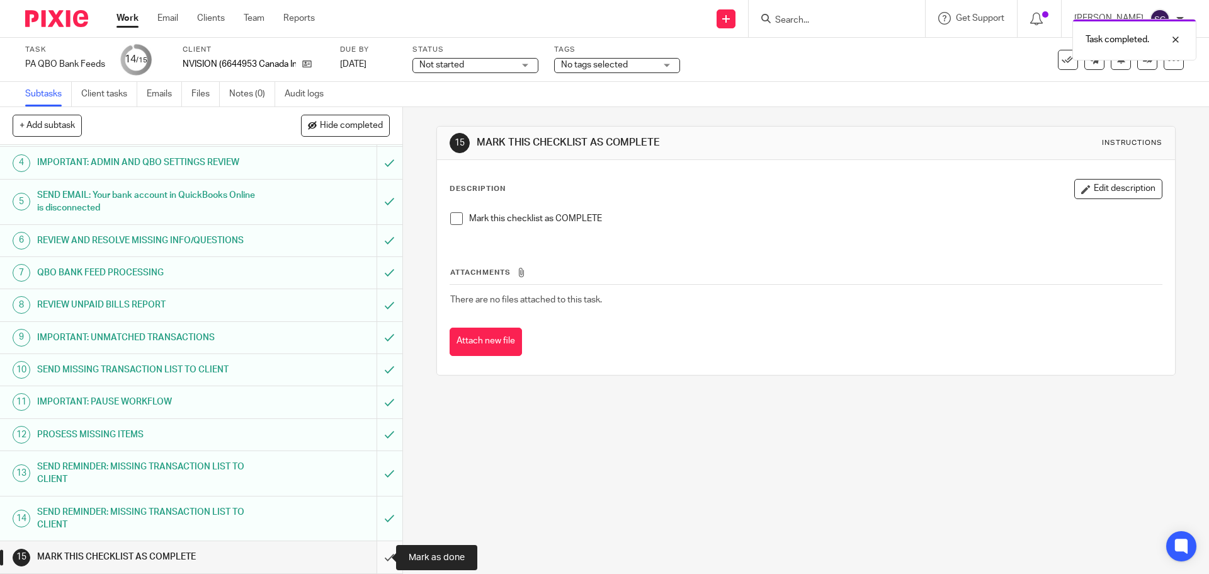
click at [376, 556] on input "submit" at bounding box center [201, 556] width 402 height 31
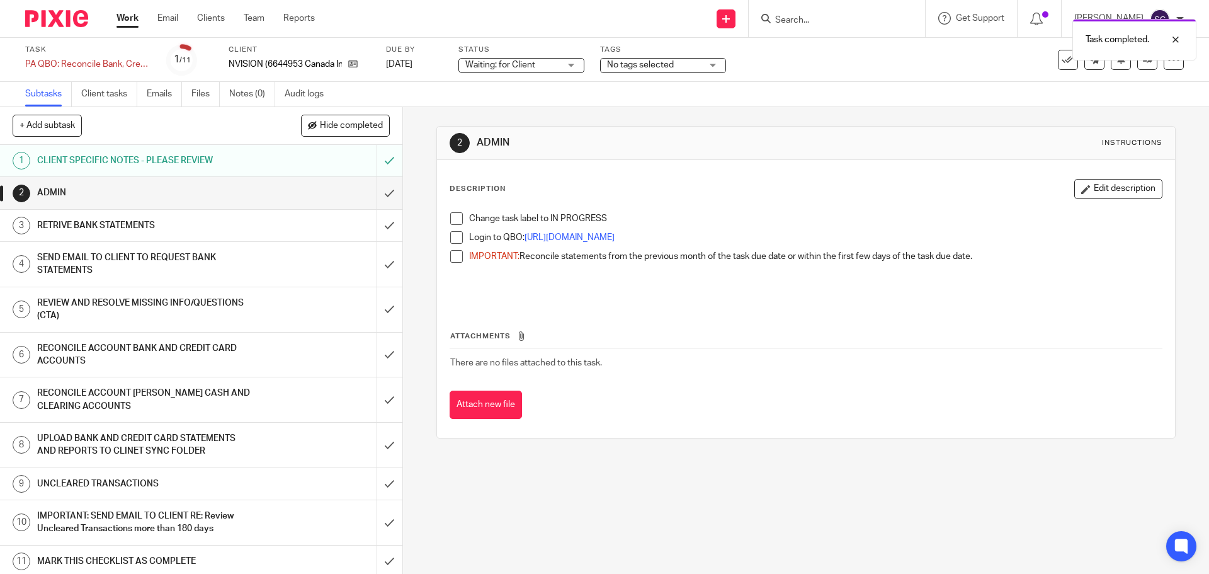
click at [455, 220] on span at bounding box center [456, 218] width 13 height 13
click at [455, 235] on span at bounding box center [456, 237] width 13 height 13
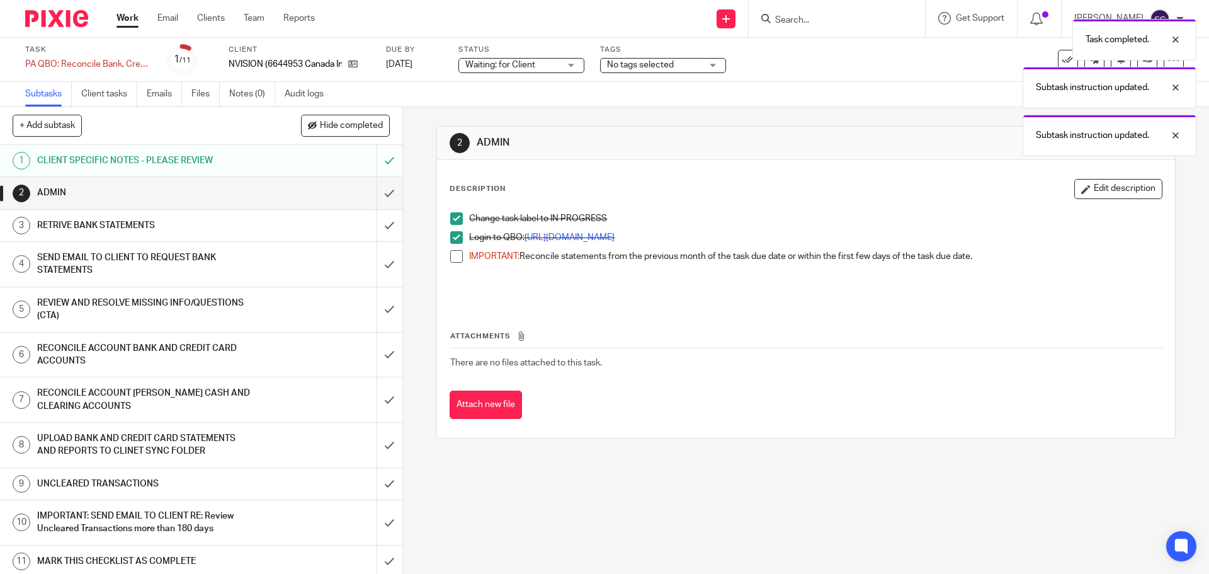
click at [458, 257] on span at bounding box center [456, 256] width 13 height 13
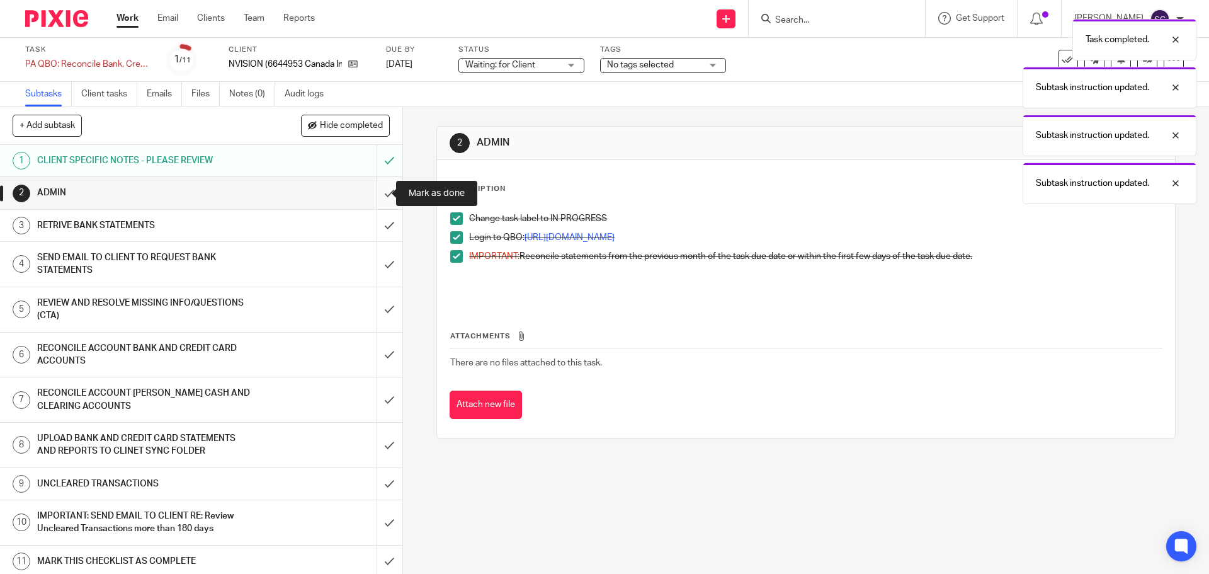
click at [373, 197] on input "submit" at bounding box center [201, 192] width 402 height 31
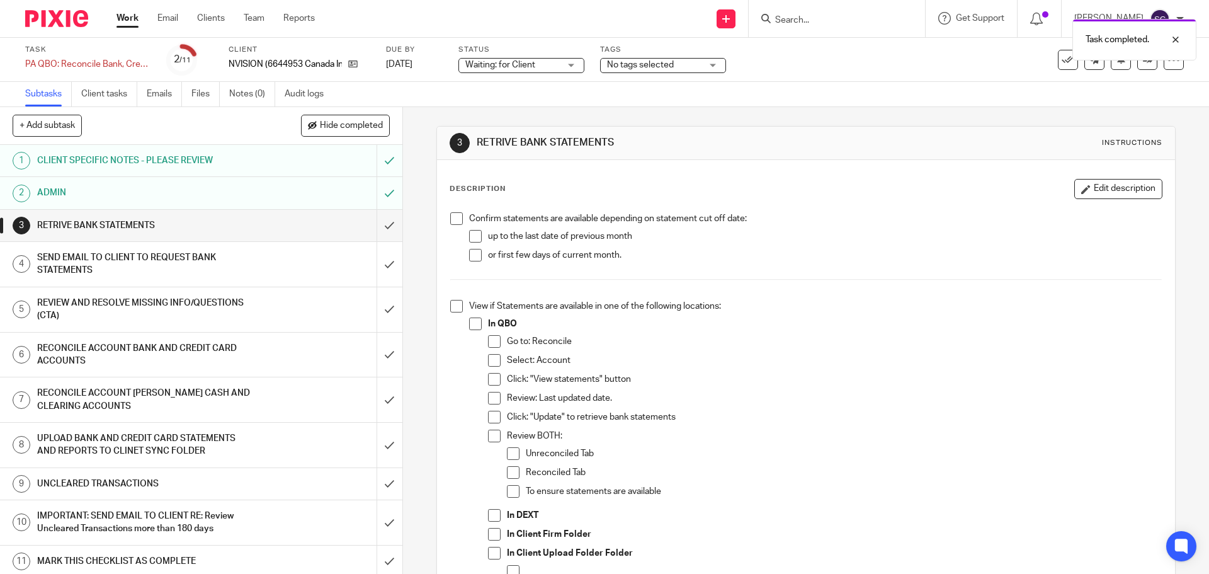
click at [452, 217] on span at bounding box center [456, 218] width 13 height 13
click at [453, 304] on span at bounding box center [456, 306] width 13 height 13
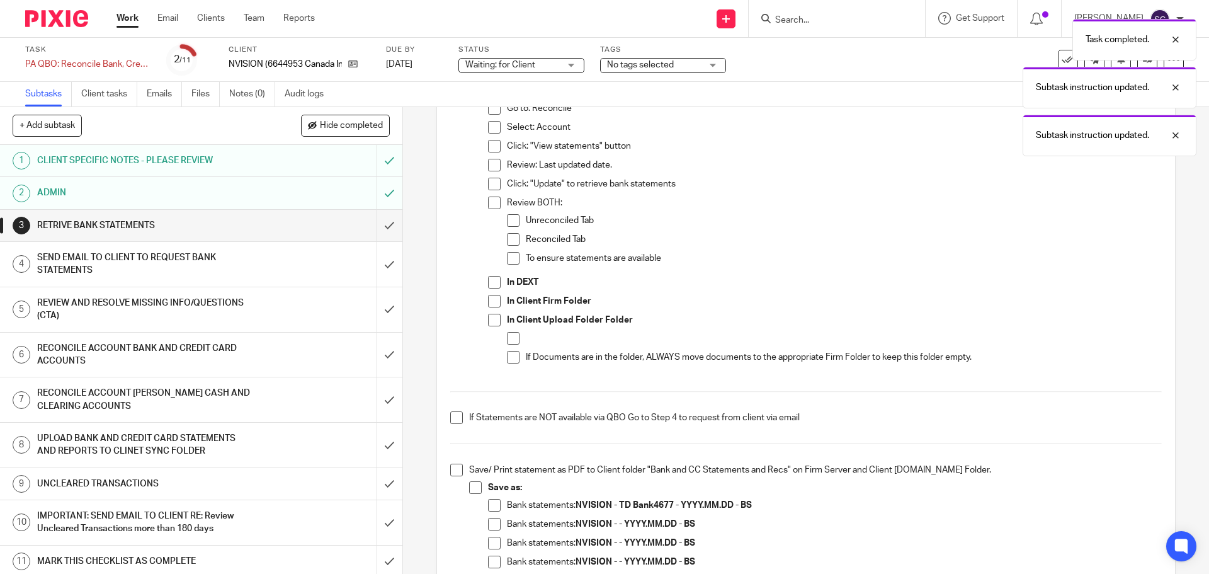
scroll to position [315, 0]
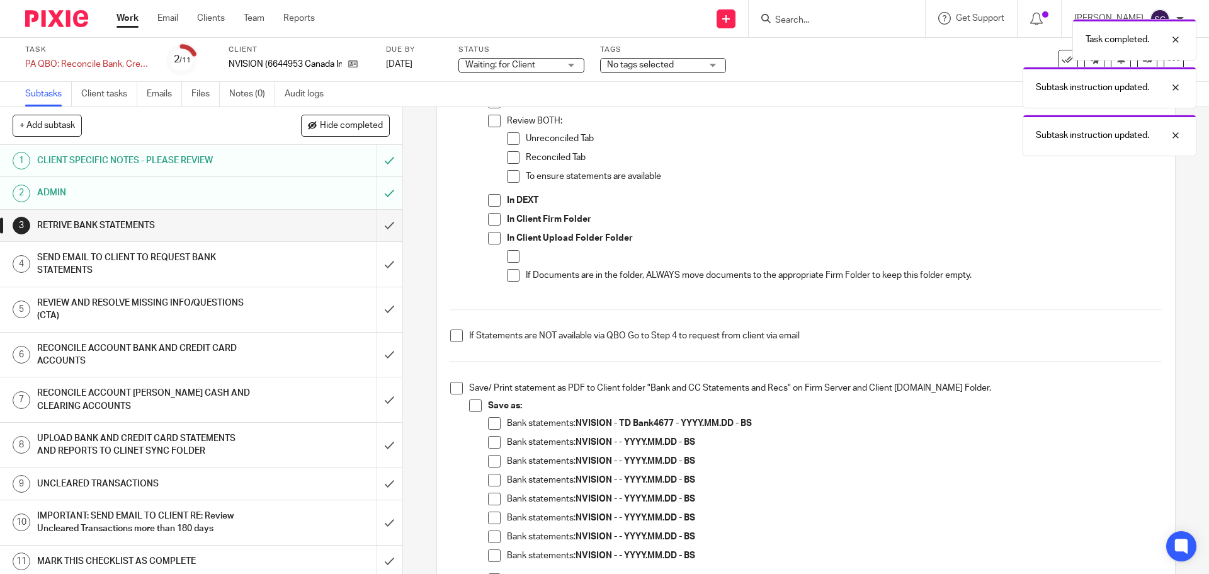
click at [452, 334] on span at bounding box center [456, 335] width 13 height 13
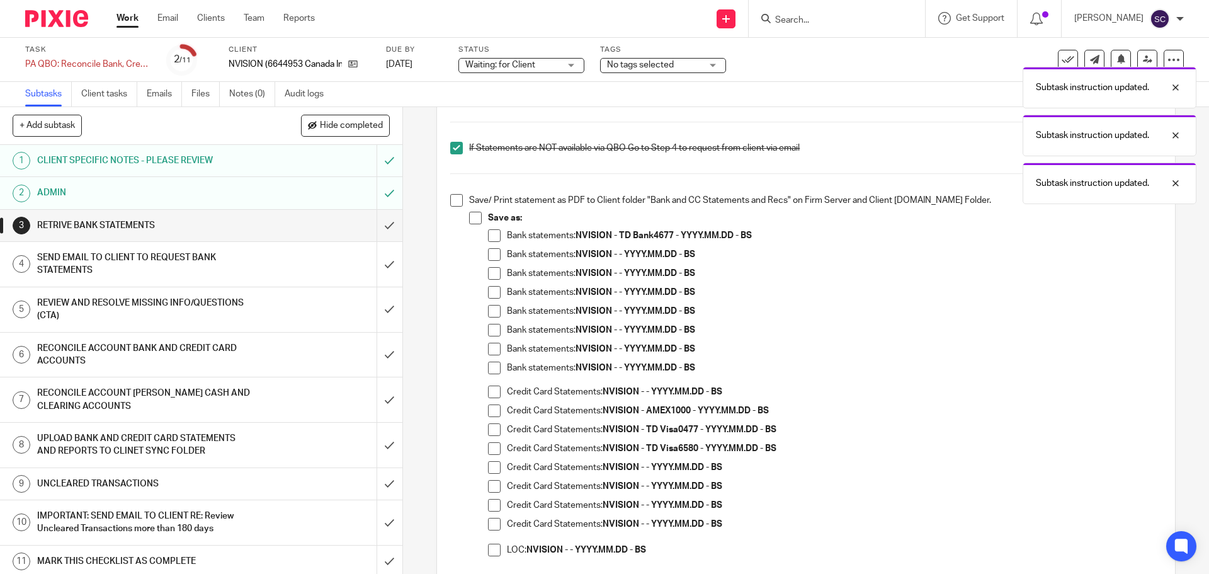
scroll to position [504, 0]
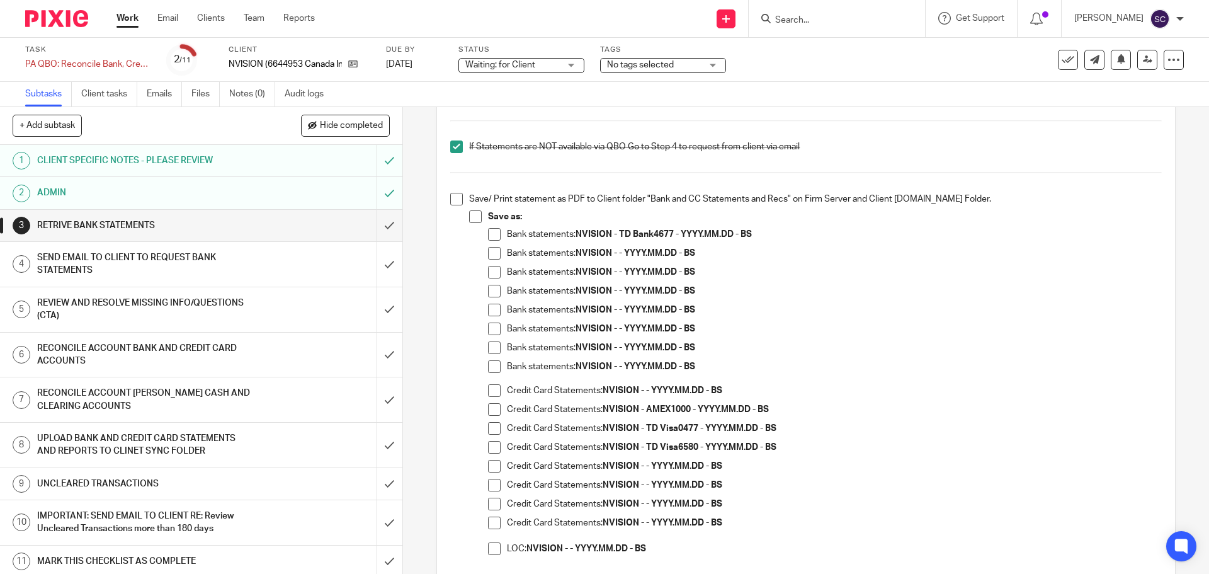
click at [491, 234] on span at bounding box center [494, 234] width 13 height 13
click at [452, 202] on span at bounding box center [456, 199] width 13 height 13
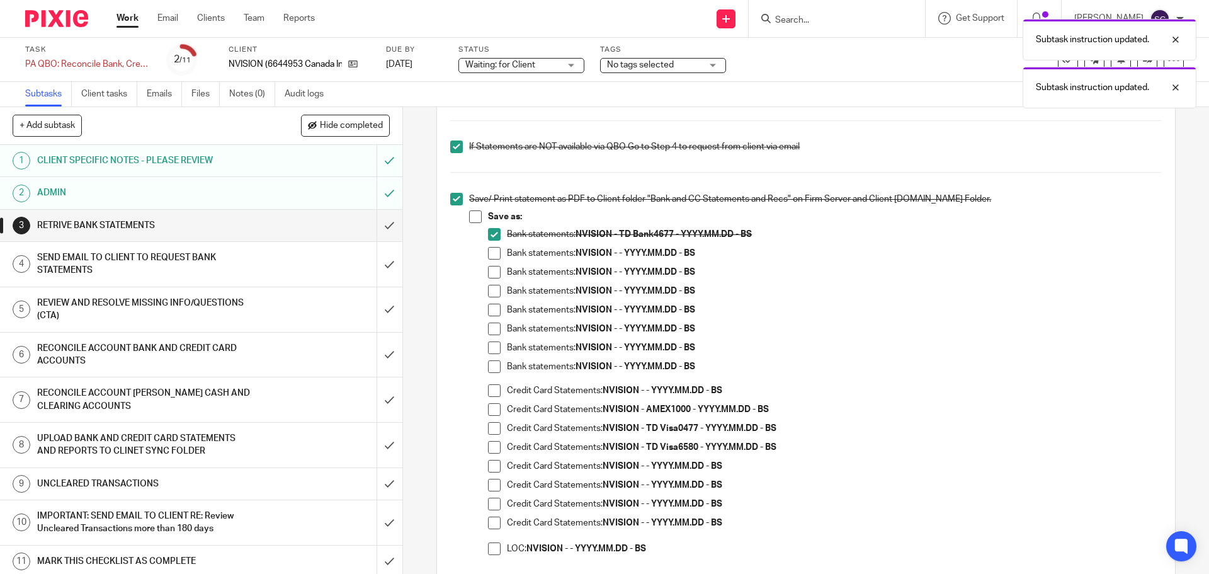
click at [470, 214] on span at bounding box center [475, 216] width 13 height 13
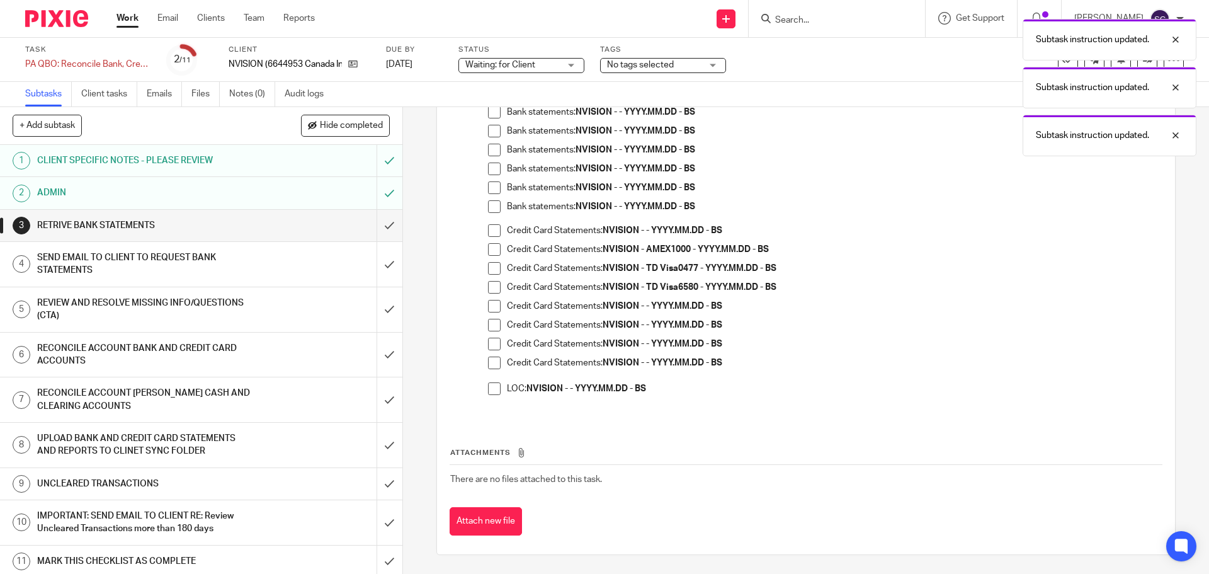
scroll to position [349, 0]
